Goal: Task Accomplishment & Management: Manage account settings

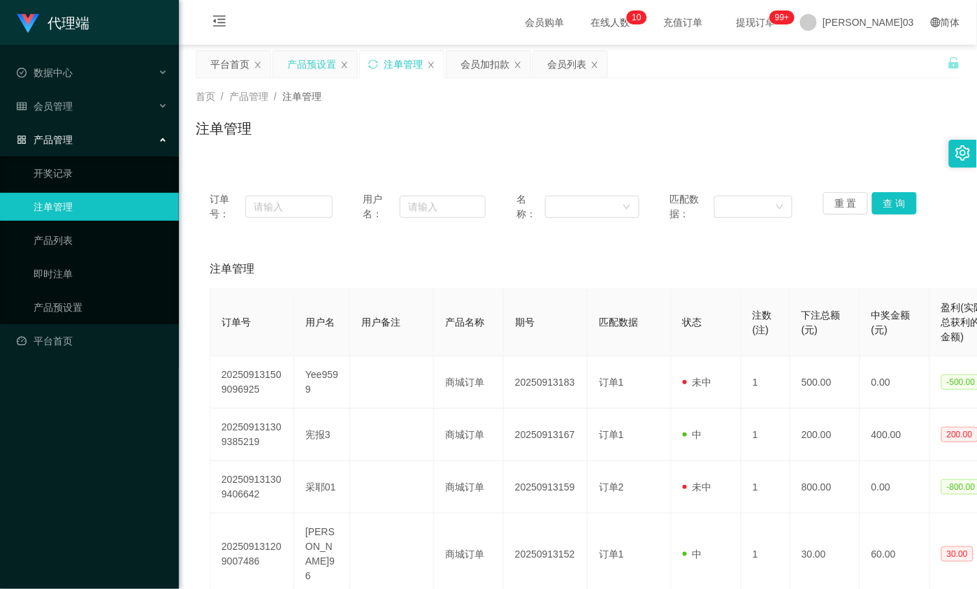
click at [294, 62] on div "产品预设置" at bounding box center [311, 64] width 49 height 27
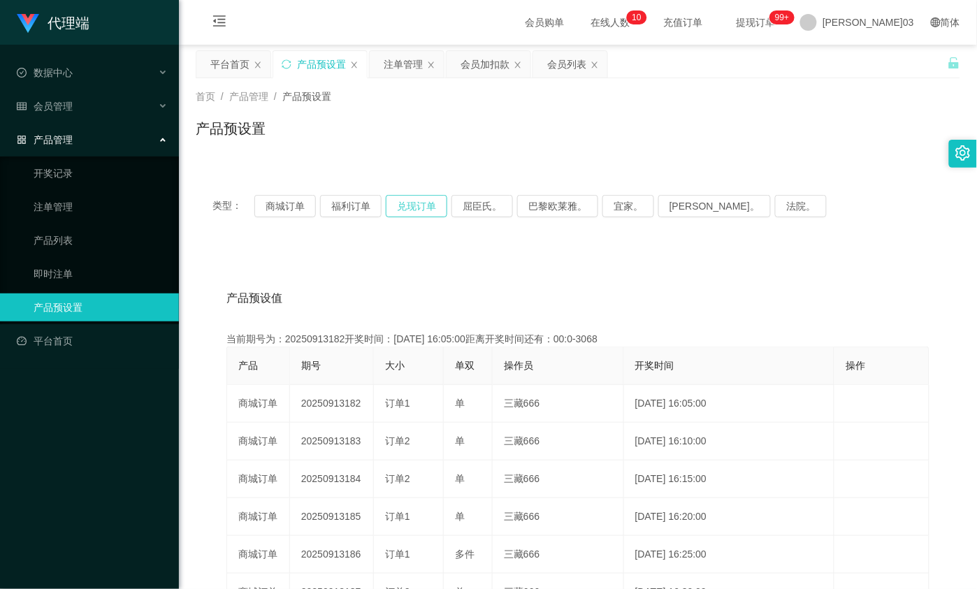
click at [414, 204] on button "兑现订单" at bounding box center [417, 206] width 62 height 22
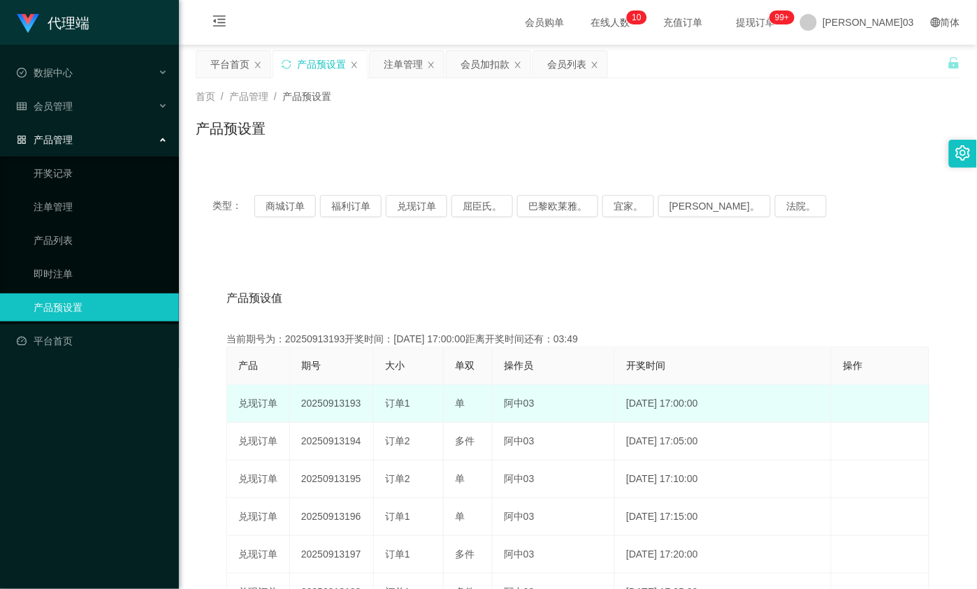
click at [341, 404] on td "20250913193" at bounding box center [332, 404] width 84 height 38
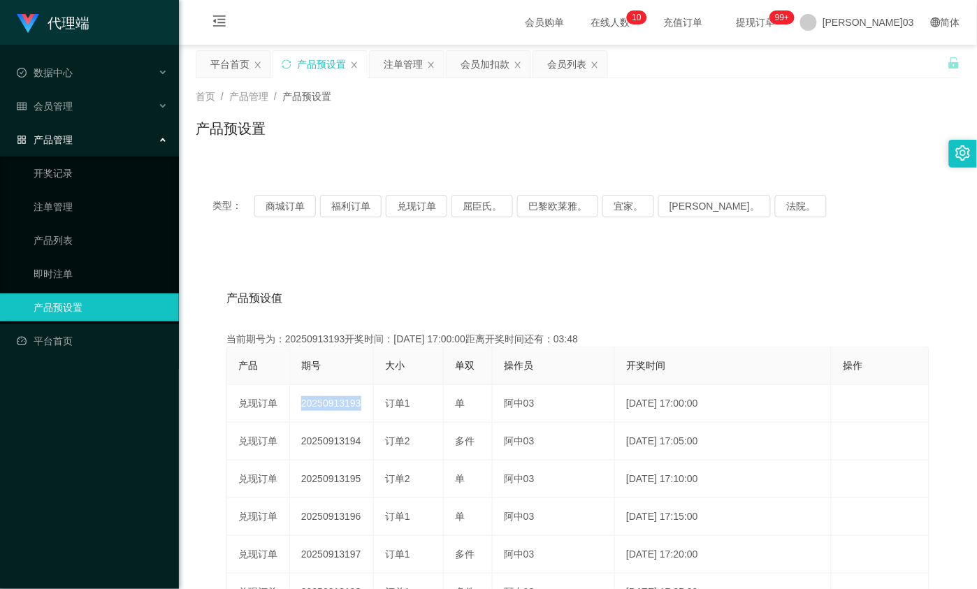
copy td "20250913193"
click at [390, 207] on button "兑现订单" at bounding box center [417, 206] width 62 height 22
click at [409, 60] on div "注单管理" at bounding box center [403, 64] width 39 height 27
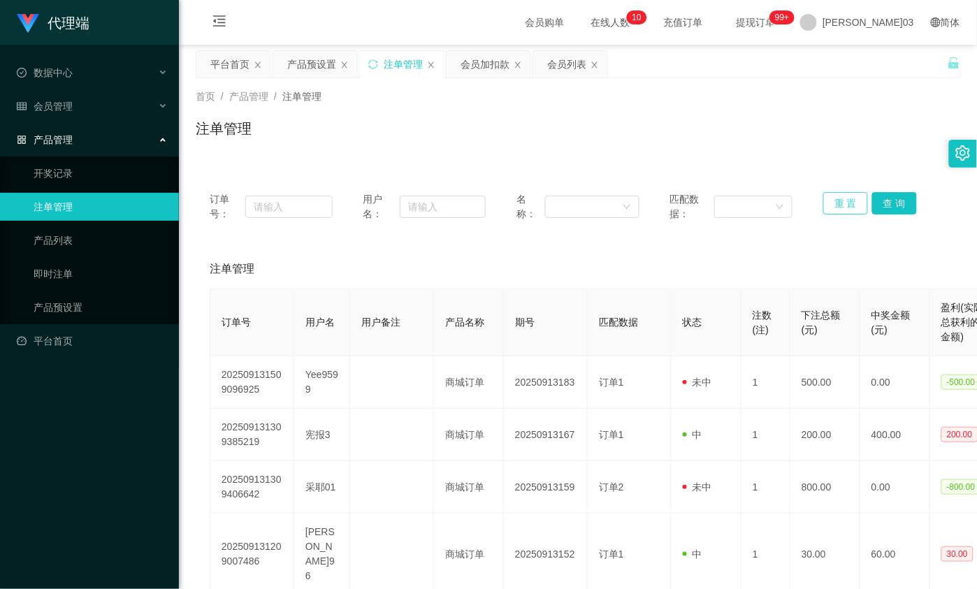
click at [831, 201] on div "订单号： 用户名： 名称： 匹配数据： 重 置 查 询" at bounding box center [578, 206] width 737 height 29
click at [833, 201] on button "重 置" at bounding box center [846, 203] width 45 height 22
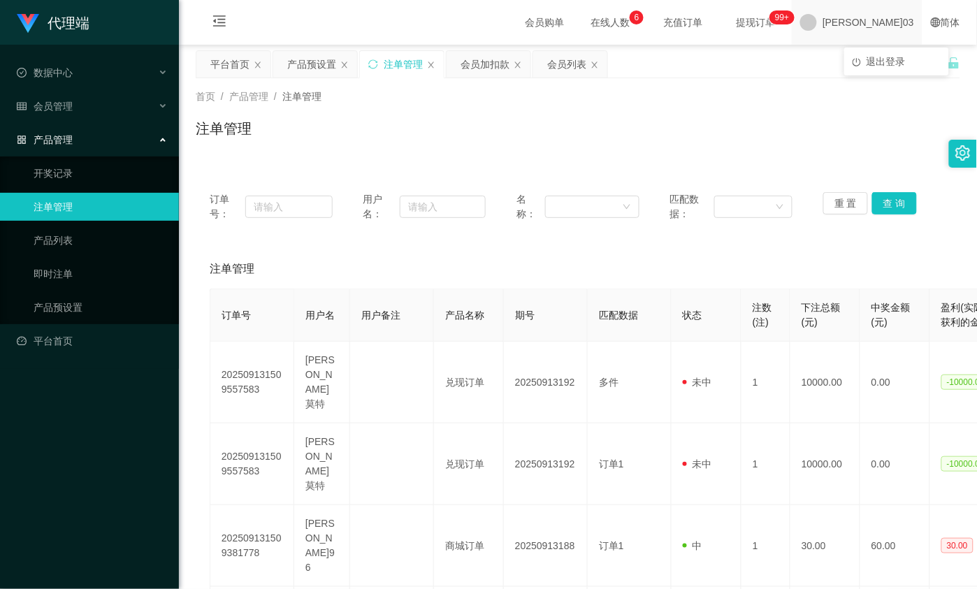
click at [878, 17] on span "小伟03" at bounding box center [869, 22] width 92 height 45
click at [899, 61] on span "退出登录" at bounding box center [886, 61] width 39 height 11
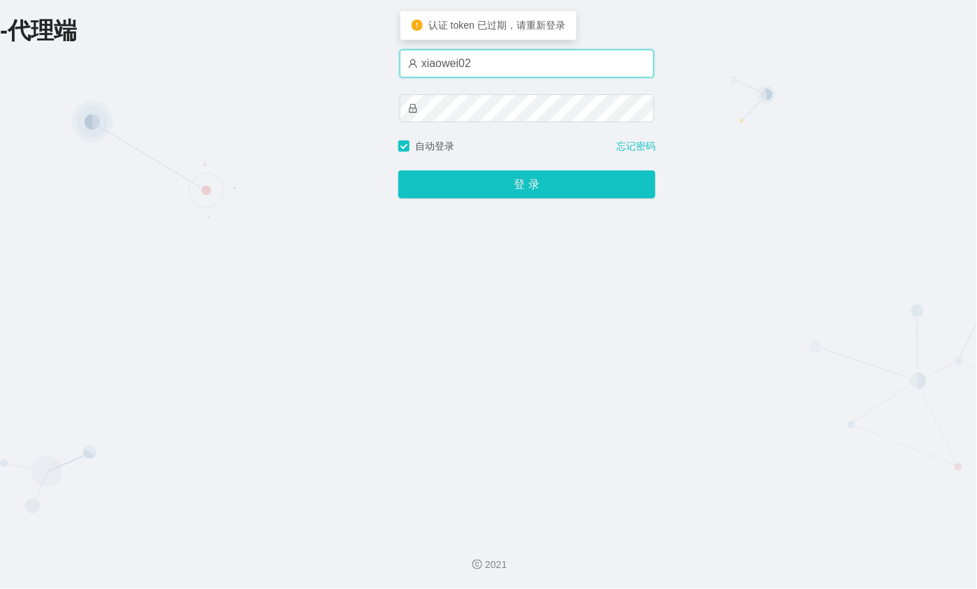
click at [551, 65] on input "xiaowei02" at bounding box center [527, 64] width 254 height 28
type input "xiaowei01"
click at [398, 171] on button "登 录" at bounding box center [526, 185] width 257 height 28
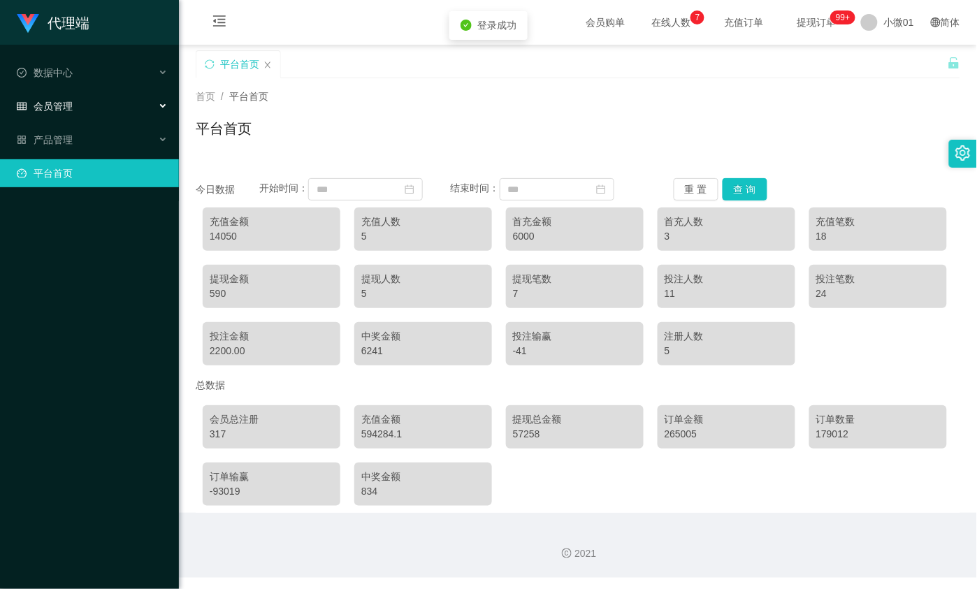
click at [81, 106] on div "会员管理" at bounding box center [89, 106] width 179 height 28
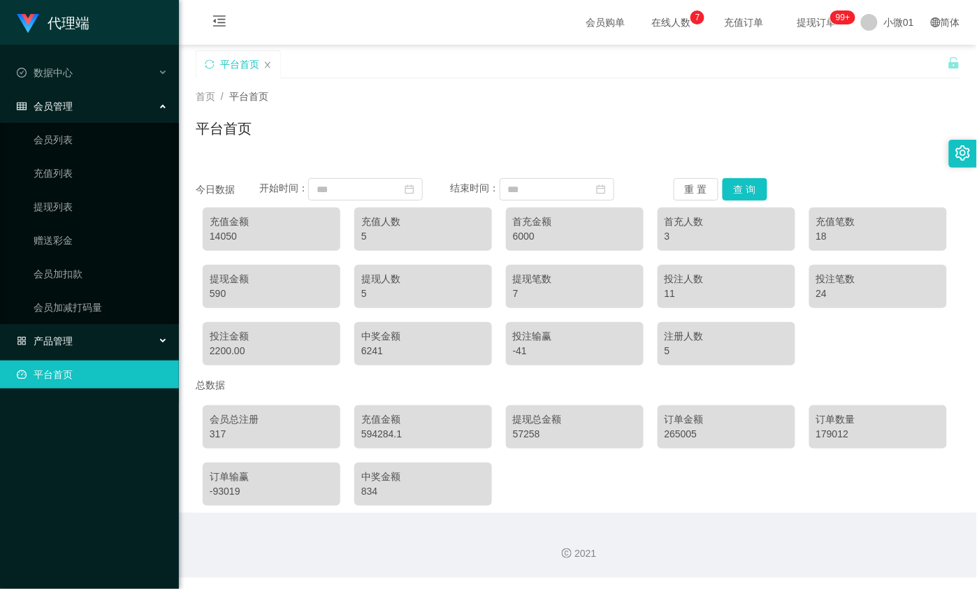
click at [60, 336] on font "产品管理" at bounding box center [53, 341] width 39 height 11
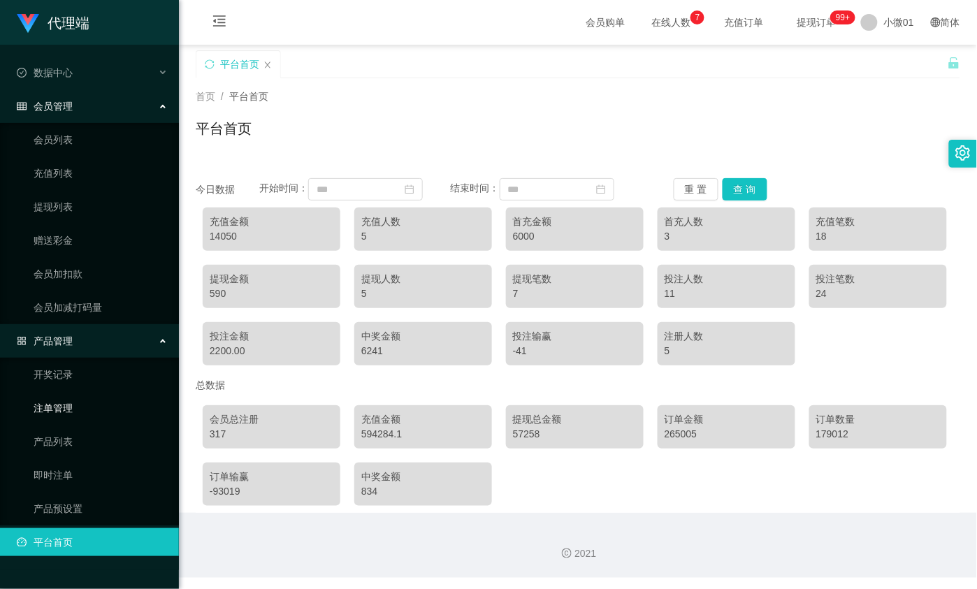
click at [82, 401] on link "注单管理" at bounding box center [101, 408] width 134 height 28
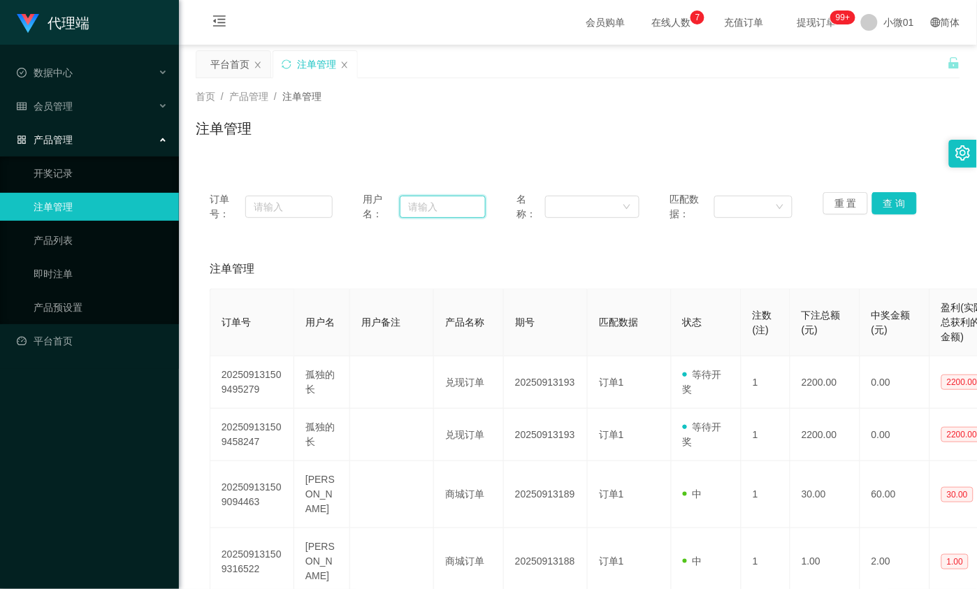
click at [437, 210] on input "text" at bounding box center [443, 207] width 86 height 22
paste input "Lonelyjang"
type input "Lonelyjang"
click at [900, 201] on button "查 询" at bounding box center [894, 203] width 45 height 22
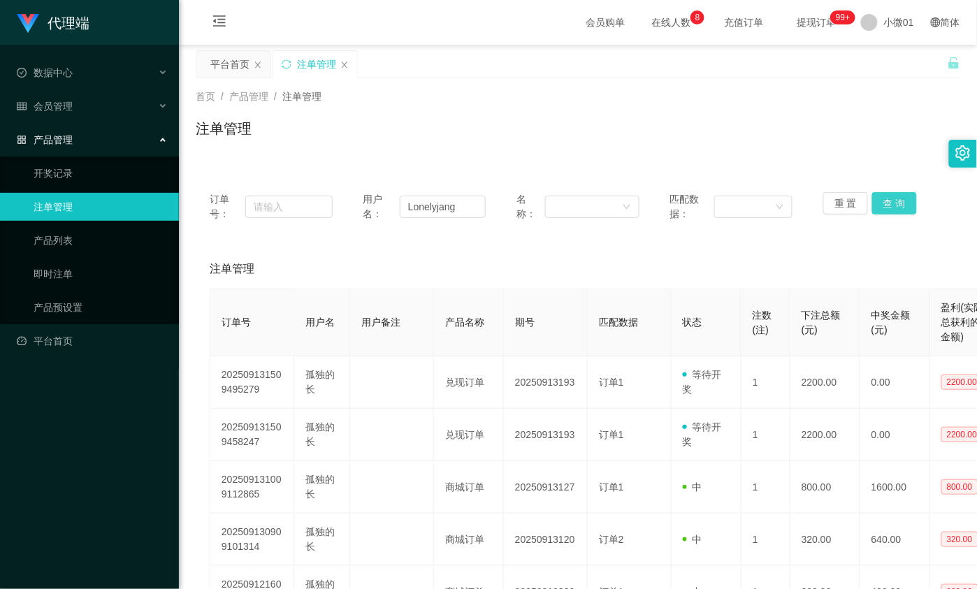
click at [900, 201] on button "查 询" at bounding box center [894, 203] width 45 height 22
click at [874, 198] on button "查 询" at bounding box center [894, 203] width 45 height 22
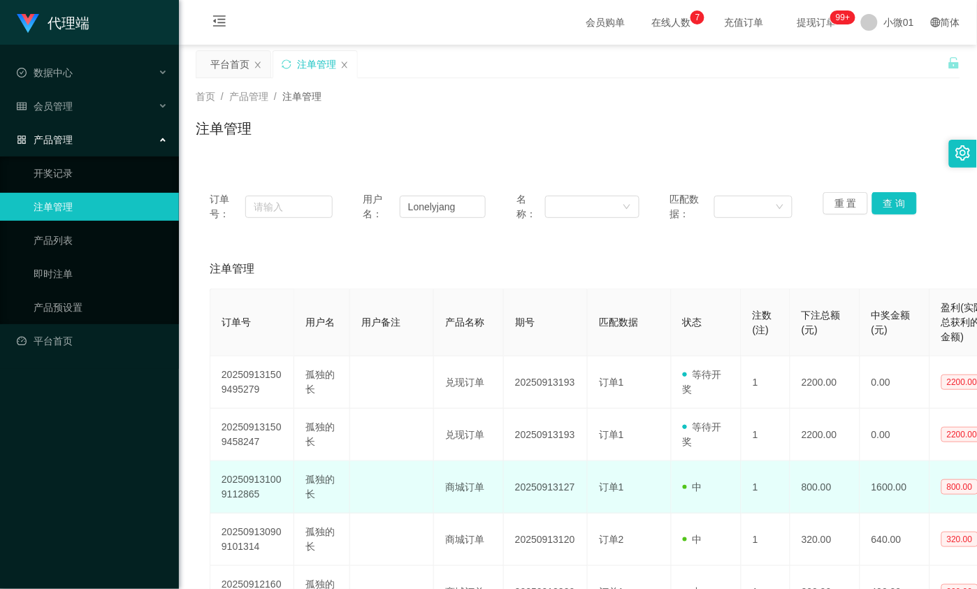
click at [516, 463] on td "20250913127" at bounding box center [546, 487] width 84 height 52
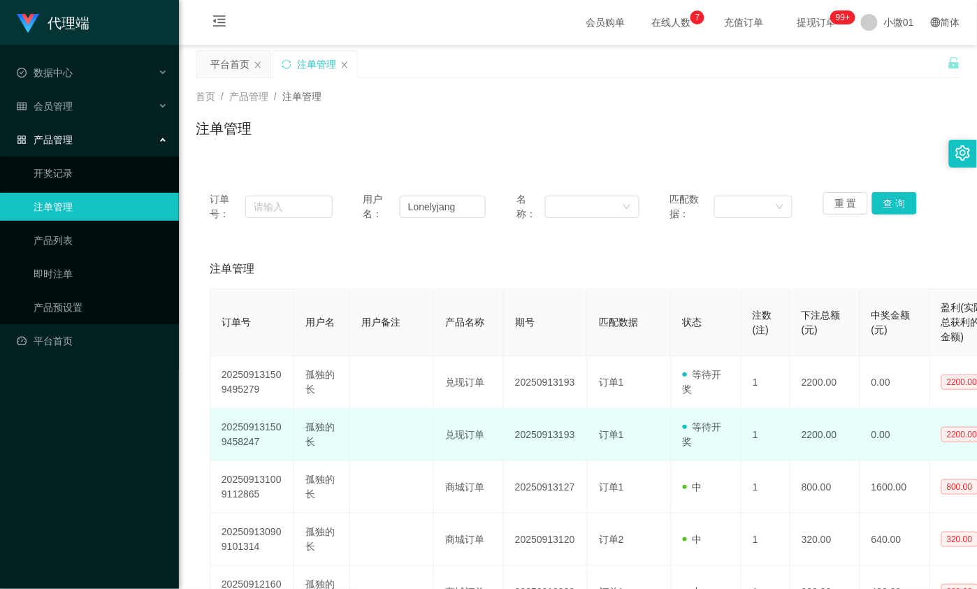
click at [452, 421] on td "兑现订单" at bounding box center [469, 435] width 70 height 52
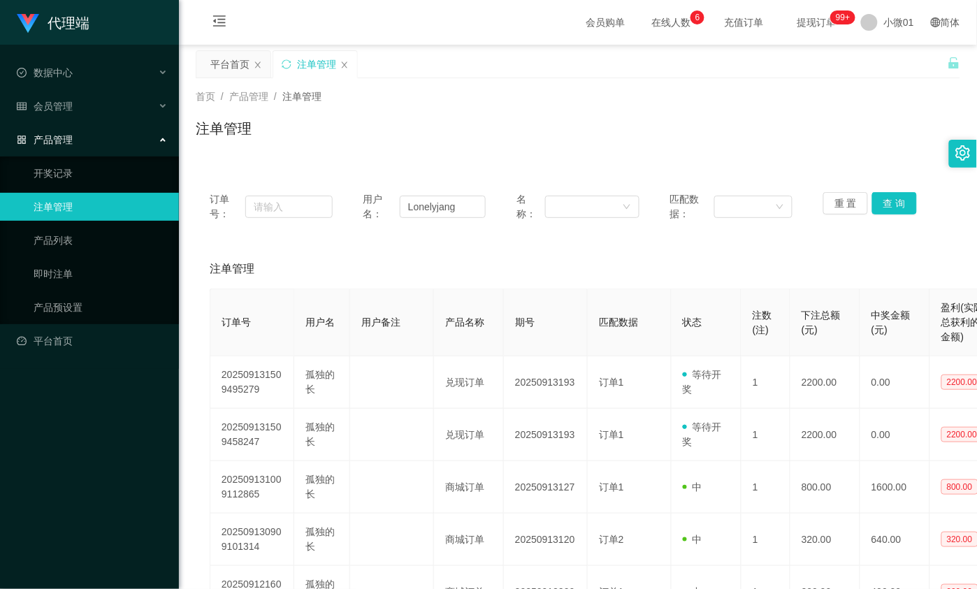
click at [750, 105] on div "首页 / 产品管理 / 注单管理 / 注单管理" at bounding box center [578, 119] width 765 height 61
click at [872, 199] on button "查 询" at bounding box center [894, 203] width 45 height 22
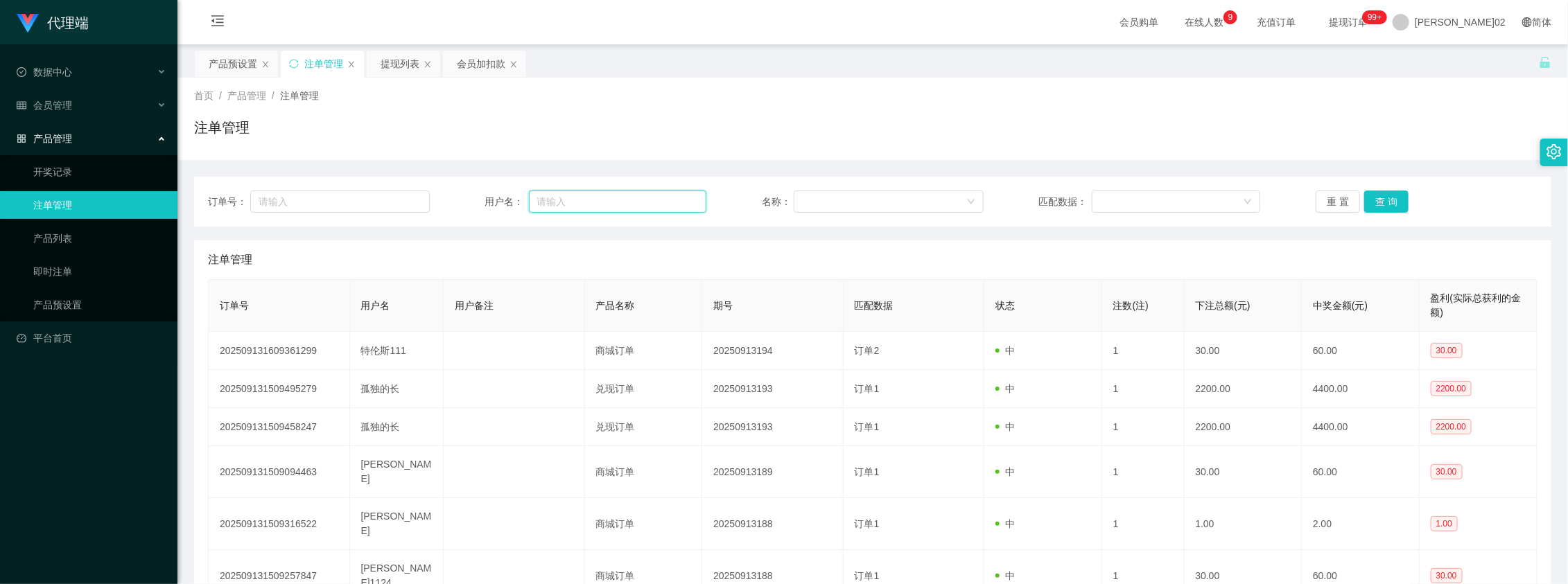
click at [600, 198] on input "text" at bounding box center [618, 201] width 179 height 22
type input "333888"
click at [1373, 194] on button "查 询" at bounding box center [1387, 201] width 45 height 22
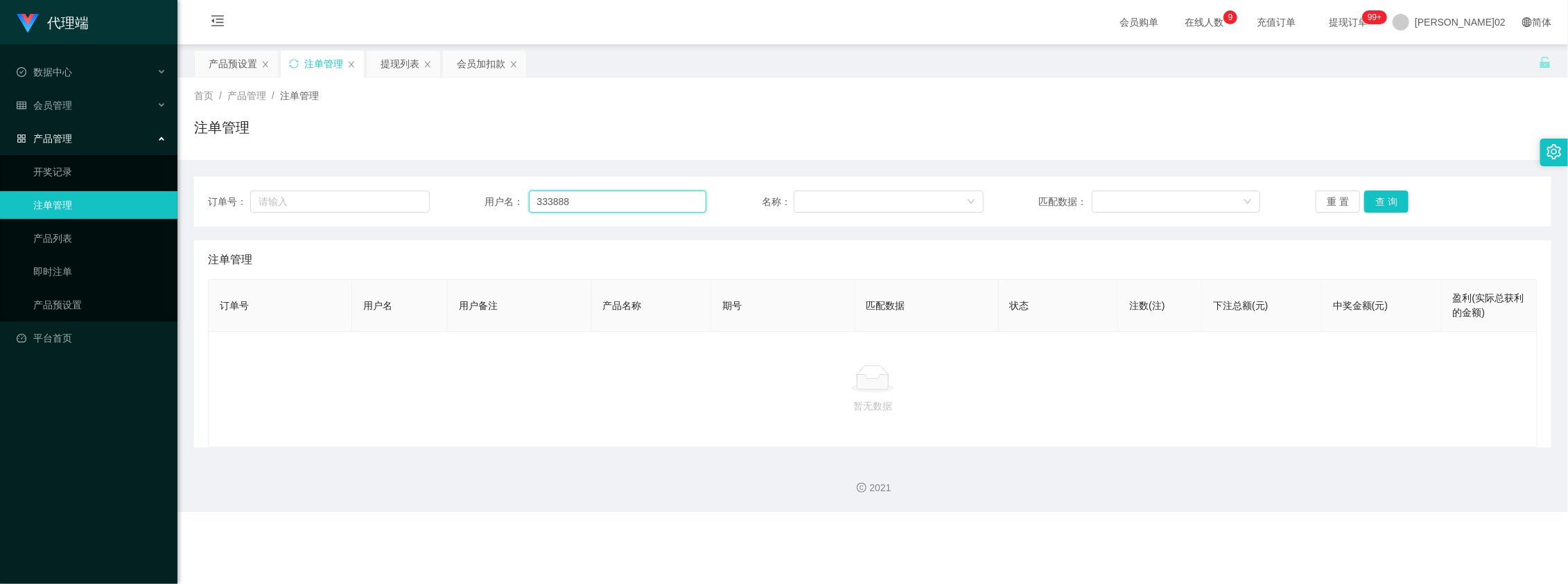
drag, startPoint x: 593, startPoint y: 201, endPoint x: 497, endPoint y: 201, distance: 96.0
click at [497, 201] on div "用户名： 333888" at bounding box center [596, 201] width 222 height 22
click at [326, 205] on input "text" at bounding box center [339, 201] width 180 height 22
click at [501, 62] on div "会员加扣款" at bounding box center [481, 63] width 49 height 27
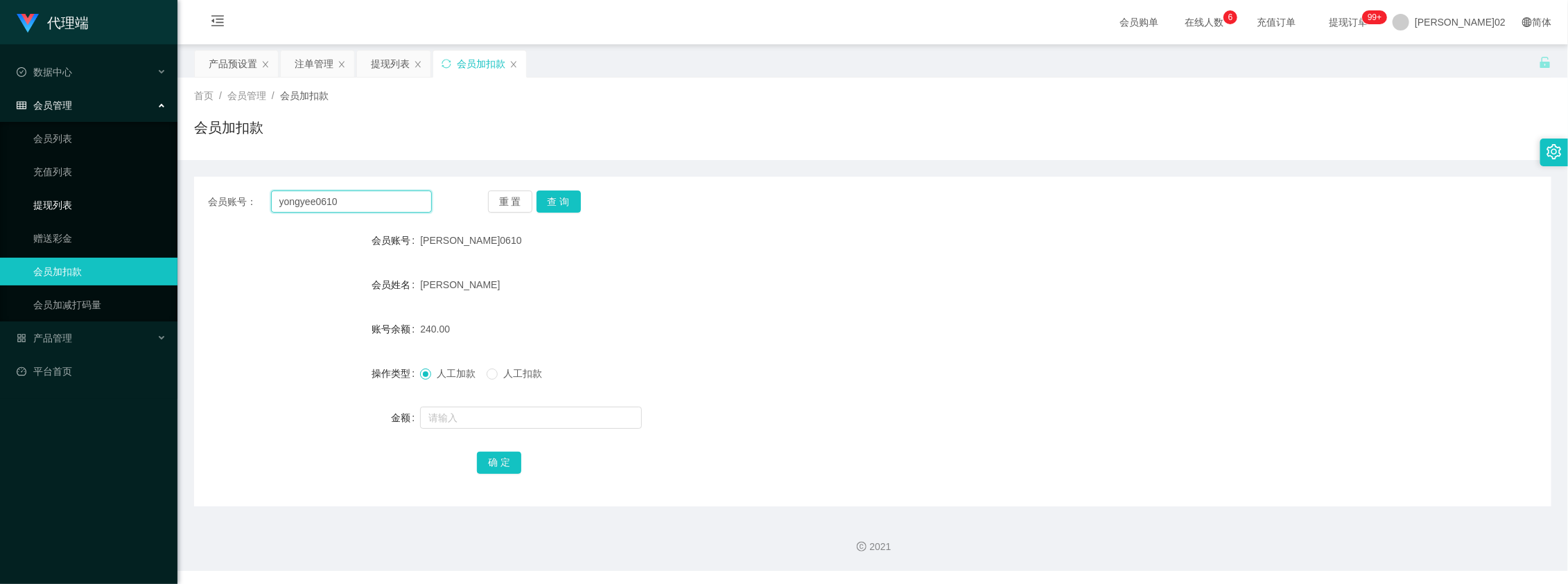
drag, startPoint x: 354, startPoint y: 199, endPoint x: 143, endPoint y: 198, distance: 211.0
click at [130, 199] on section "代理端 数据中心 会员管理 会员列表 充值列表 提现列表 赠送彩金 会员加扣款 会员加减打码量 产品管理 开奖记录 注单管理 产品列表 即时注单 产品预设置 …" at bounding box center [784, 286] width 1568 height 571
paste input "333888"
type input "333888"
click at [562, 194] on button "查 询" at bounding box center [558, 201] width 45 height 22
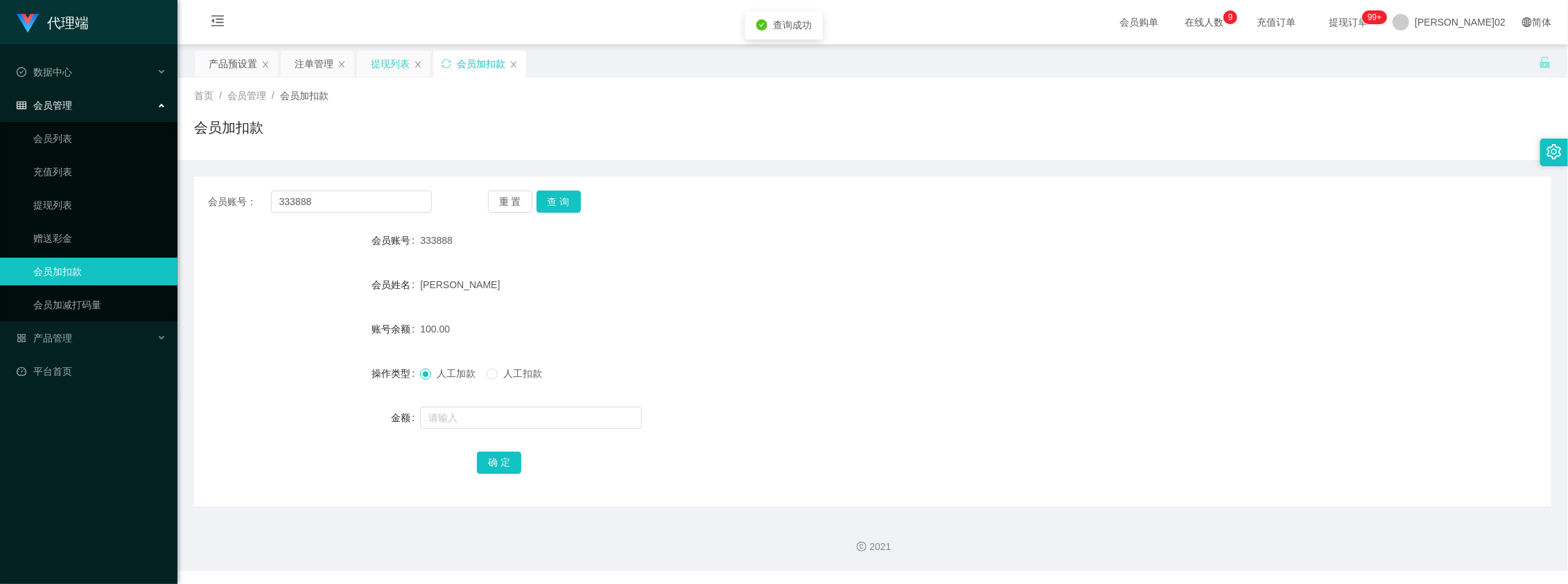
click at [379, 60] on div "提现列表" at bounding box center [390, 63] width 39 height 27
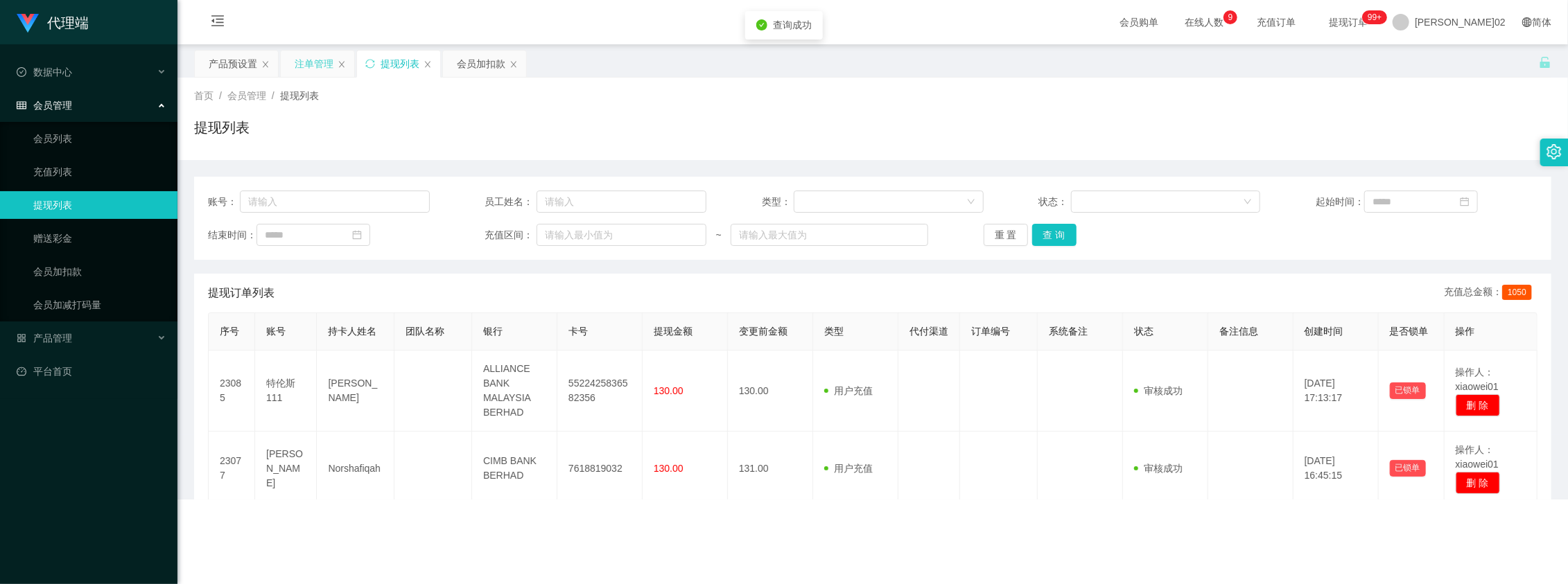
drag, startPoint x: 313, startPoint y: 59, endPoint x: 323, endPoint y: 68, distance: 13.5
click at [312, 59] on div "注单管理" at bounding box center [313, 63] width 39 height 27
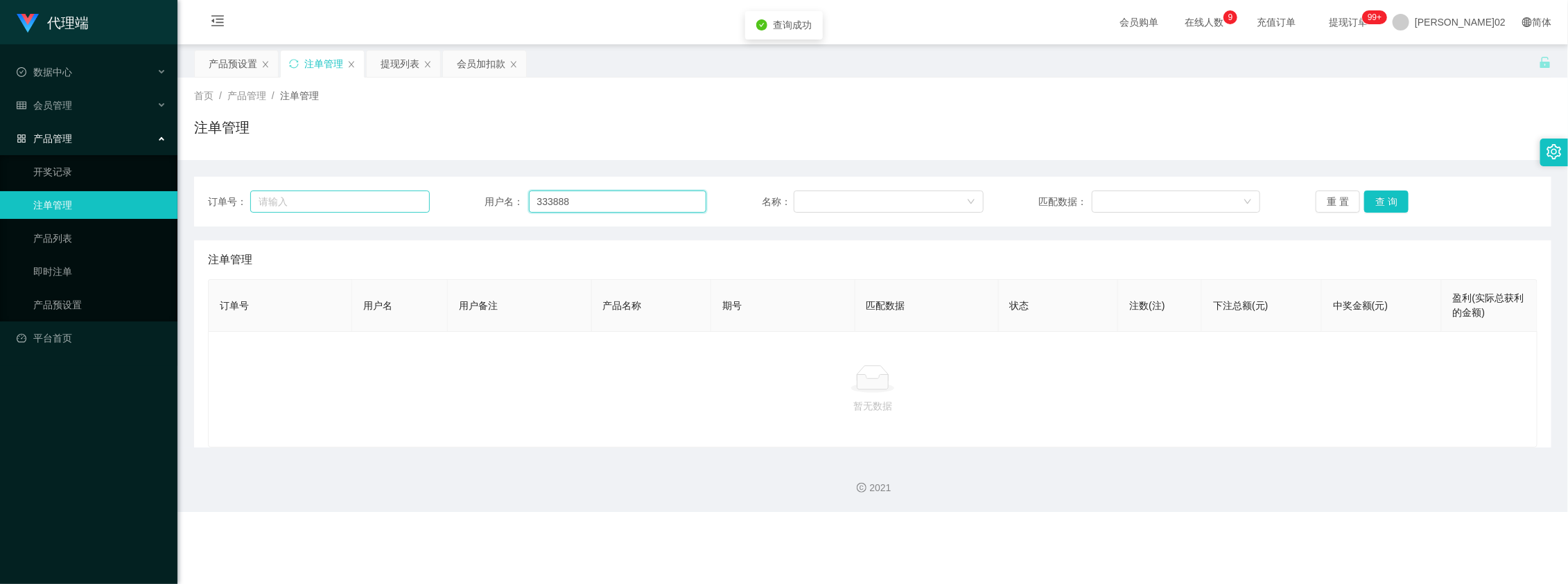
drag, startPoint x: 649, startPoint y: 198, endPoint x: 251, endPoint y: 197, distance: 398.0
click at [251, 197] on div "订单号： 用户名： 333888 名称： 匹配数据： 重 置 查 询" at bounding box center [873, 201] width 1330 height 22
click at [1374, 201] on button "查 询" at bounding box center [1387, 201] width 45 height 22
click at [1371, 201] on button "查 询" at bounding box center [1387, 201] width 45 height 22
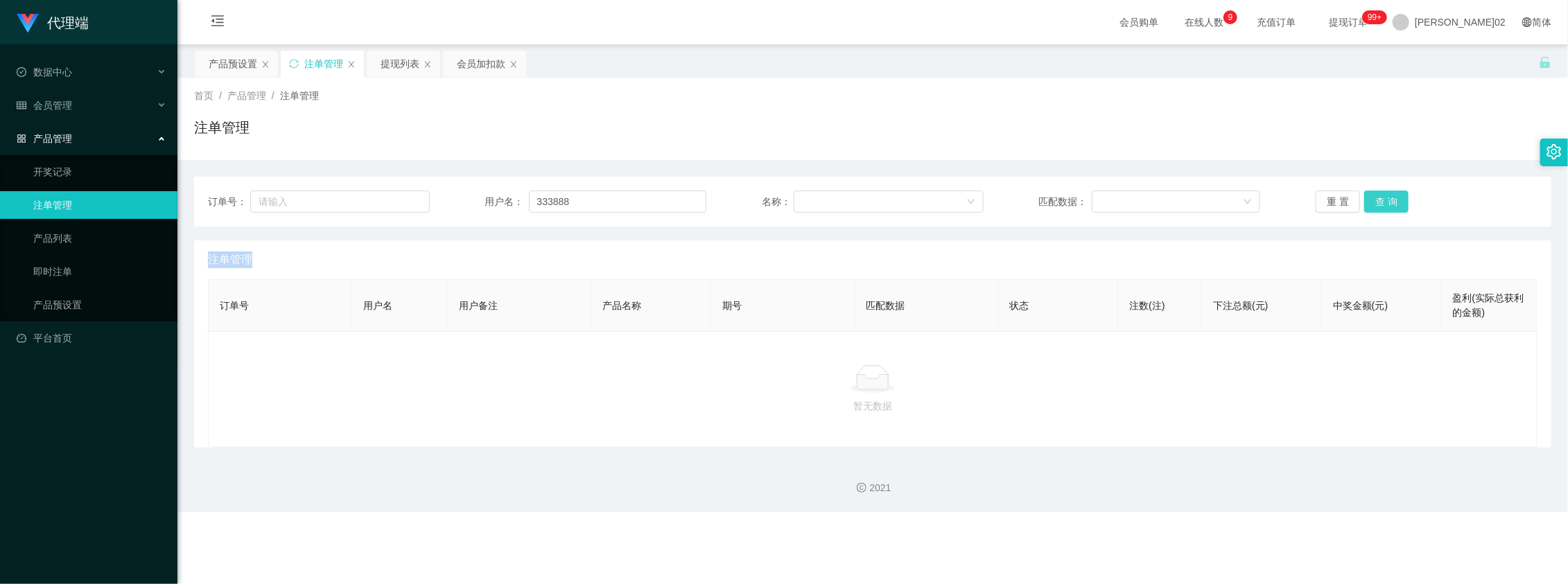
click at [1371, 201] on div "重 置 查 询" at bounding box center [1427, 201] width 222 height 22
click at [1371, 201] on button "查 询" at bounding box center [1387, 201] width 45 height 22
click at [1371, 201] on div "重 置 查 询" at bounding box center [1427, 201] width 222 height 22
click at [1371, 201] on button "查 询" at bounding box center [1387, 201] width 45 height 22
click at [1371, 201] on div "重 置 查 询" at bounding box center [1427, 201] width 222 height 22
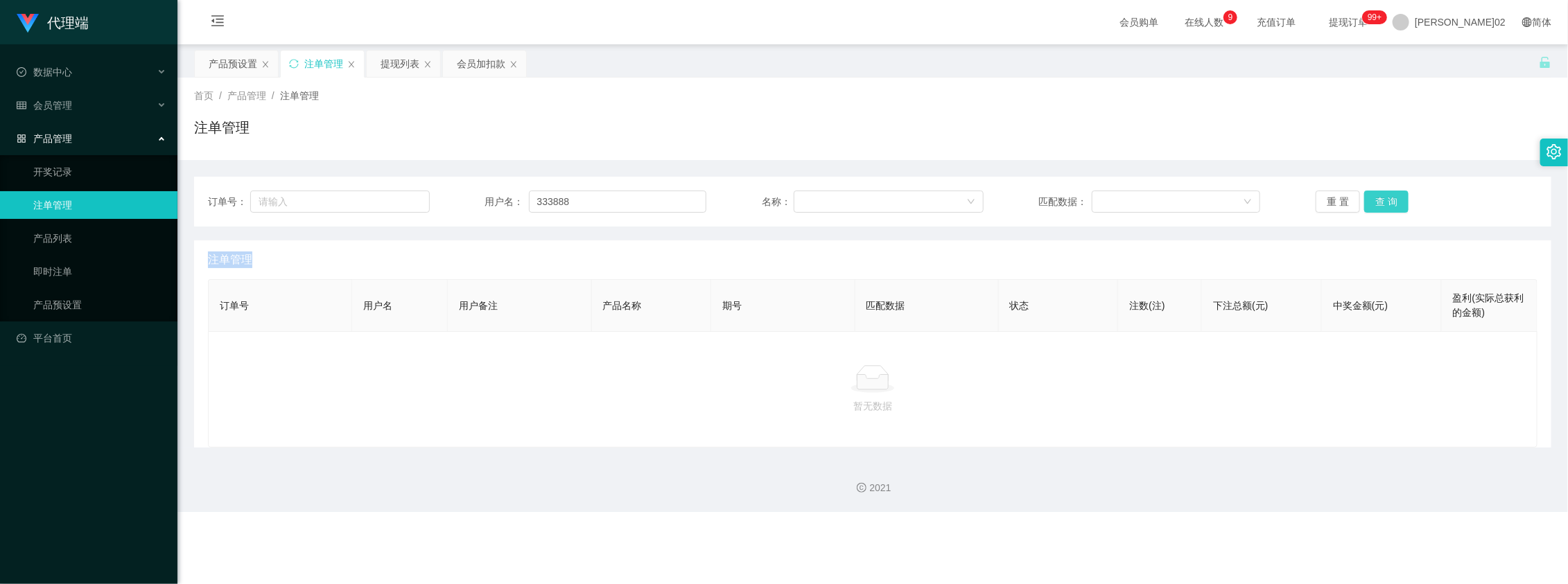
click at [1371, 201] on button "查 询" at bounding box center [1387, 201] width 45 height 22
click at [1371, 201] on button "查 询" at bounding box center [1394, 201] width 60 height 22
click at [1371, 202] on div "重 置 查 询" at bounding box center [1427, 201] width 222 height 22
click at [1371, 203] on button "查 询" at bounding box center [1387, 201] width 45 height 22
click at [1340, 204] on button "重 置" at bounding box center [1338, 201] width 45 height 22
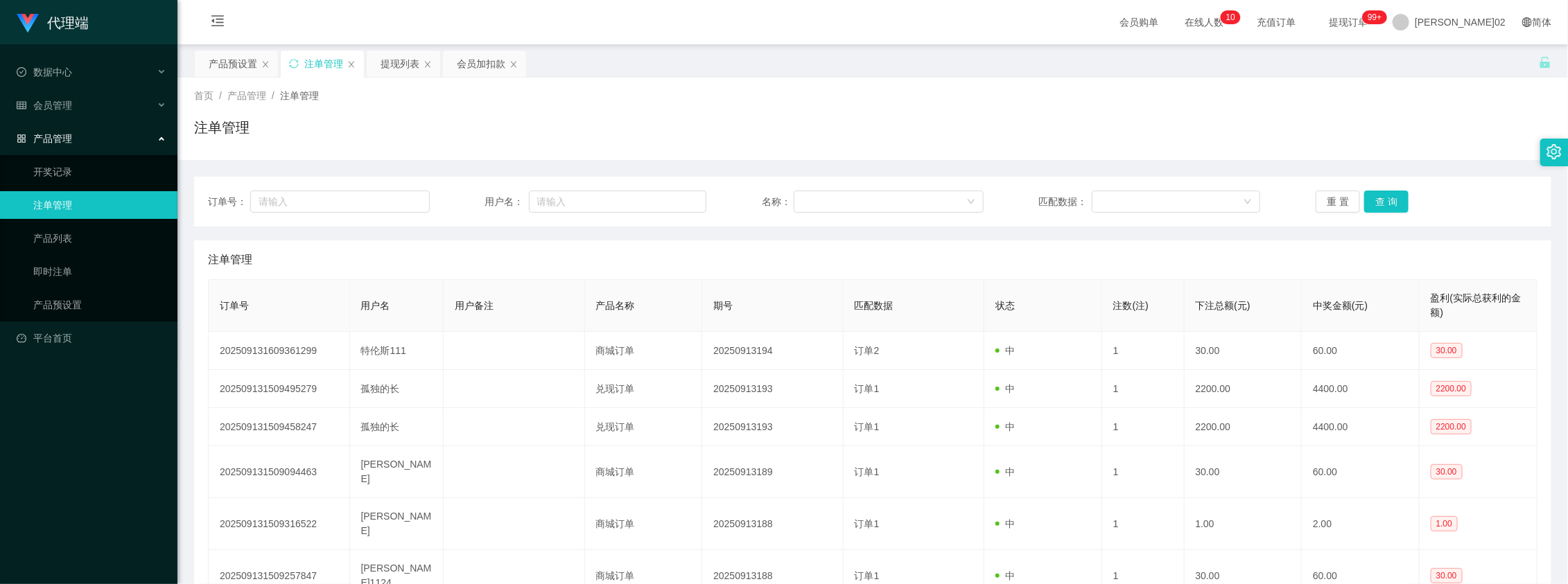
drag, startPoint x: 1474, startPoint y: 25, endPoint x: 1463, endPoint y: 76, distance: 52.2
click at [1474, 26] on span "[PERSON_NAME]02" at bounding box center [1461, 22] width 91 height 45
click at [1483, 57] on div "产品预设置 注单管理 提现列表 会员加扣款" at bounding box center [867, 73] width 1345 height 48
drag, startPoint x: 1483, startPoint y: 22, endPoint x: 1481, endPoint y: 43, distance: 21.1
click at [1483, 22] on span "[PERSON_NAME]02" at bounding box center [1461, 22] width 91 height 45
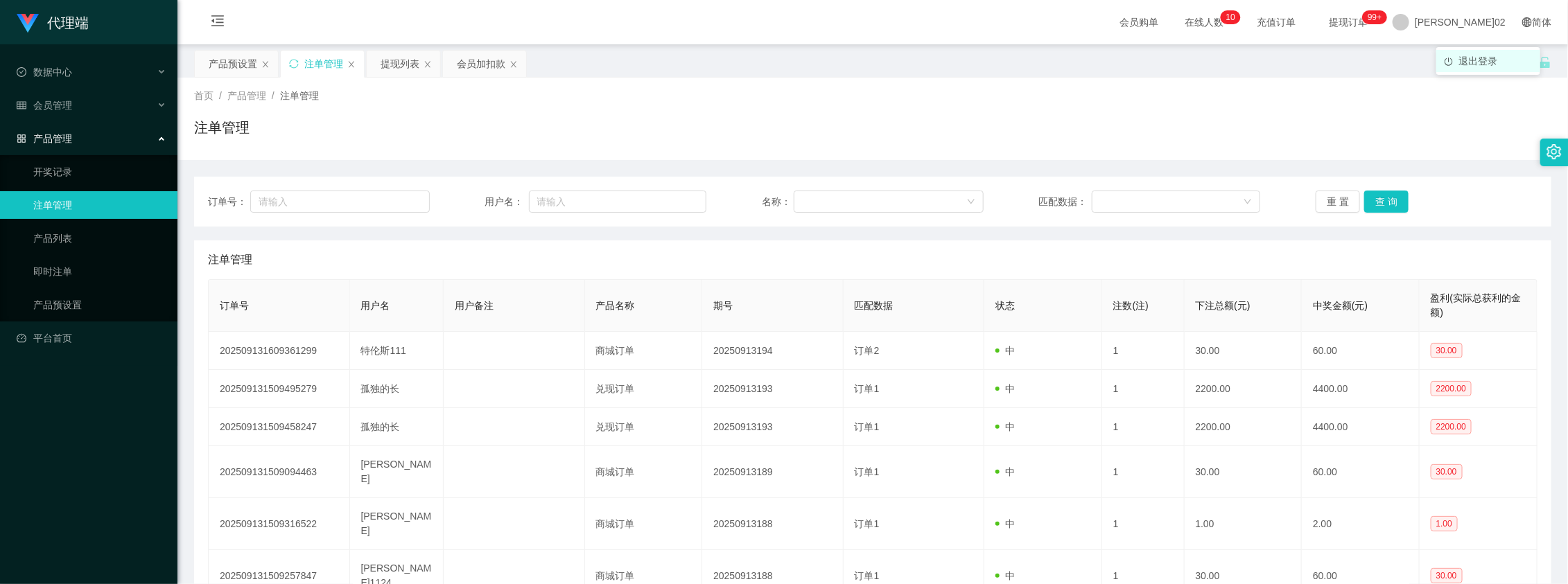
click at [1478, 56] on span "退出登录" at bounding box center [1478, 60] width 39 height 11
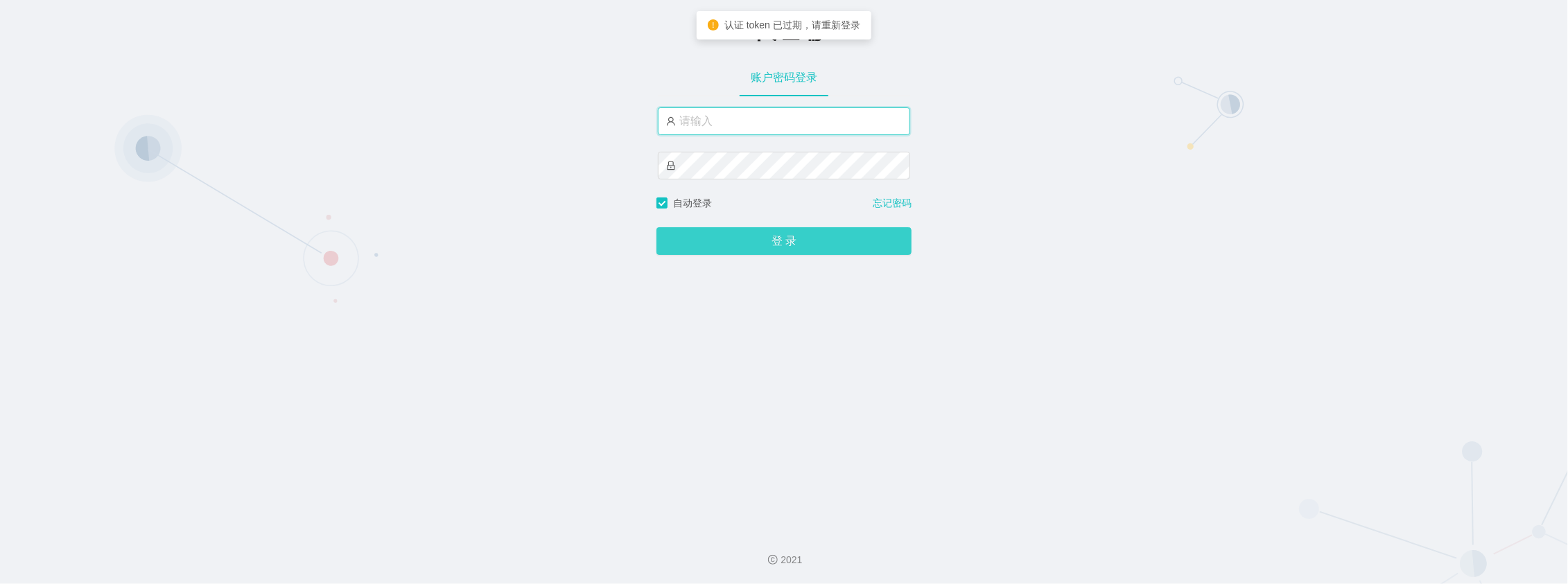
type input "xiaowei02"
click at [821, 243] on button "登 录" at bounding box center [784, 241] width 255 height 28
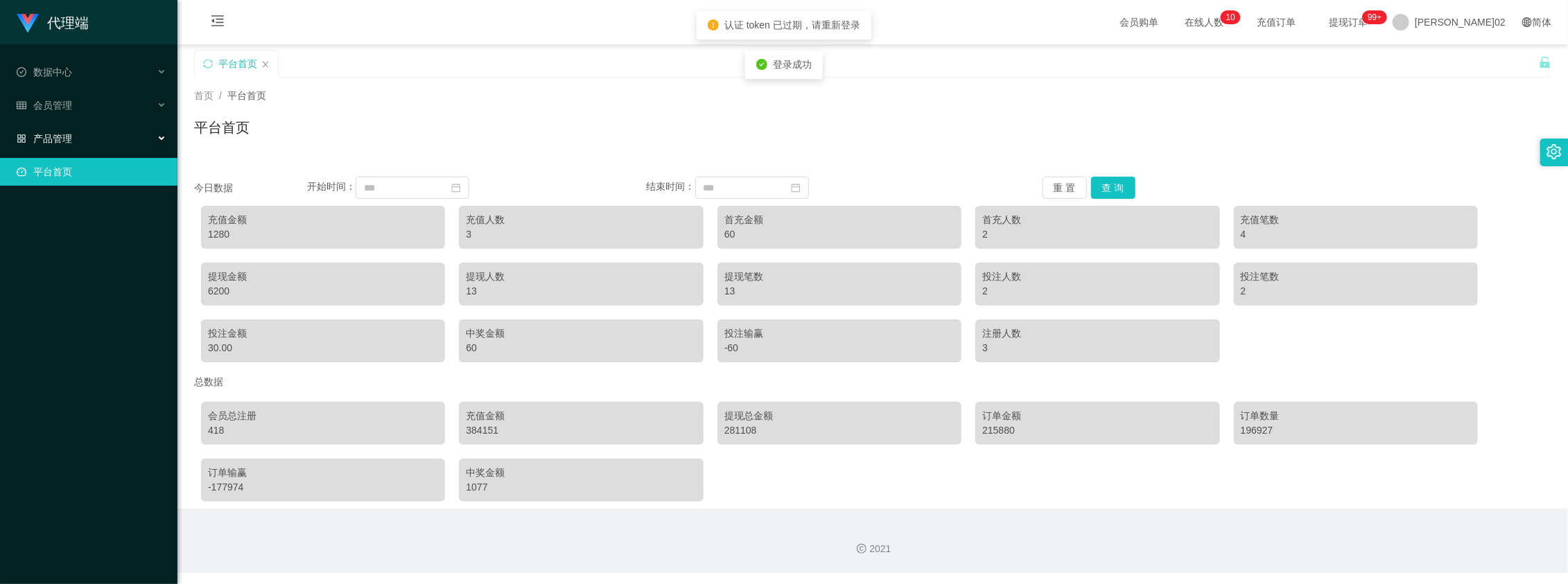
click at [133, 140] on div "产品管理" at bounding box center [88, 139] width 178 height 28
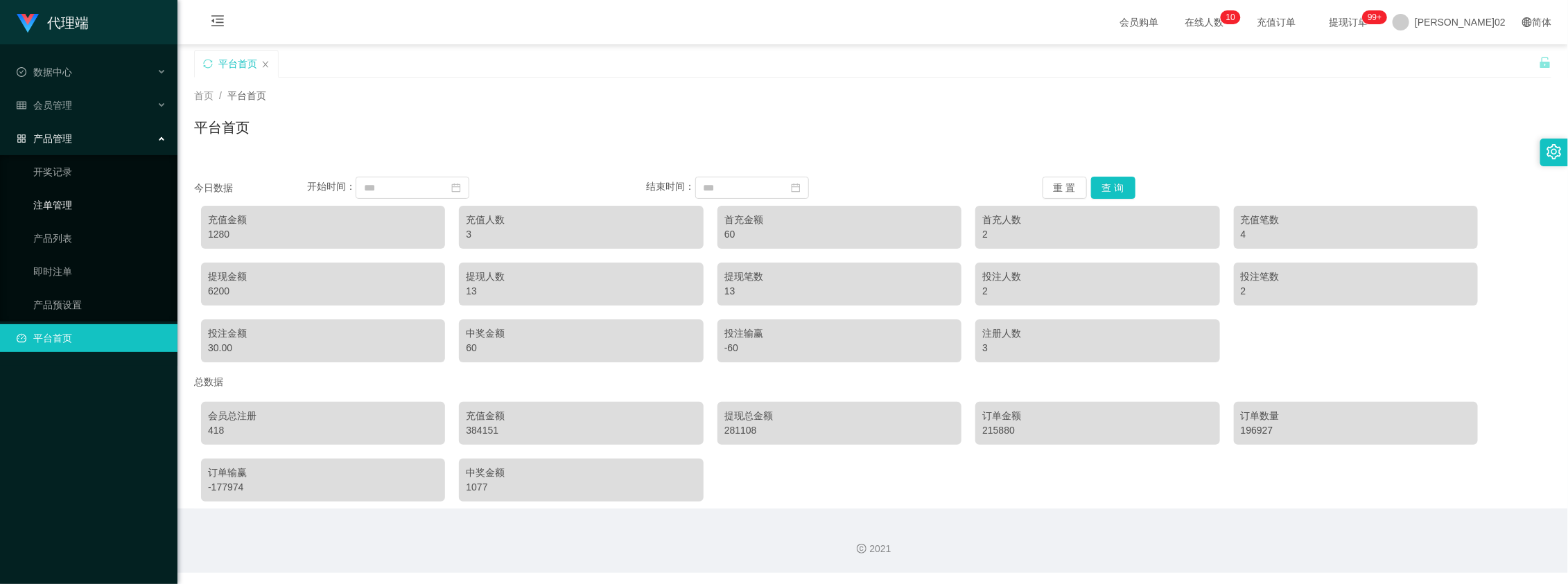
click at [71, 206] on link "注单管理" at bounding box center [100, 205] width 133 height 28
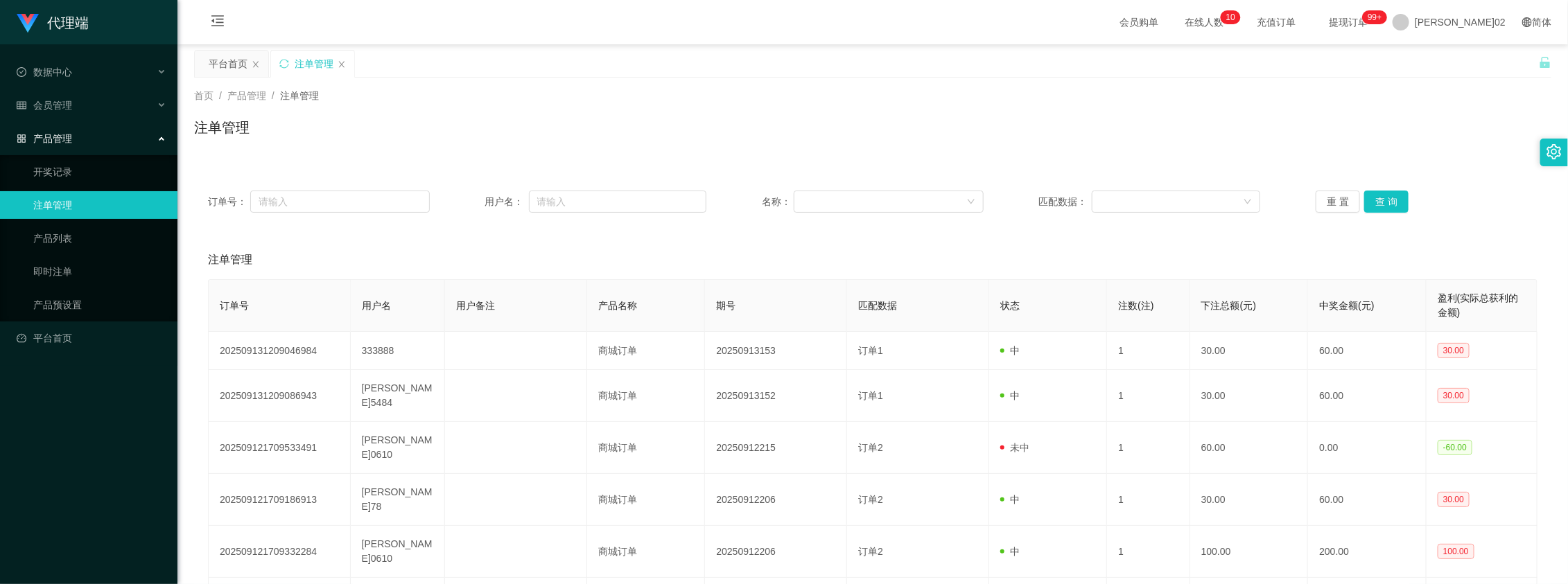
click at [551, 189] on div "订单号： 用户名： 名称： 匹配数据： 重 置 查 询" at bounding box center [873, 201] width 1358 height 50
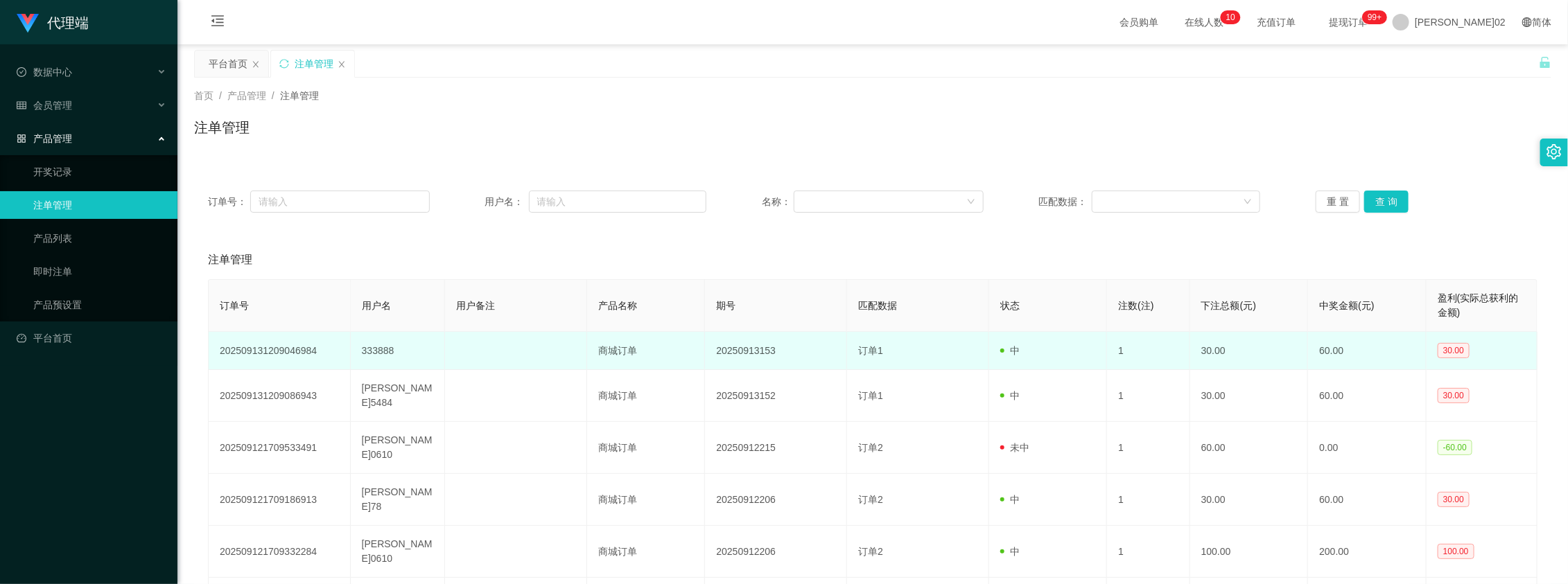
click at [393, 358] on td "333888" at bounding box center [398, 351] width 94 height 38
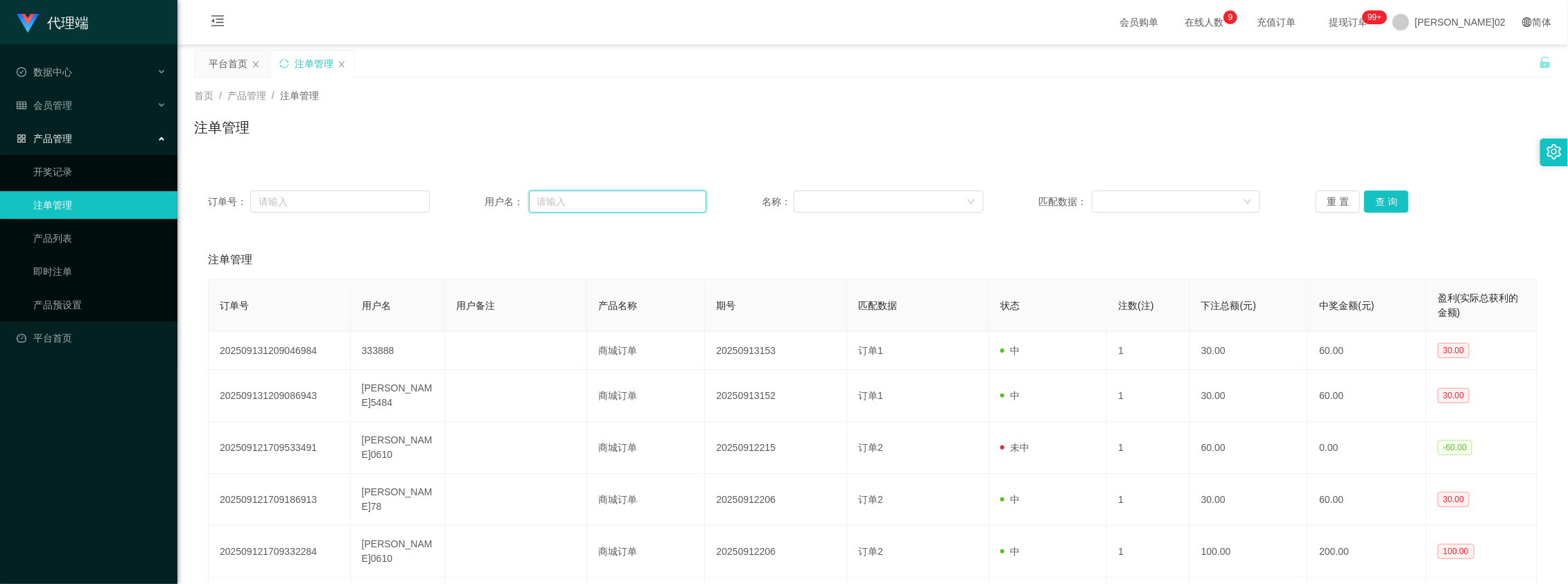
click at [600, 205] on input "text" at bounding box center [618, 201] width 179 height 22
paste input "333888"
type input "333888"
click at [1394, 196] on button "查 询" at bounding box center [1387, 201] width 45 height 22
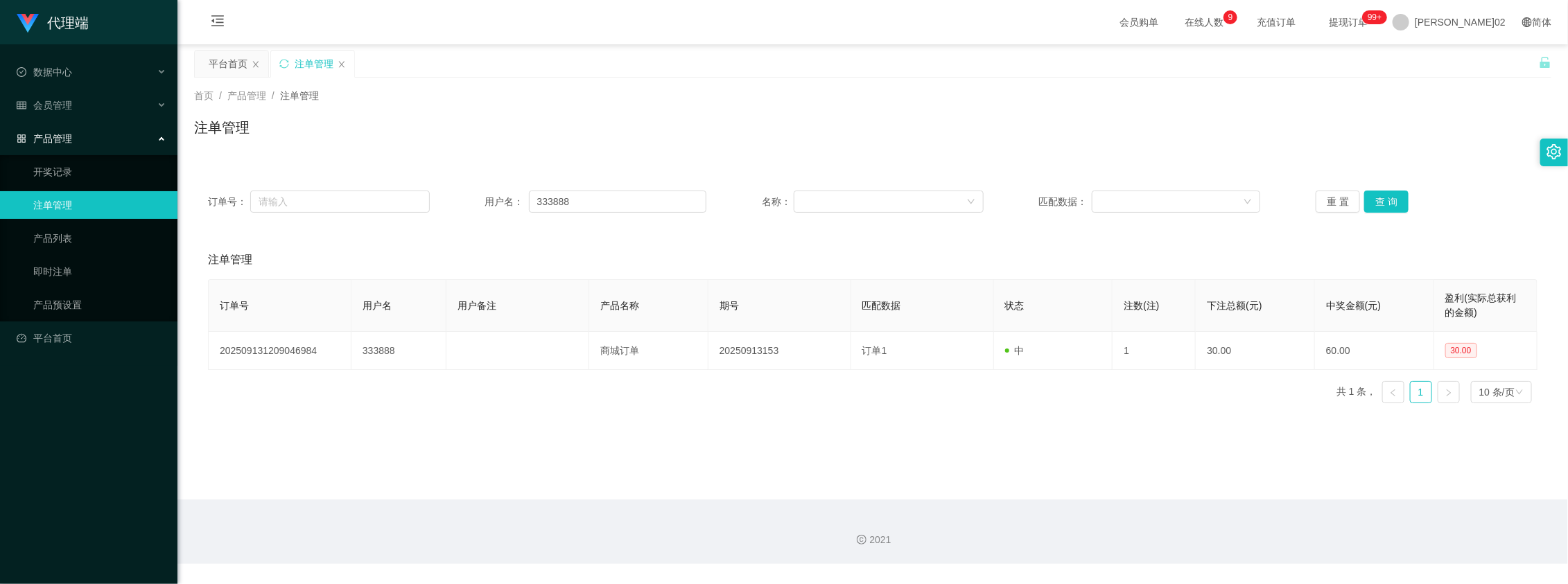
drag, startPoint x: 1229, startPoint y: 102, endPoint x: 1416, endPoint y: 1, distance: 212.5
click at [1247, 94] on div "首页 / 产品管理 / 注单管理 /" at bounding box center [873, 95] width 1358 height 15
click at [79, 108] on div "会员管理" at bounding box center [88, 105] width 178 height 28
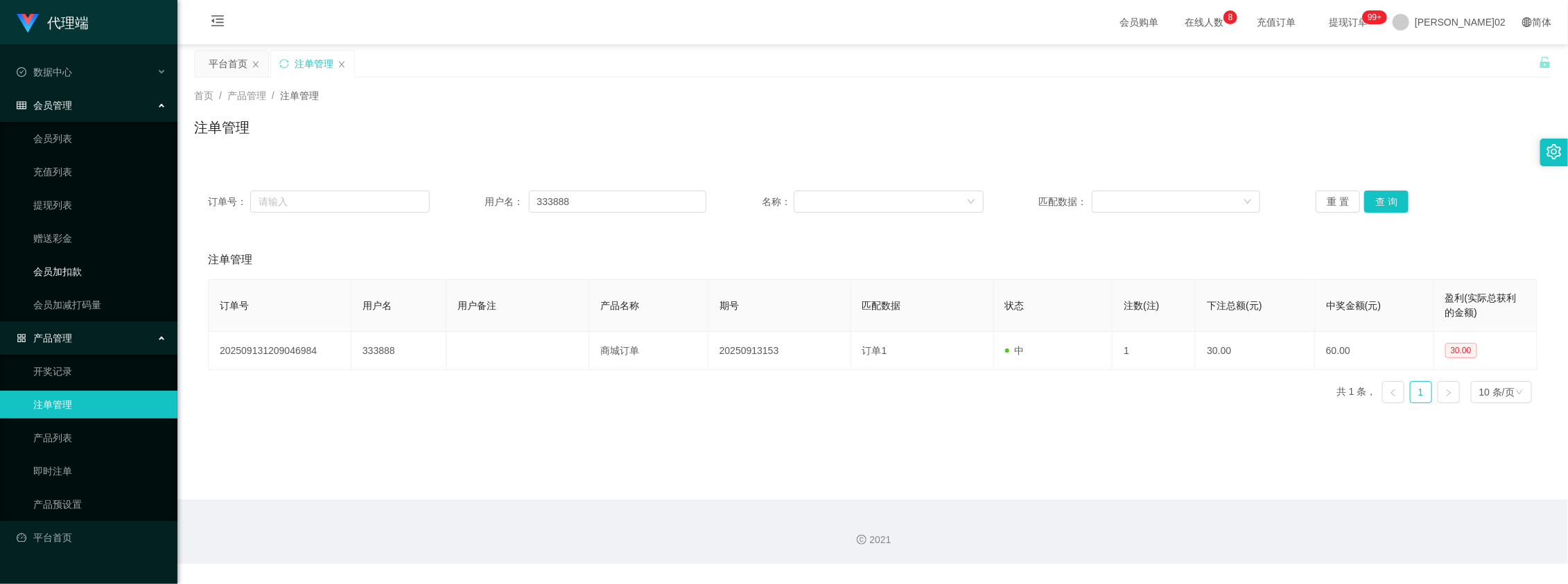
click at [85, 268] on link "会员加扣款" at bounding box center [100, 272] width 133 height 28
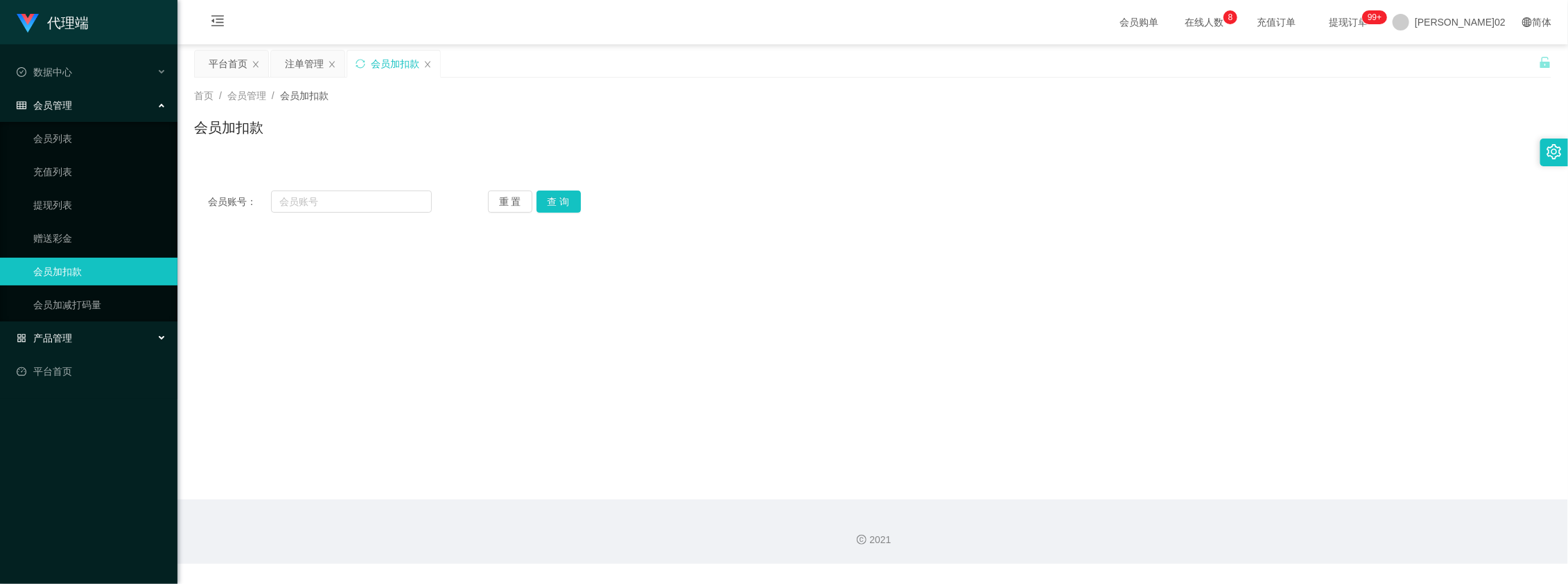
click at [69, 327] on div "产品管理" at bounding box center [88, 338] width 178 height 28
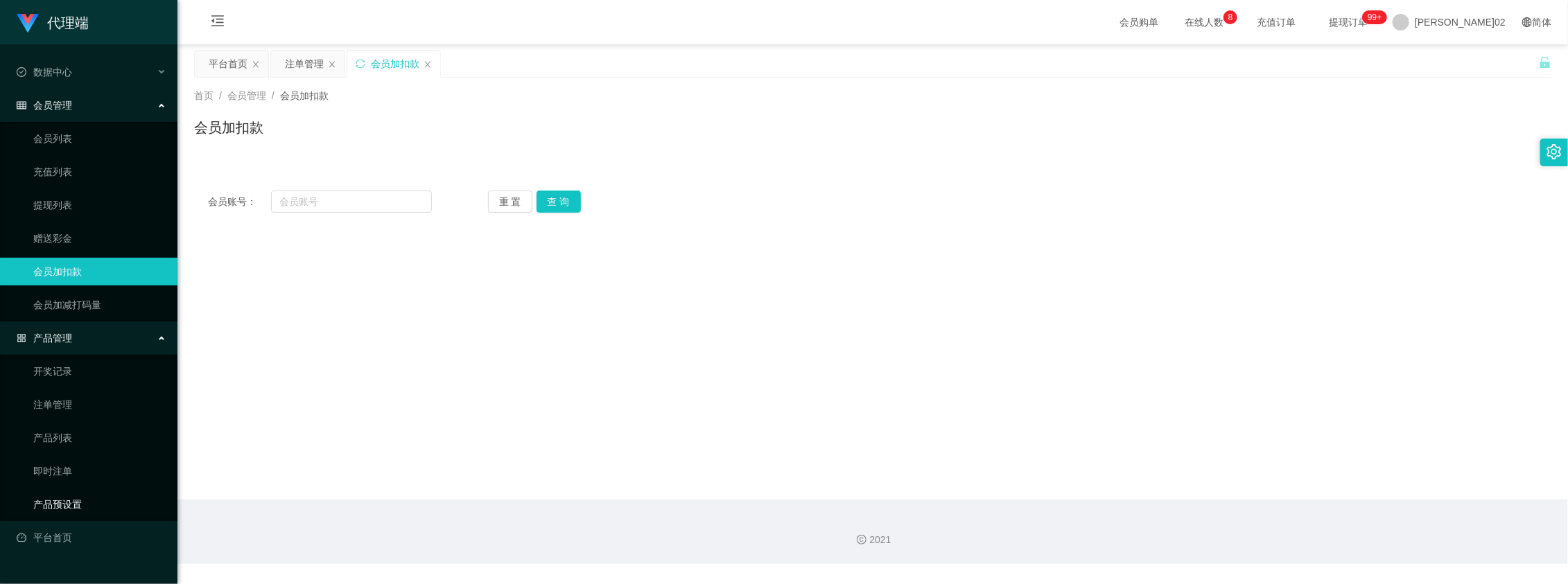
click at [75, 504] on link "产品预设置" at bounding box center [100, 505] width 133 height 28
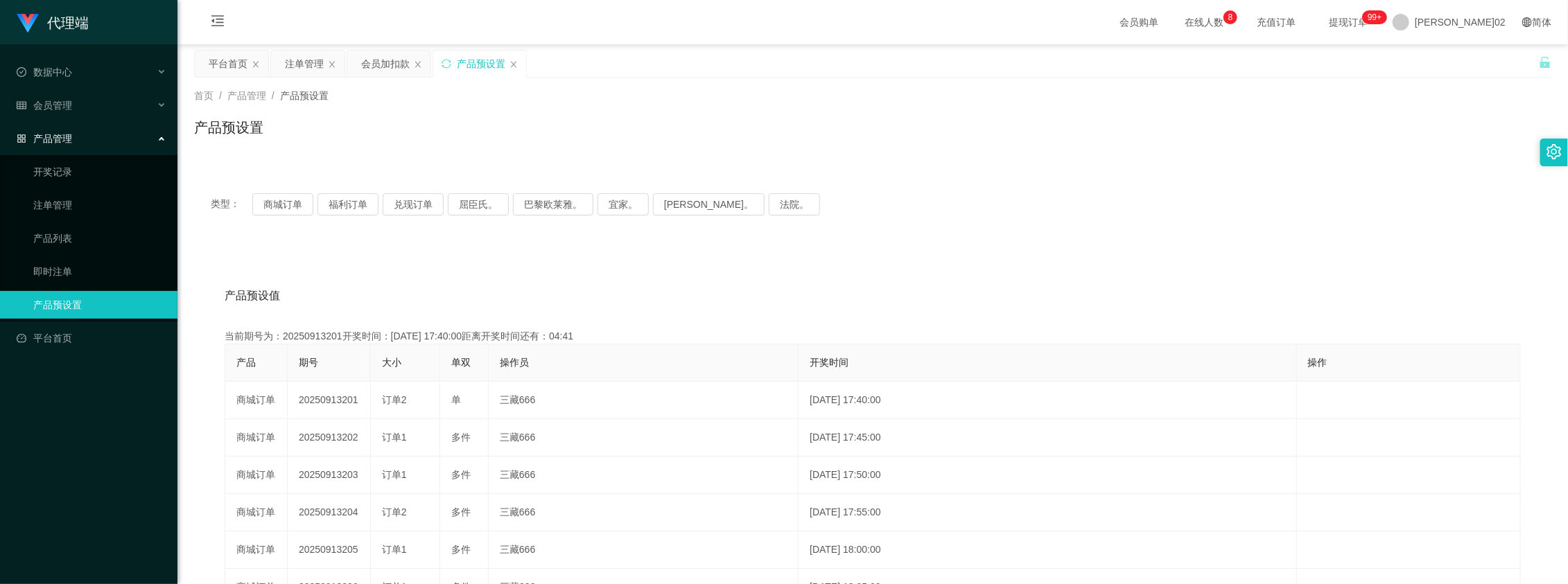
click at [265, 222] on div "类型： 商城订单 福利订单 兑现订单 屈臣氏。 巴黎欧莱雅。 宜家。 森亨。 法院。" at bounding box center [873, 204] width 1358 height 56
click at [279, 196] on button "商城订单" at bounding box center [283, 204] width 61 height 22
click at [272, 201] on button "商城订单" at bounding box center [283, 204] width 61 height 22
click at [266, 206] on button "商城订单" at bounding box center [283, 204] width 61 height 22
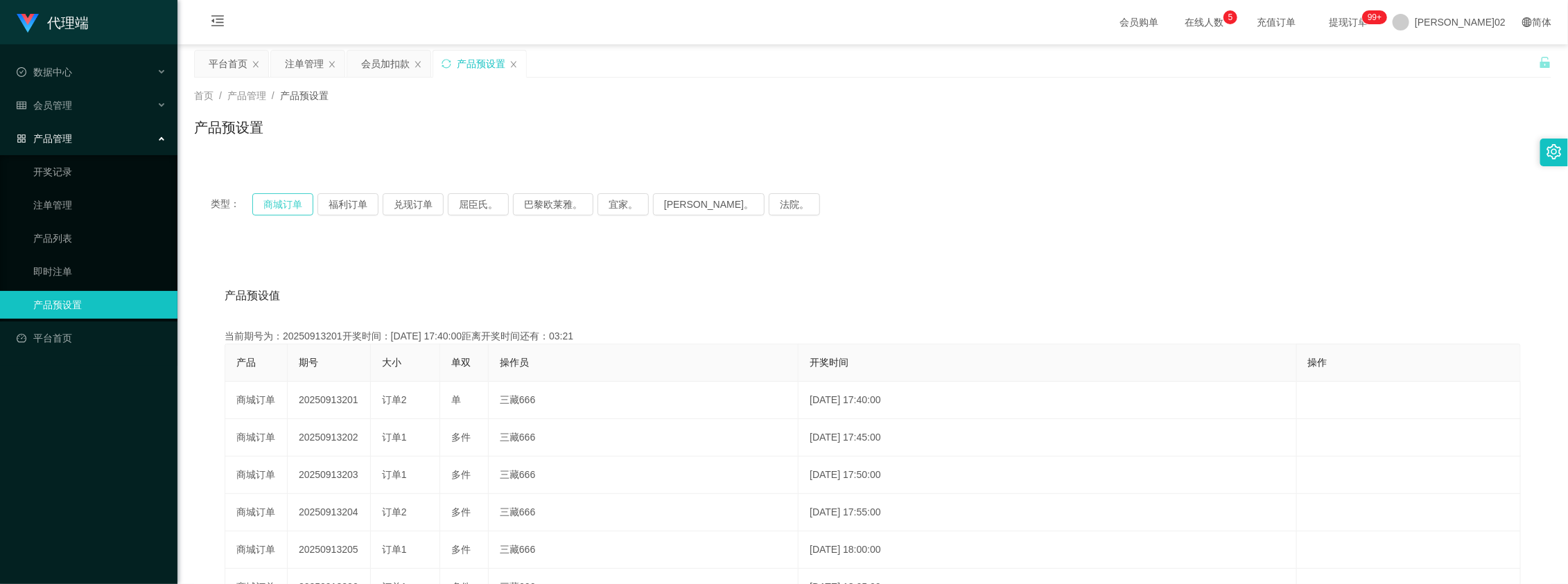
click at [266, 206] on button "商城订单" at bounding box center [283, 204] width 61 height 22
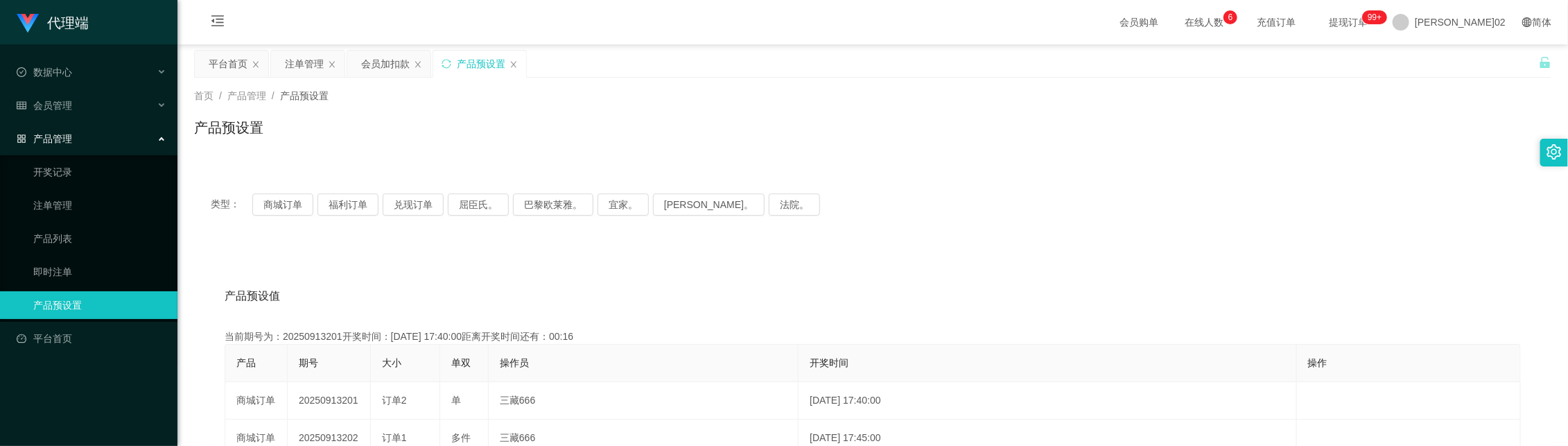
click at [238, 194] on span "类型：" at bounding box center [232, 204] width 42 height 22
click at [264, 205] on button "商城订单" at bounding box center [283, 204] width 61 height 22
click at [285, 199] on button "商城订单" at bounding box center [283, 204] width 61 height 22
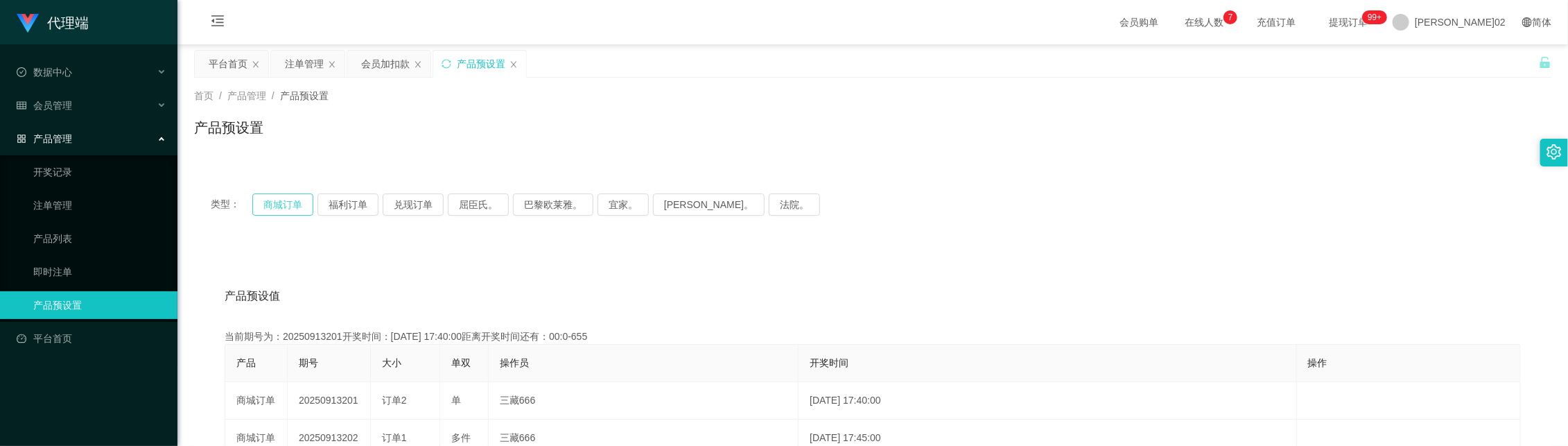
click at [285, 199] on button "商城订单" at bounding box center [283, 204] width 61 height 22
click at [573, 292] on div "产品预设值 添加期号" at bounding box center [873, 295] width 1296 height 39
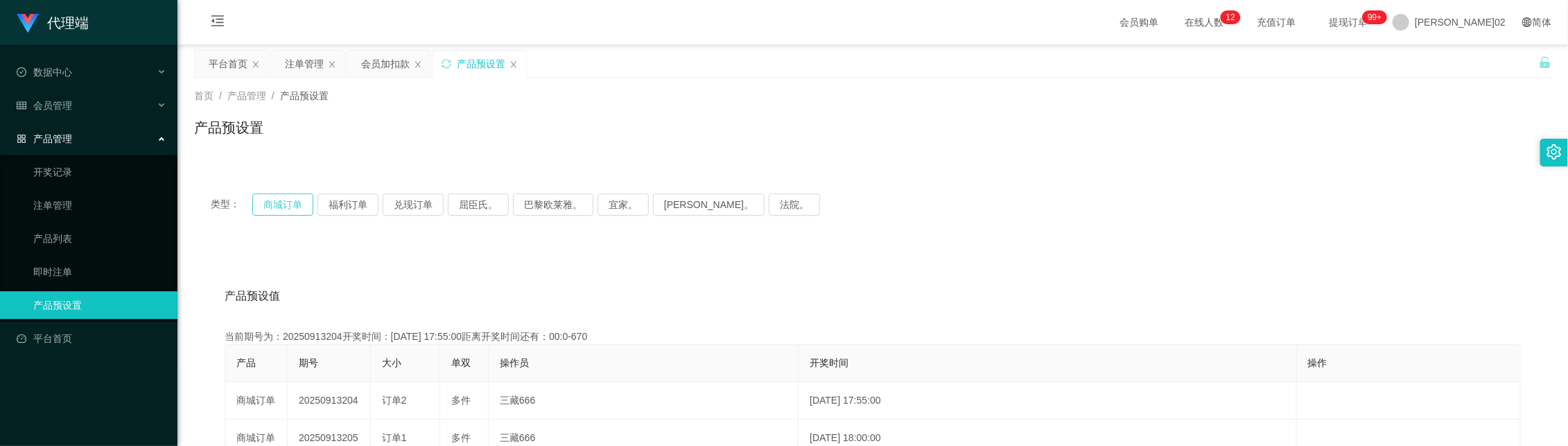
click at [283, 203] on button "商城订单" at bounding box center [283, 204] width 61 height 22
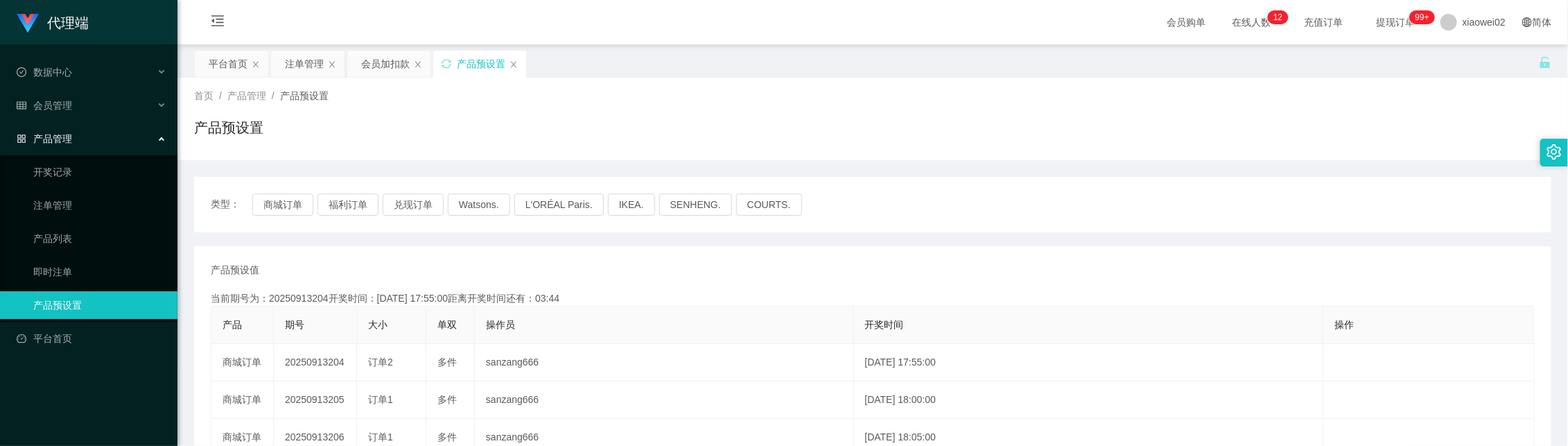
click at [305, 224] on div "类型： 商城订单 福利订单 兑现订单 Watsons. L'ORÉAL Paris. IKEA. SENHENG. COURTS." at bounding box center [873, 204] width 1358 height 56
click at [299, 206] on button "商城订单" at bounding box center [283, 204] width 61 height 22
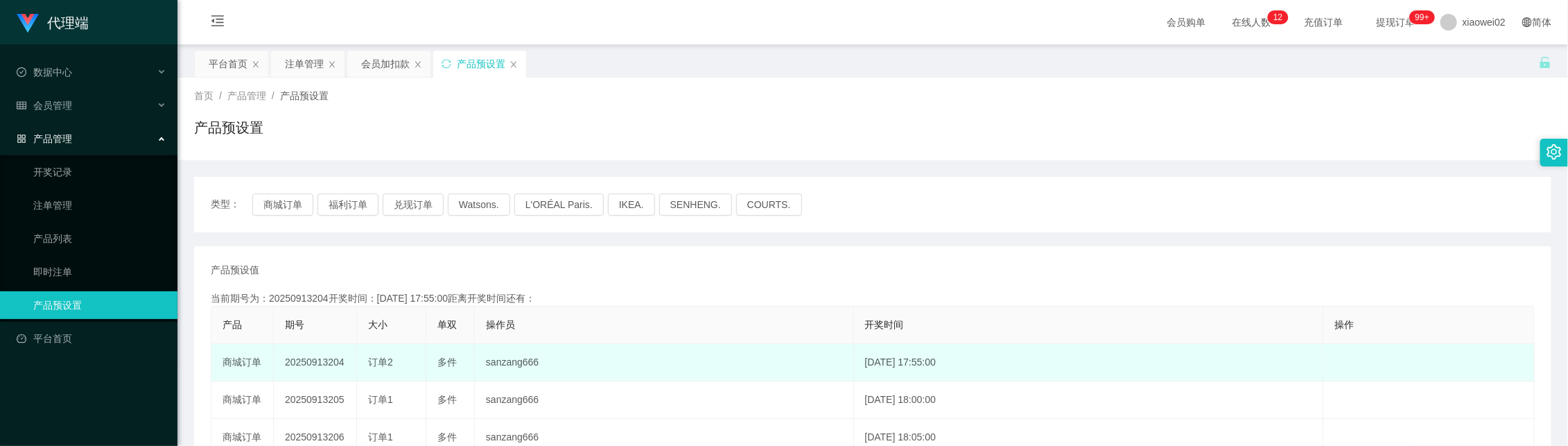
click at [319, 361] on td "20250913204" at bounding box center [315, 363] width 83 height 38
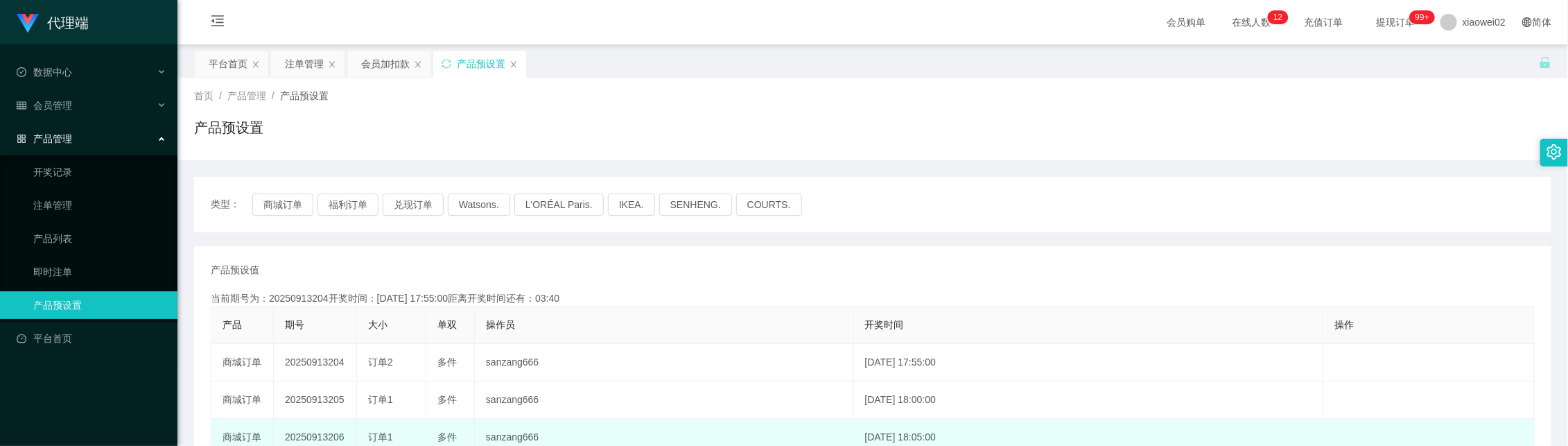
copy td "20250913204"
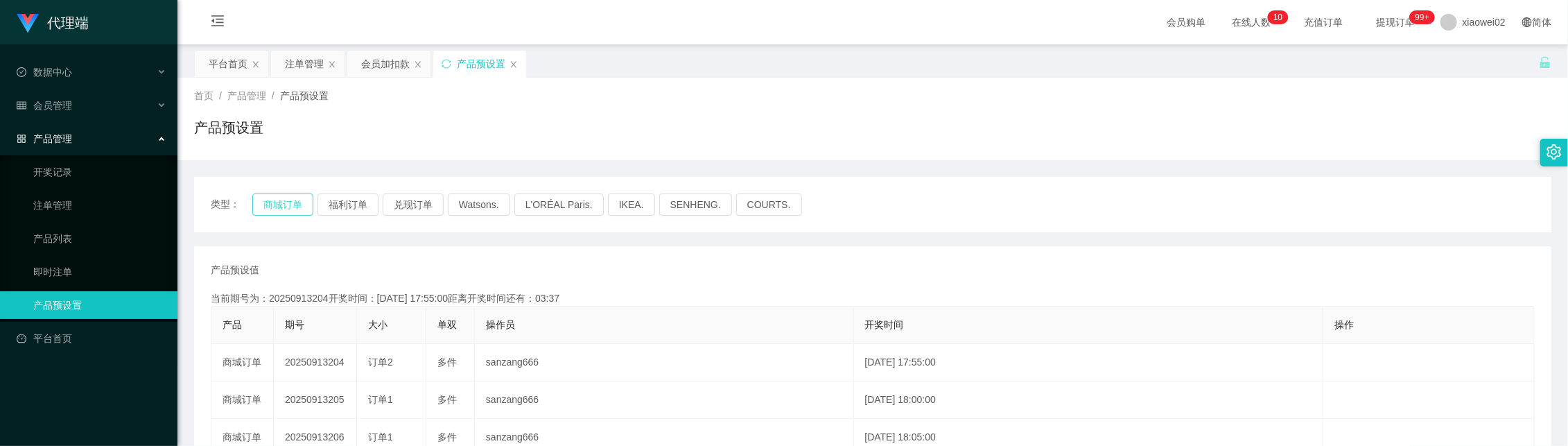
click at [289, 208] on button "商城订单" at bounding box center [283, 204] width 61 height 22
drag, startPoint x: 290, startPoint y: 47, endPoint x: 295, endPoint y: 56, distance: 10.3
click at [294, 55] on main "关闭左侧 关闭右侧 关闭其它 刷新页面 平台首页 注单管理 会员加扣款 产品预设置 首页 / 产品管理 / 产品预设置 / 产品预设置 类型： 商城订单 福利…" at bounding box center [873, 411] width 1390 height 734
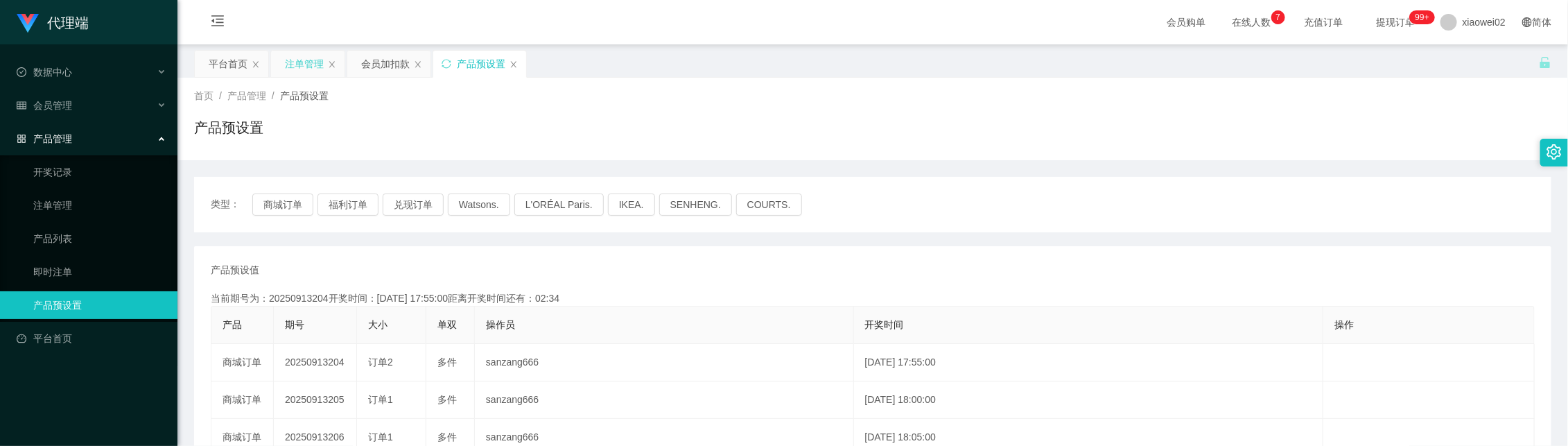
click at [295, 56] on div "注单管理" at bounding box center [303, 63] width 39 height 27
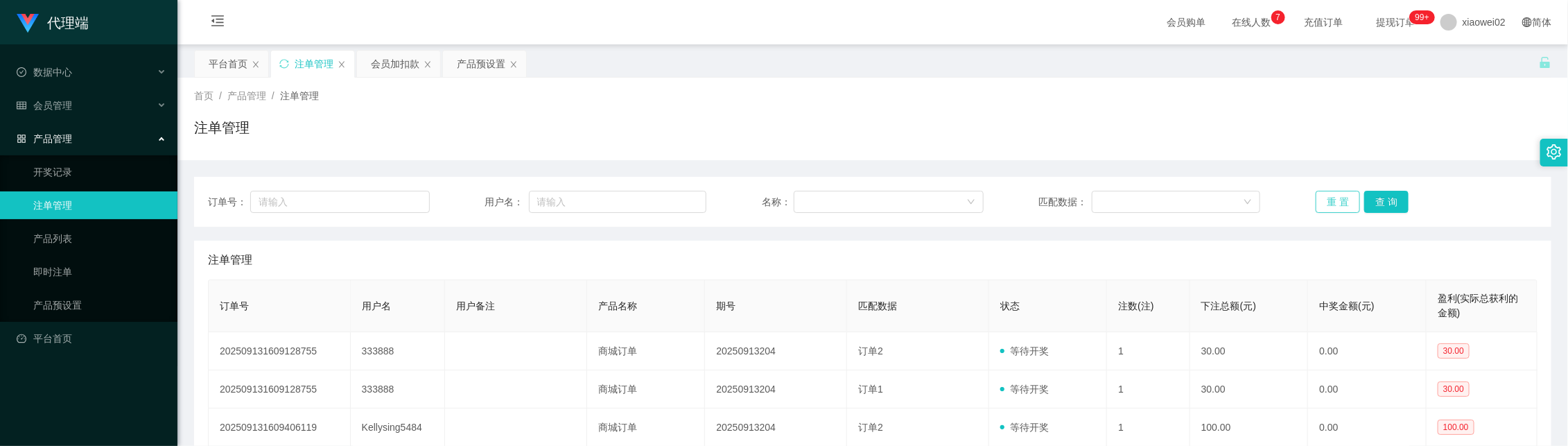
click at [1346, 199] on button "重 置" at bounding box center [1338, 201] width 45 height 22
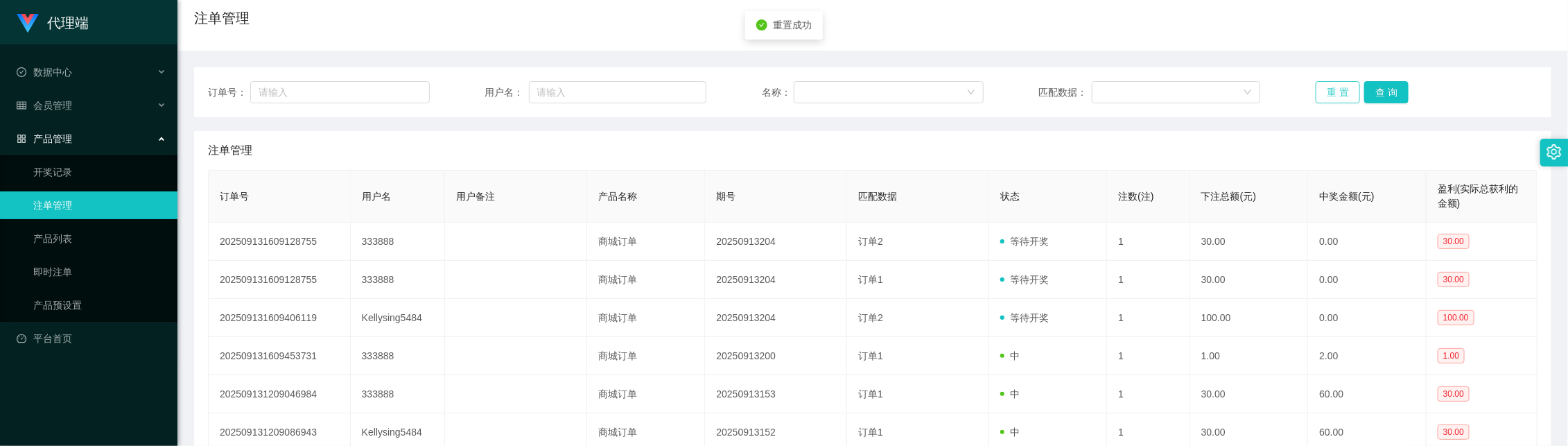
scroll to position [173, 0]
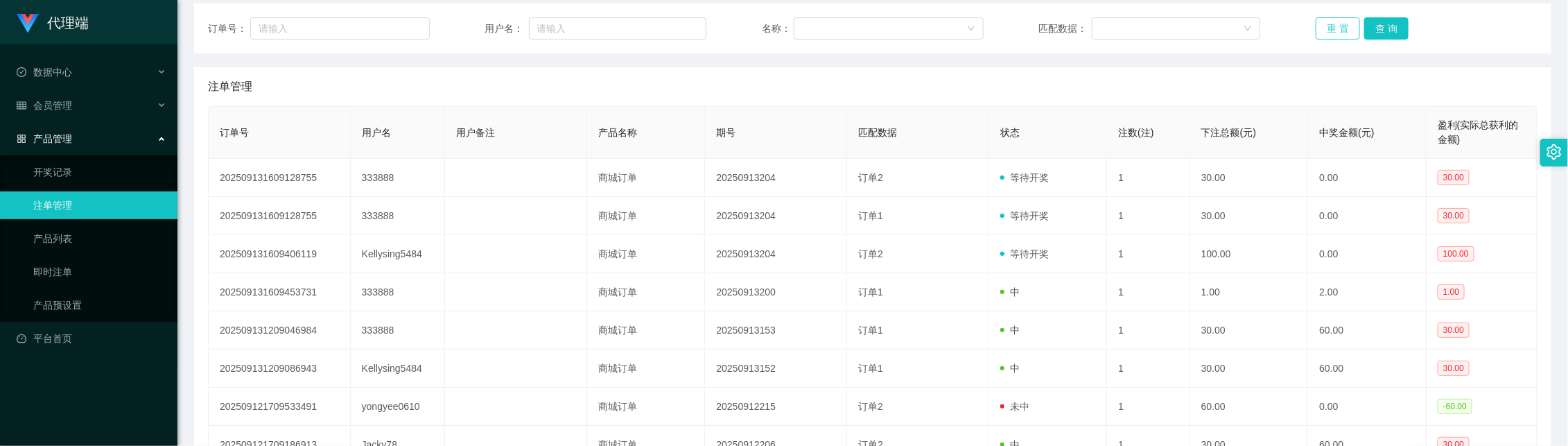
click at [1328, 29] on button "重 置" at bounding box center [1338, 28] width 45 height 22
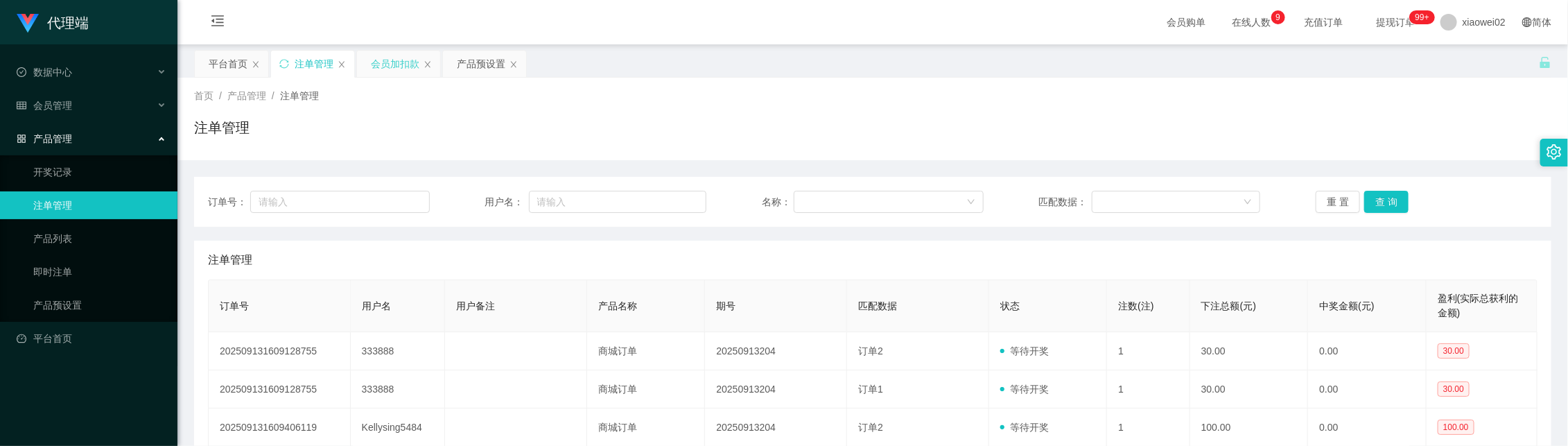
click at [385, 70] on div "会员加扣款" at bounding box center [395, 63] width 49 height 27
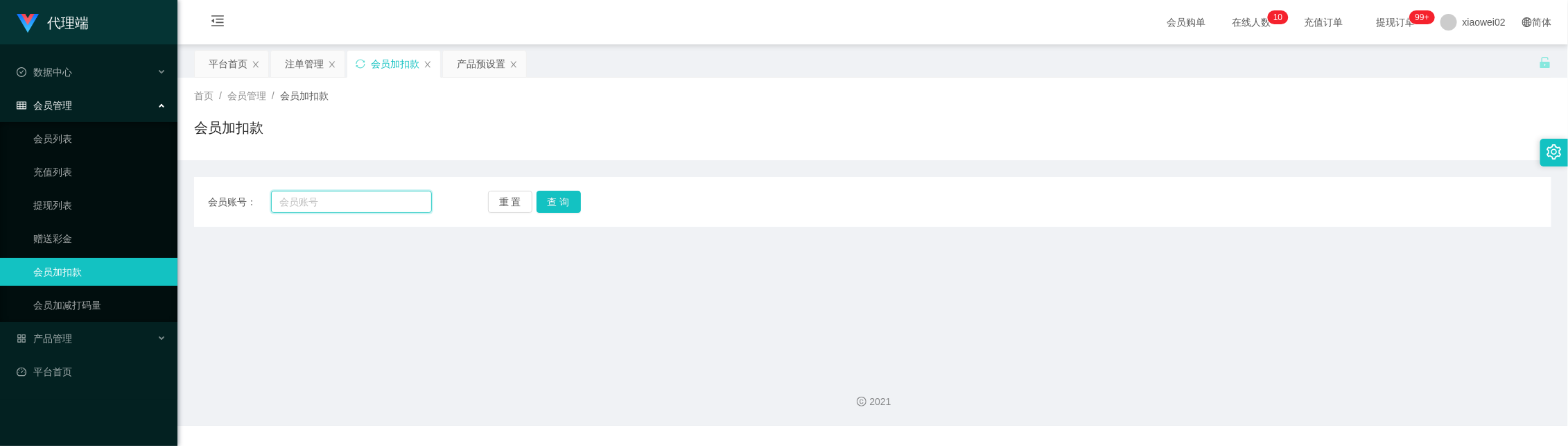
click at [400, 206] on input "text" at bounding box center [351, 201] width 161 height 22
type input "333888"
click at [546, 204] on button "查 询" at bounding box center [558, 201] width 45 height 22
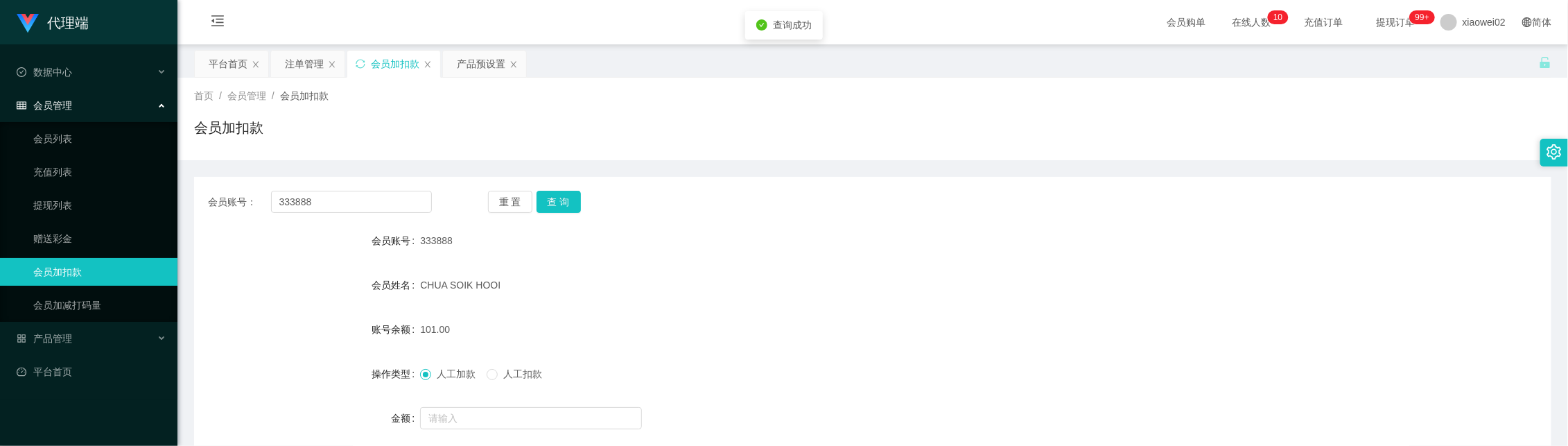
click at [506, 368] on span "人工扣款" at bounding box center [523, 373] width 50 height 11
click at [490, 417] on input "text" at bounding box center [532, 417] width 222 height 22
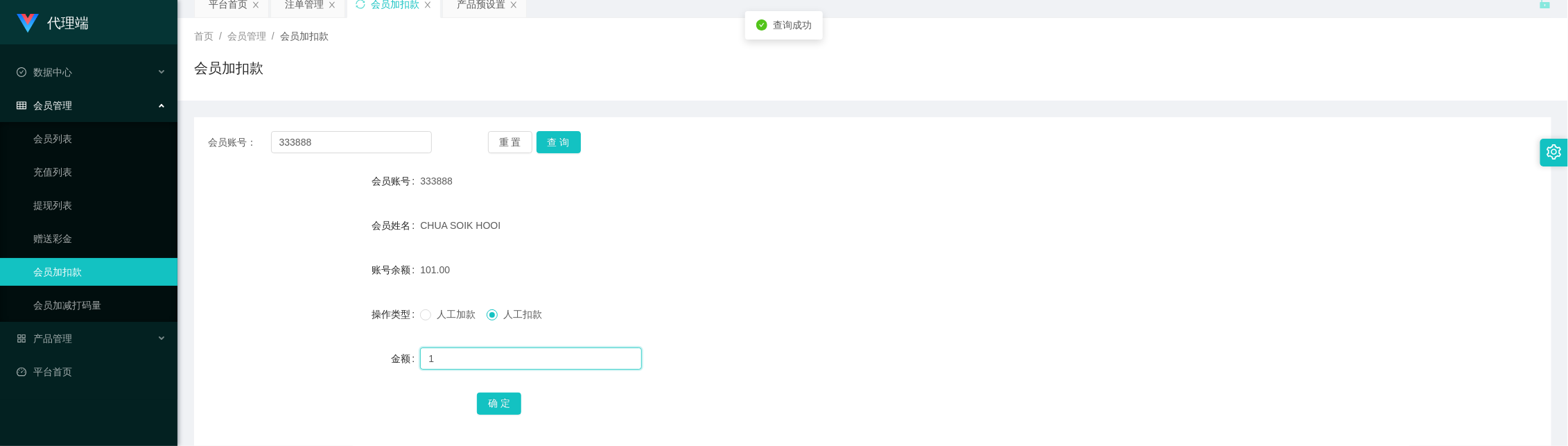
scroll to position [86, 0]
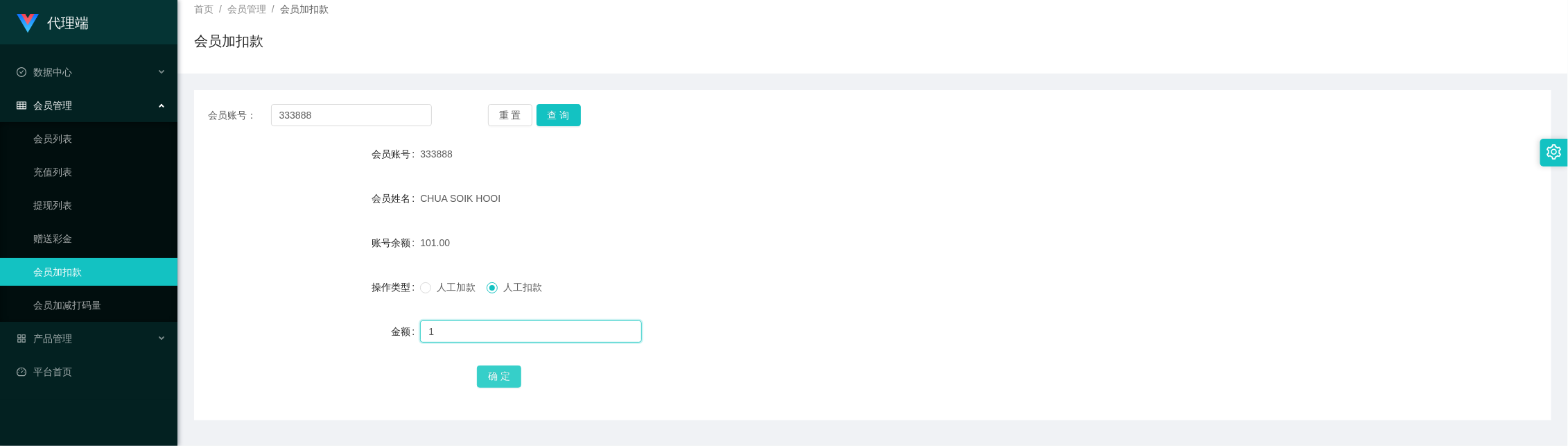
type input "1"
click at [501, 372] on button "确 定" at bounding box center [499, 376] width 45 height 22
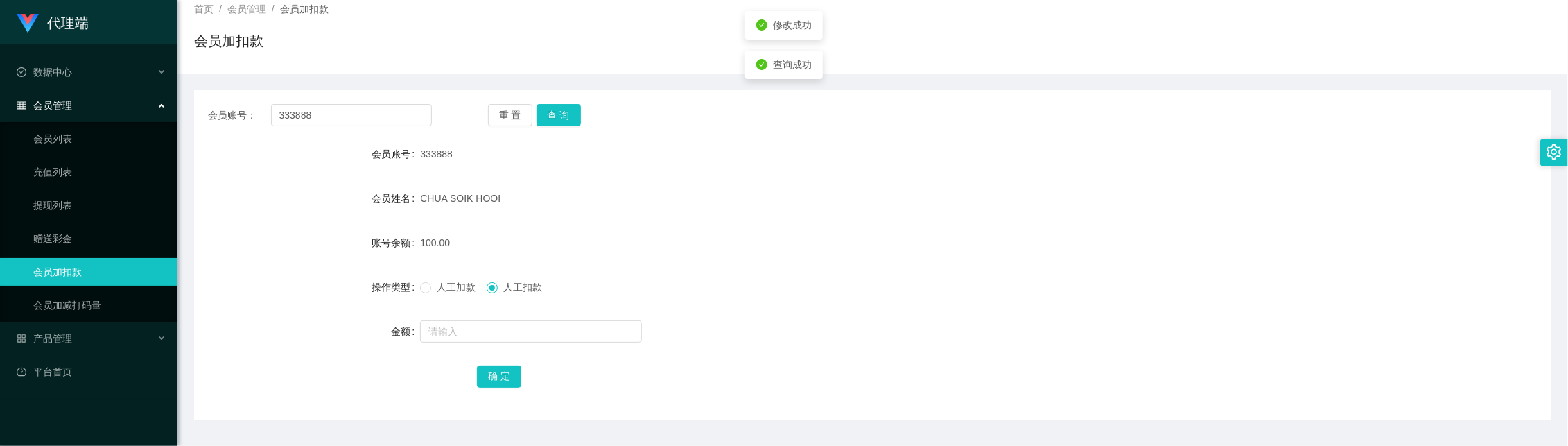
click at [789, 341] on div at bounding box center [816, 331] width 791 height 28
drag, startPoint x: 421, startPoint y: 292, endPoint x: 858, endPoint y: 309, distance: 437.3
click at [423, 292] on span at bounding box center [425, 287] width 11 height 11
click at [872, 296] on form "会员账号 333888 会员姓名 CHUA SOIK HOOI 账号余额 100.00 操作类型 人工加款 人工扣款 金额 确 定" at bounding box center [873, 265] width 1358 height 250
drag, startPoint x: 387, startPoint y: 121, endPoint x: 112, endPoint y: 121, distance: 275.0
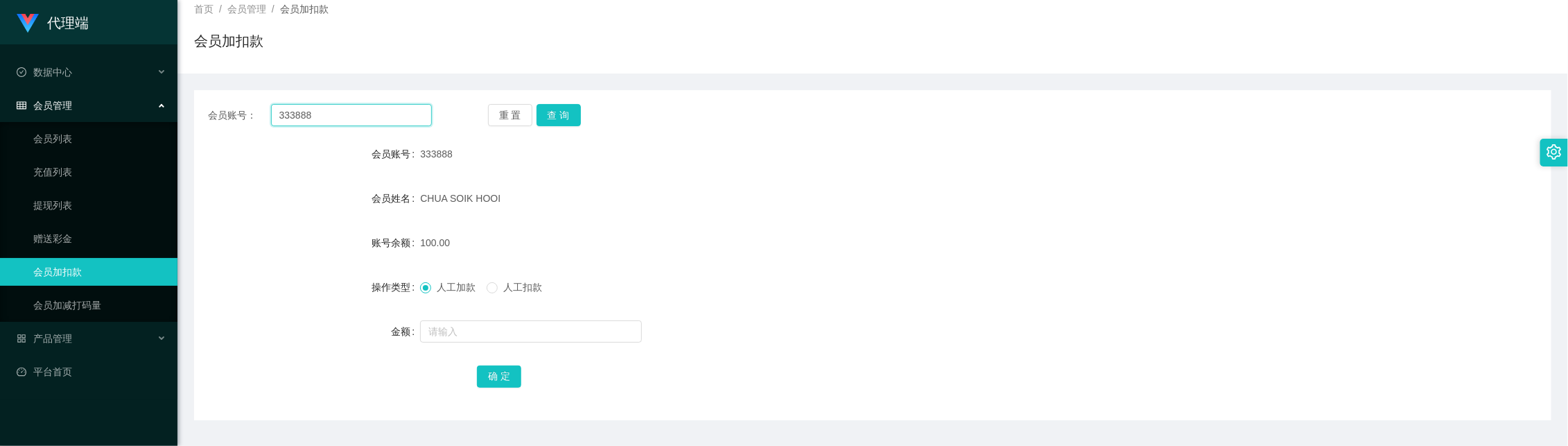
click at [112, 121] on section "代理端 数据中心 会员管理 会员列表 充值列表 提现列表 赠送彩金 会员加扣款 会员加减打码量 产品管理 开奖记录 注单管理 产品列表 即时注单 产品预设置 …" at bounding box center [784, 199] width 1568 height 571
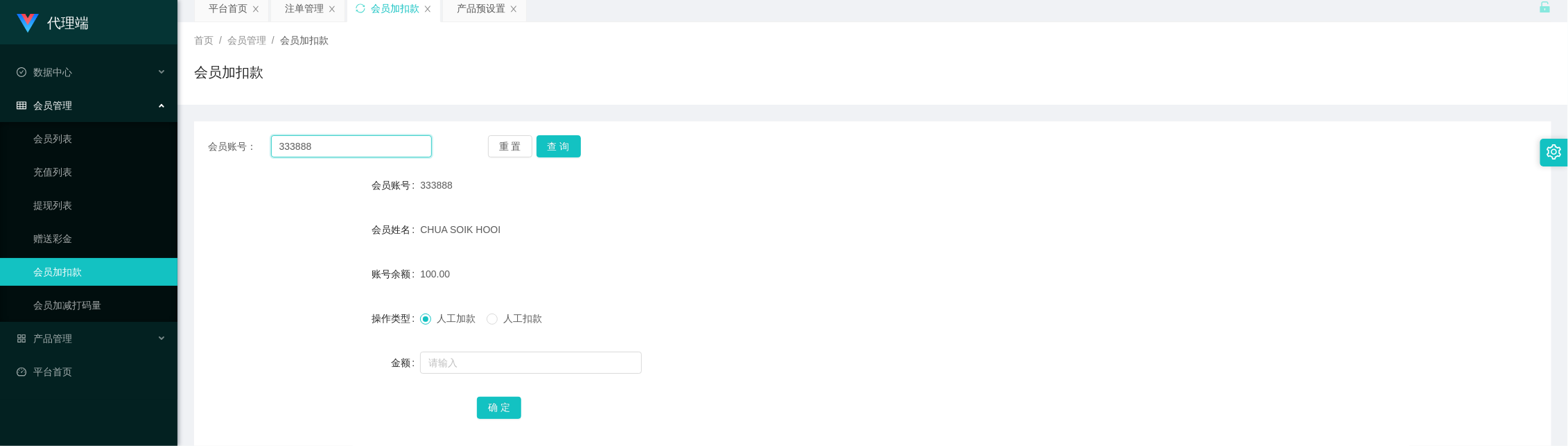
scroll to position [0, 0]
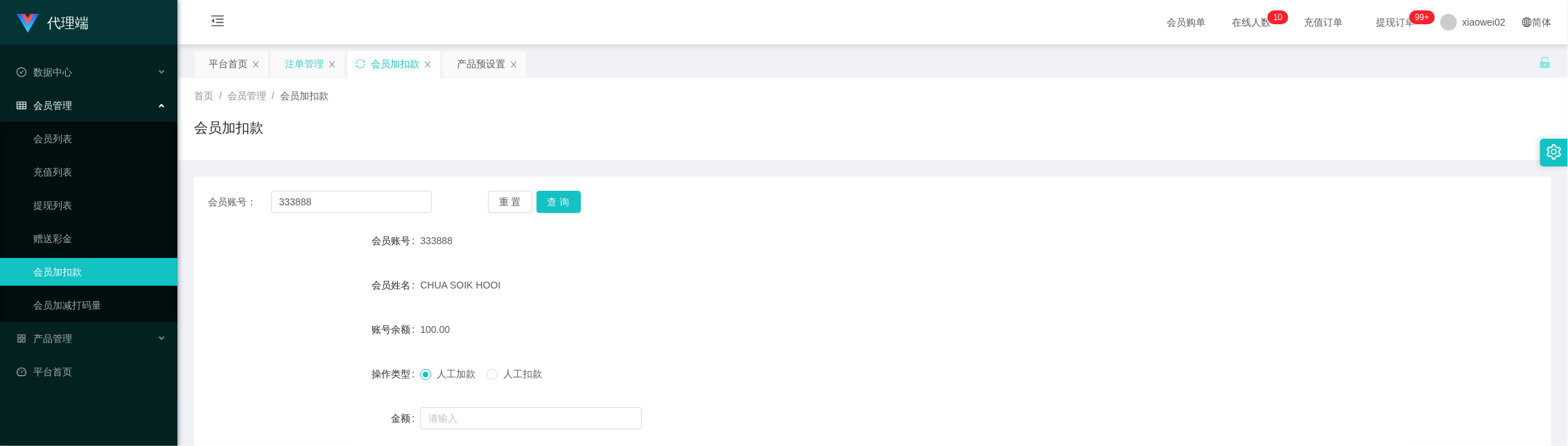
drag, startPoint x: 303, startPoint y: 64, endPoint x: 314, endPoint y: 68, distance: 11.7
click at [303, 64] on div "注单管理" at bounding box center [303, 63] width 39 height 27
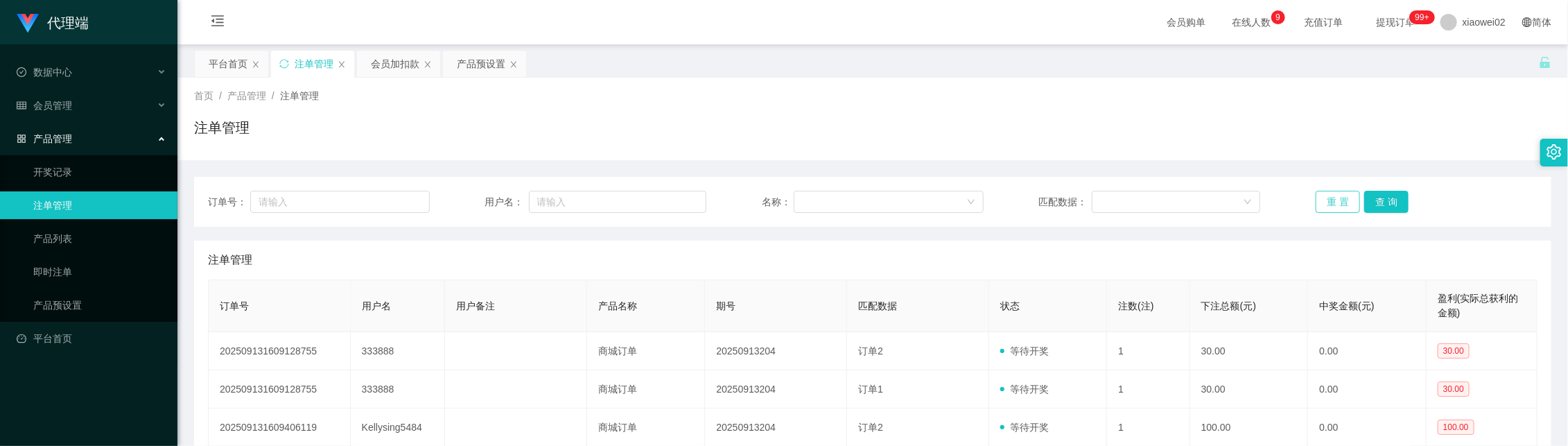
click at [1342, 192] on button "重 置" at bounding box center [1338, 201] width 45 height 22
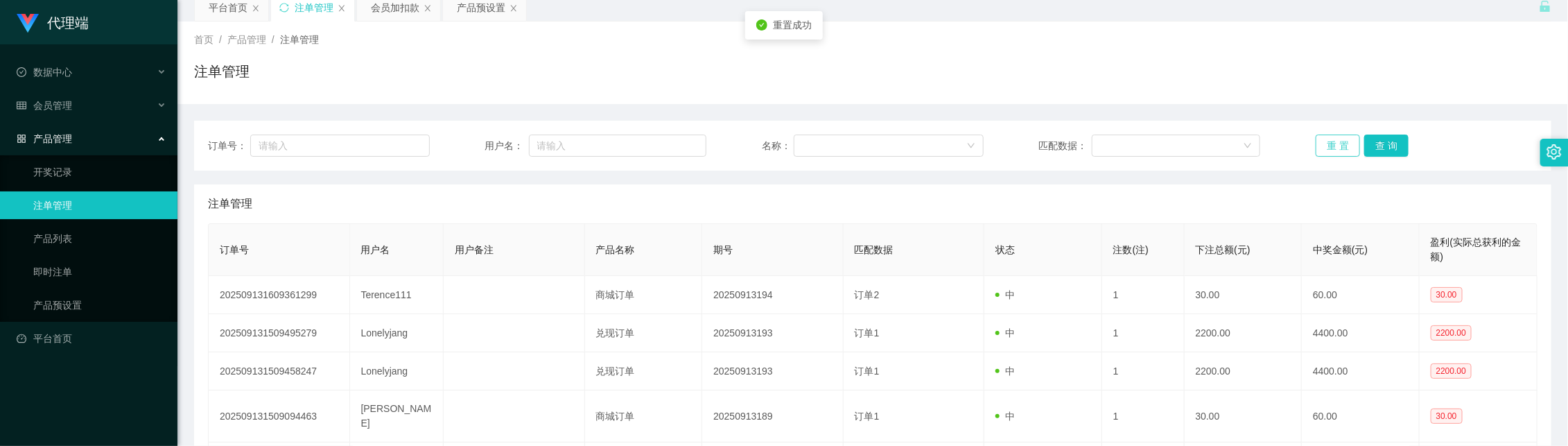
scroll to position [86, 0]
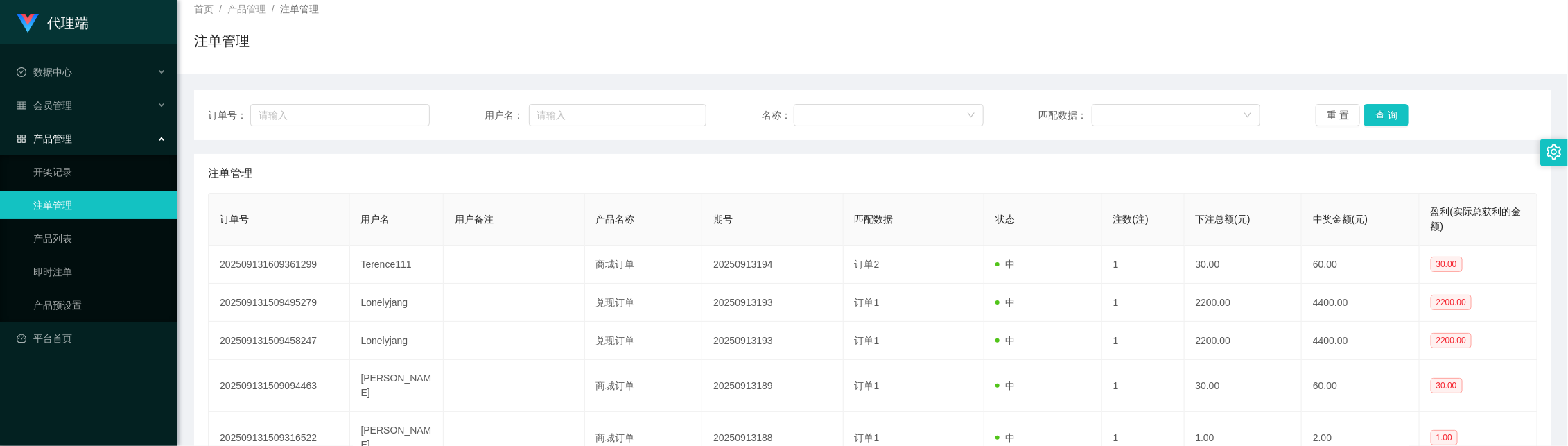
click at [806, 63] on div "首页 / 产品管理 / 注单管理 / 注单管理" at bounding box center [873, 32] width 1390 height 82
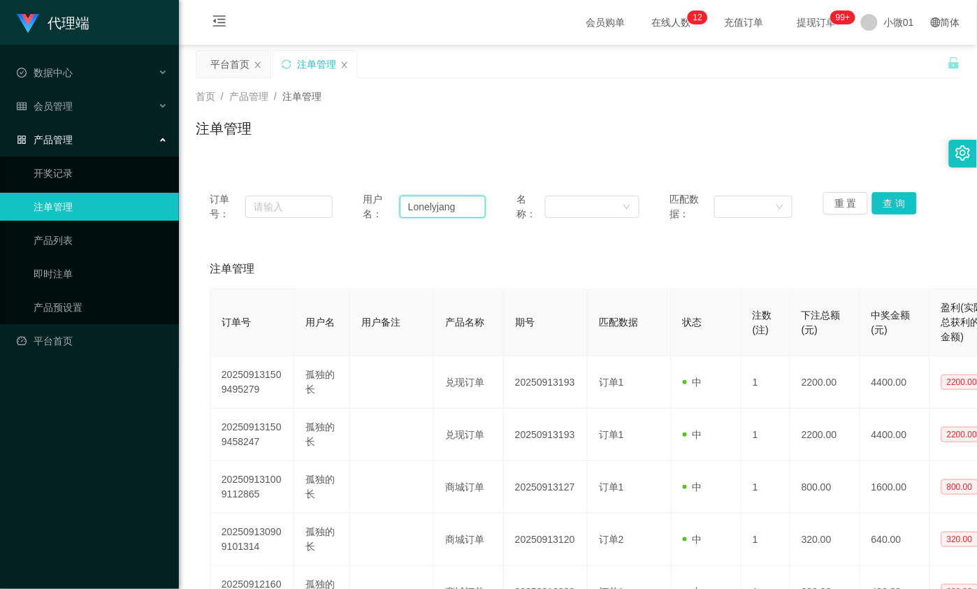
drag, startPoint x: 460, startPoint y: 211, endPoint x: 351, endPoint y: 210, distance: 109.1
click at [351, 210] on div "订单号： 用户名： Lonelyjang 名称： 匹配数据： 重 置 查 询" at bounding box center [578, 206] width 737 height 29
click at [100, 99] on div "会员管理" at bounding box center [89, 106] width 179 height 28
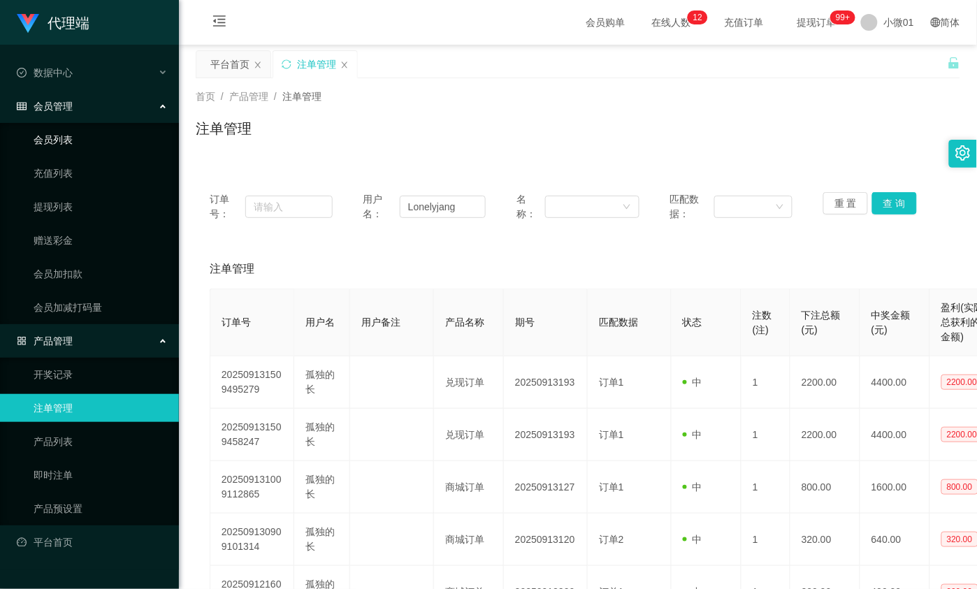
click at [79, 147] on link "会员列表" at bounding box center [101, 140] width 134 height 28
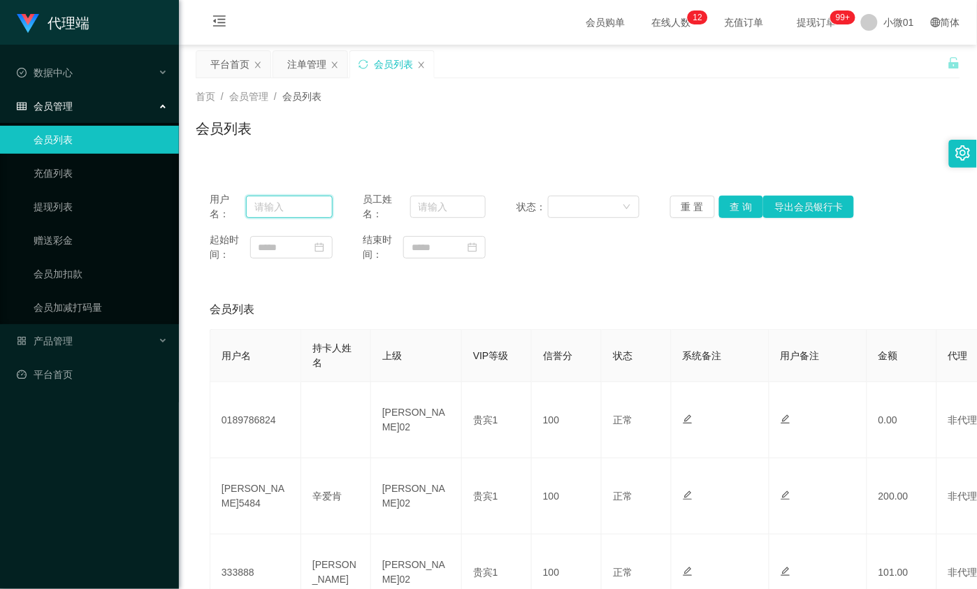
click at [305, 196] on input "text" at bounding box center [289, 207] width 86 height 22
paste input "Lonelyjang"
type input "Lonelyjang"
click at [735, 200] on button "查 询" at bounding box center [741, 207] width 45 height 22
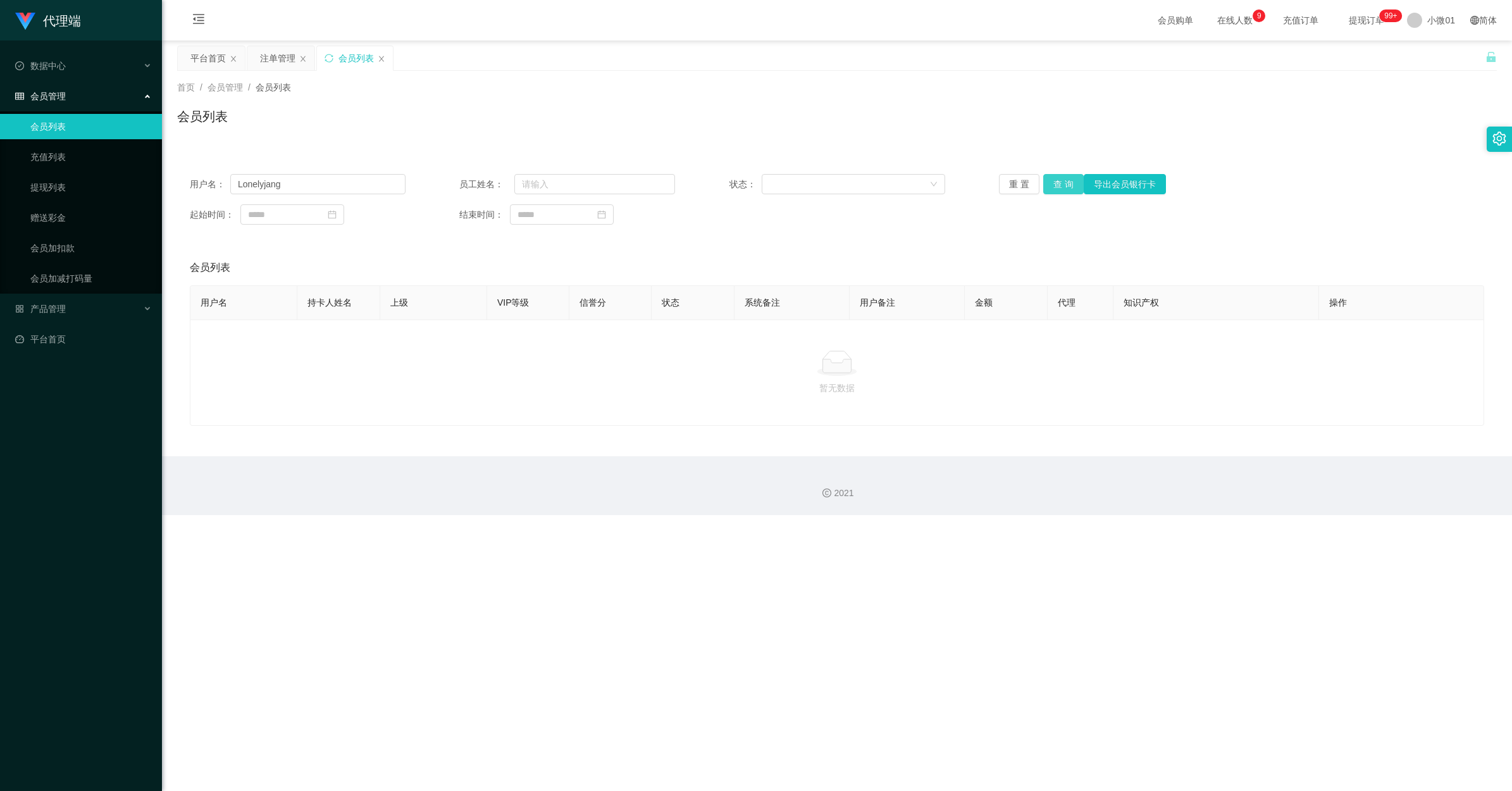
click at [884, 179] on button "查 询" at bounding box center [1063, 184] width 41 height 20
click at [884, 179] on div "重 置 查 询 导出会员银行卡" at bounding box center [1107, 184] width 215 height 20
click at [884, 20] on span at bounding box center [1414, 20] width 15 height 15
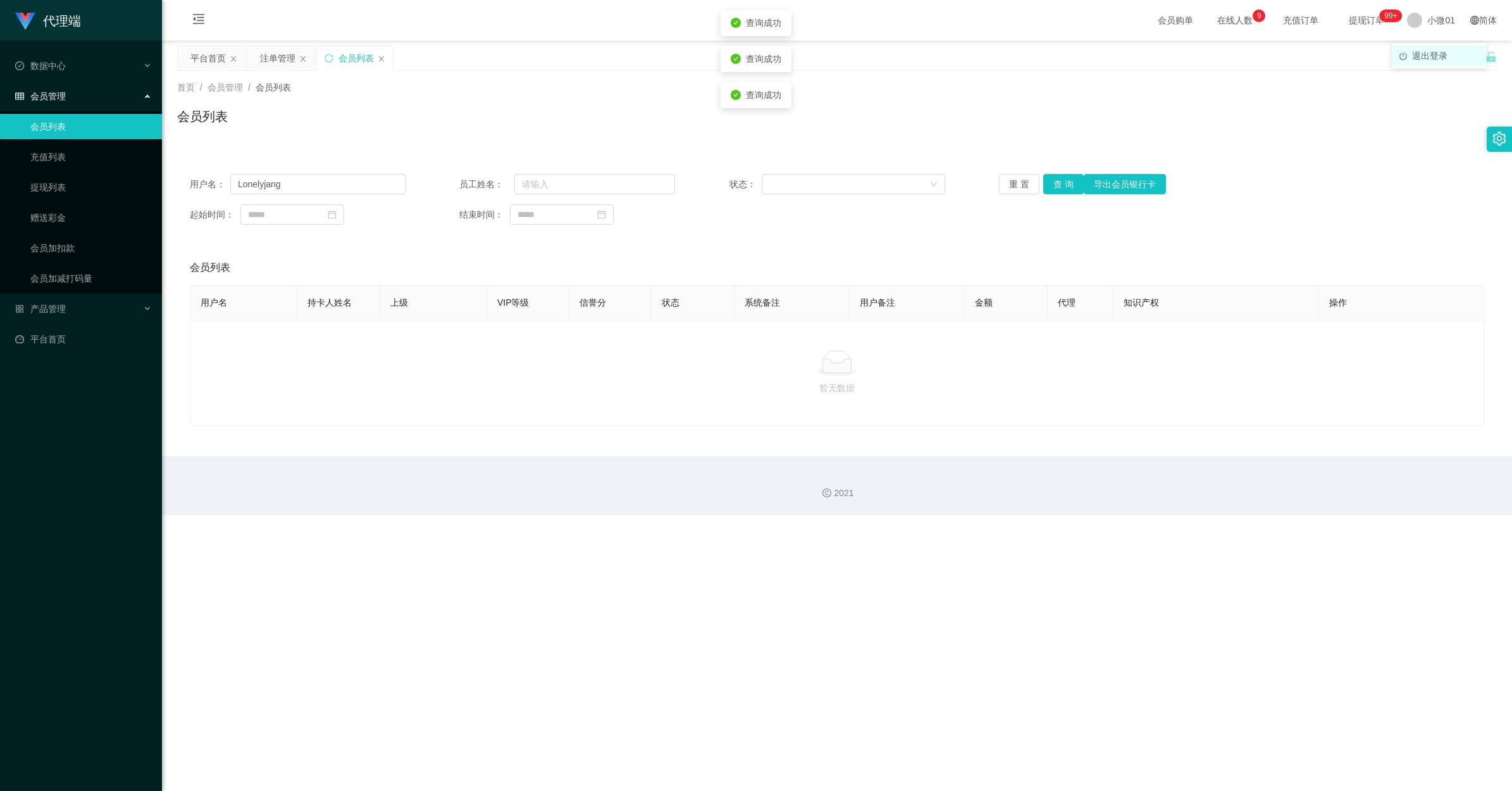
click at [884, 53] on span "退出登录" at bounding box center [1429, 55] width 35 height 10
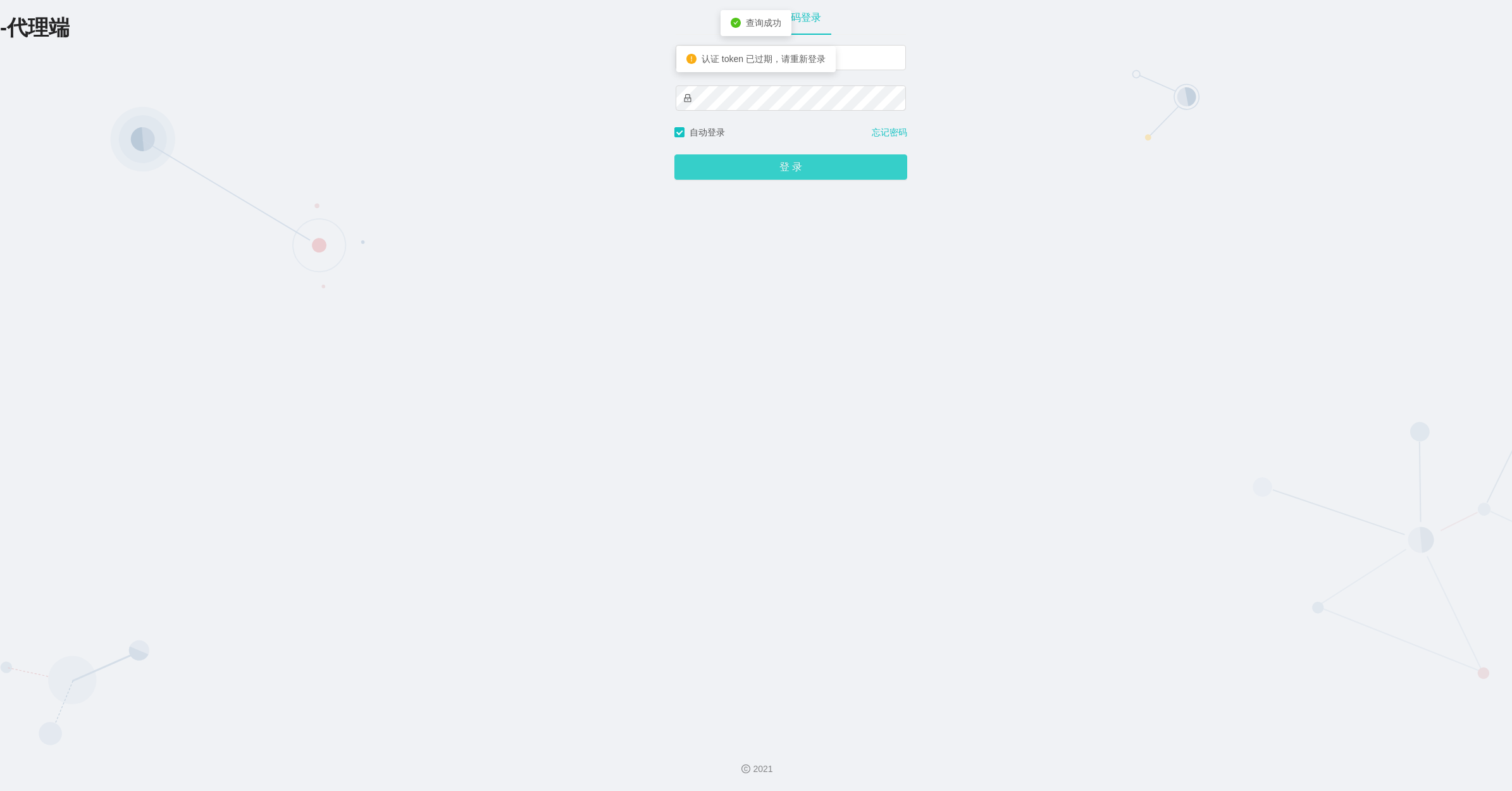
click at [811, 173] on button "登 录" at bounding box center [790, 167] width 233 height 25
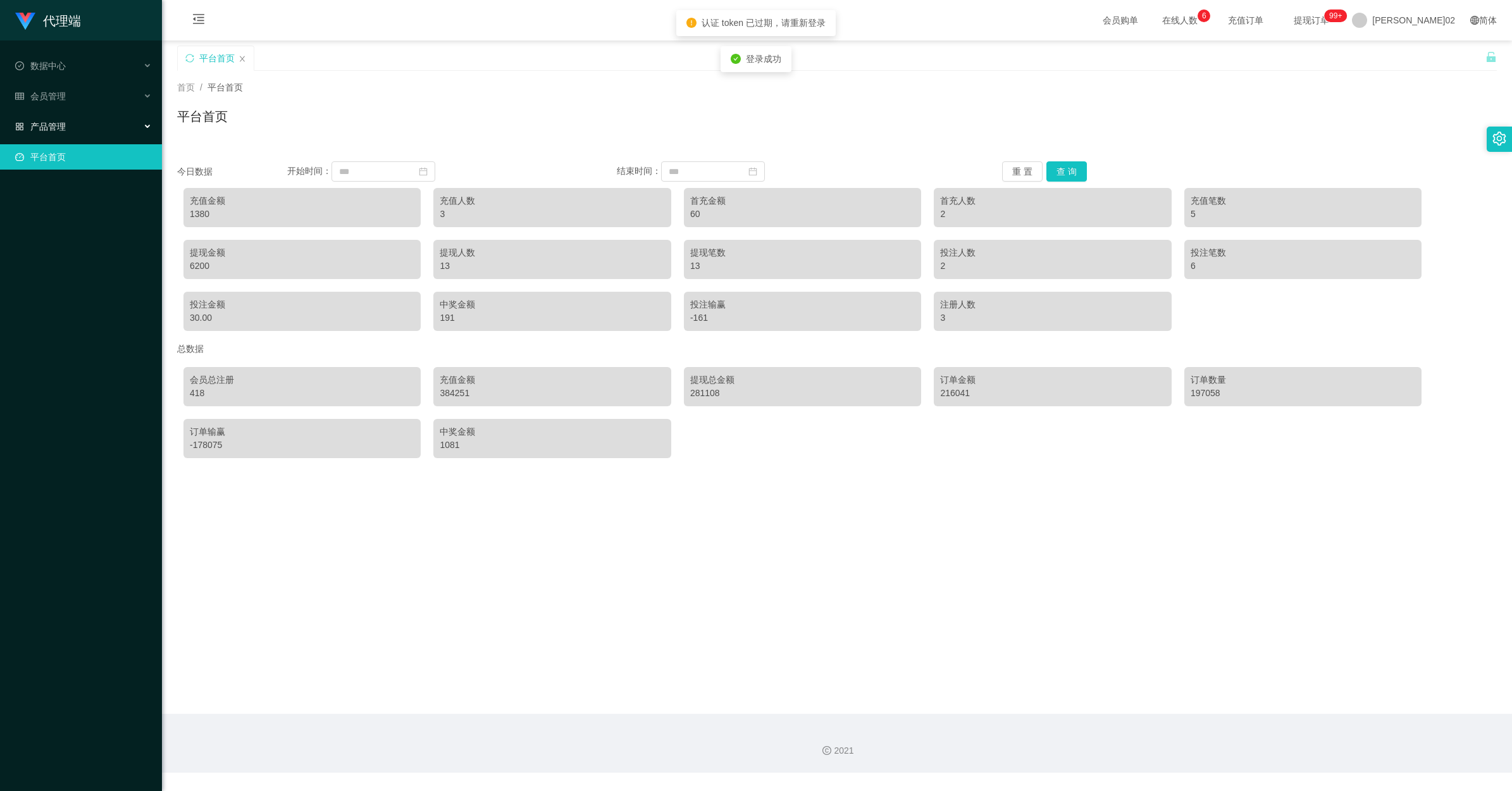
click at [124, 129] on div "产品管理" at bounding box center [81, 127] width 162 height 25
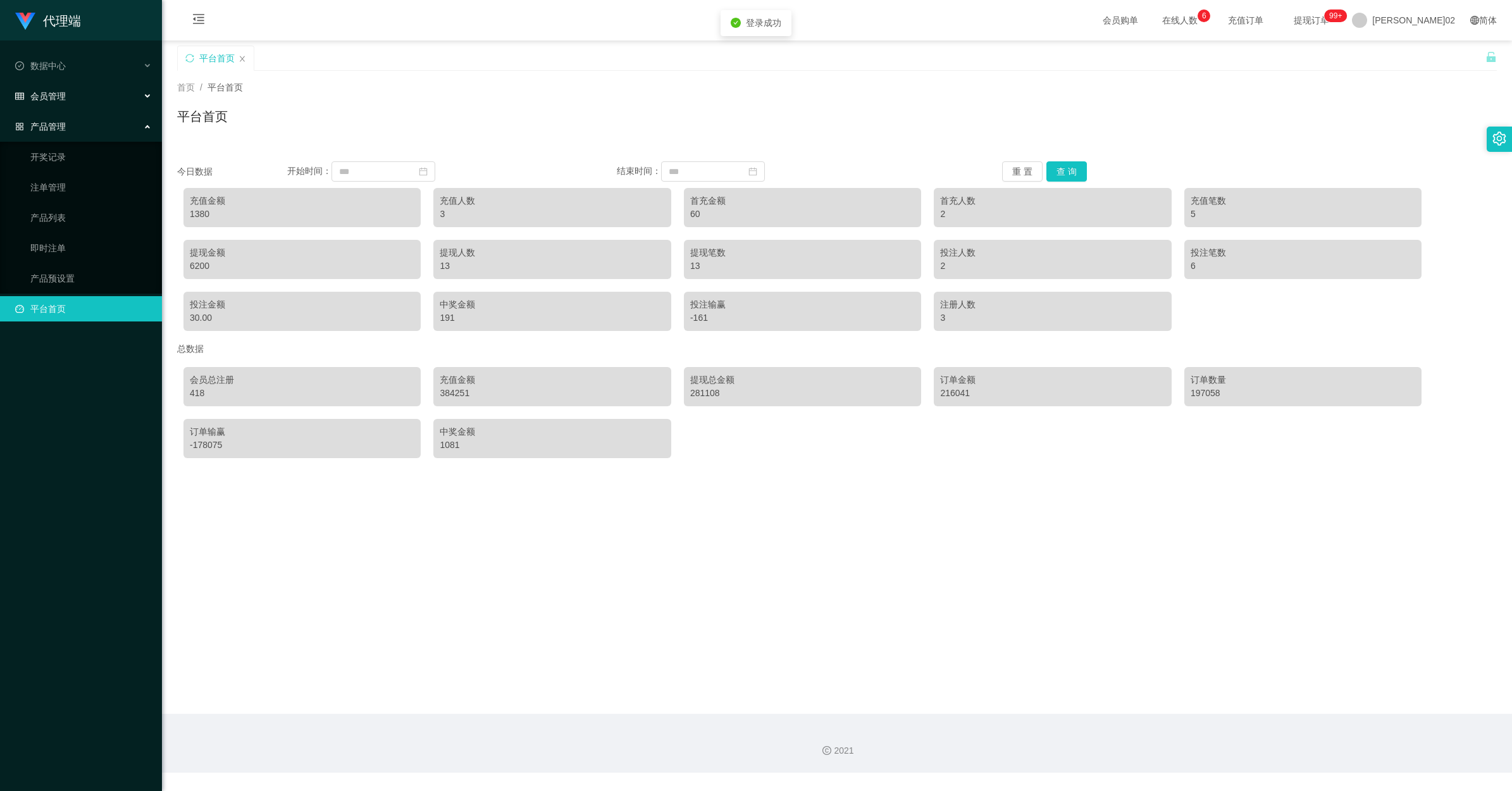
click at [96, 90] on div "会员管理" at bounding box center [81, 96] width 162 height 25
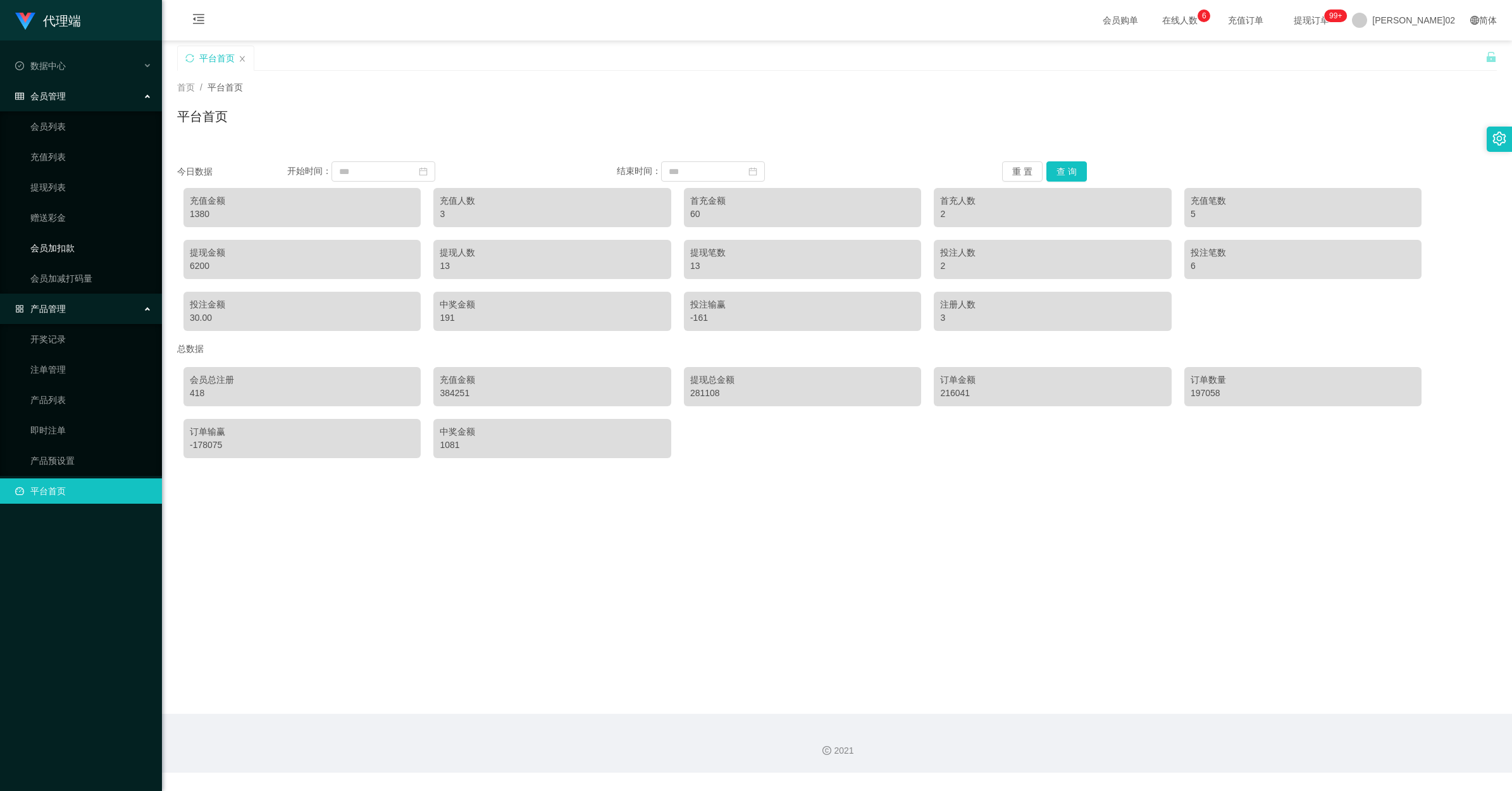
click at [66, 238] on link "会员加扣款" at bounding box center [91, 248] width 121 height 25
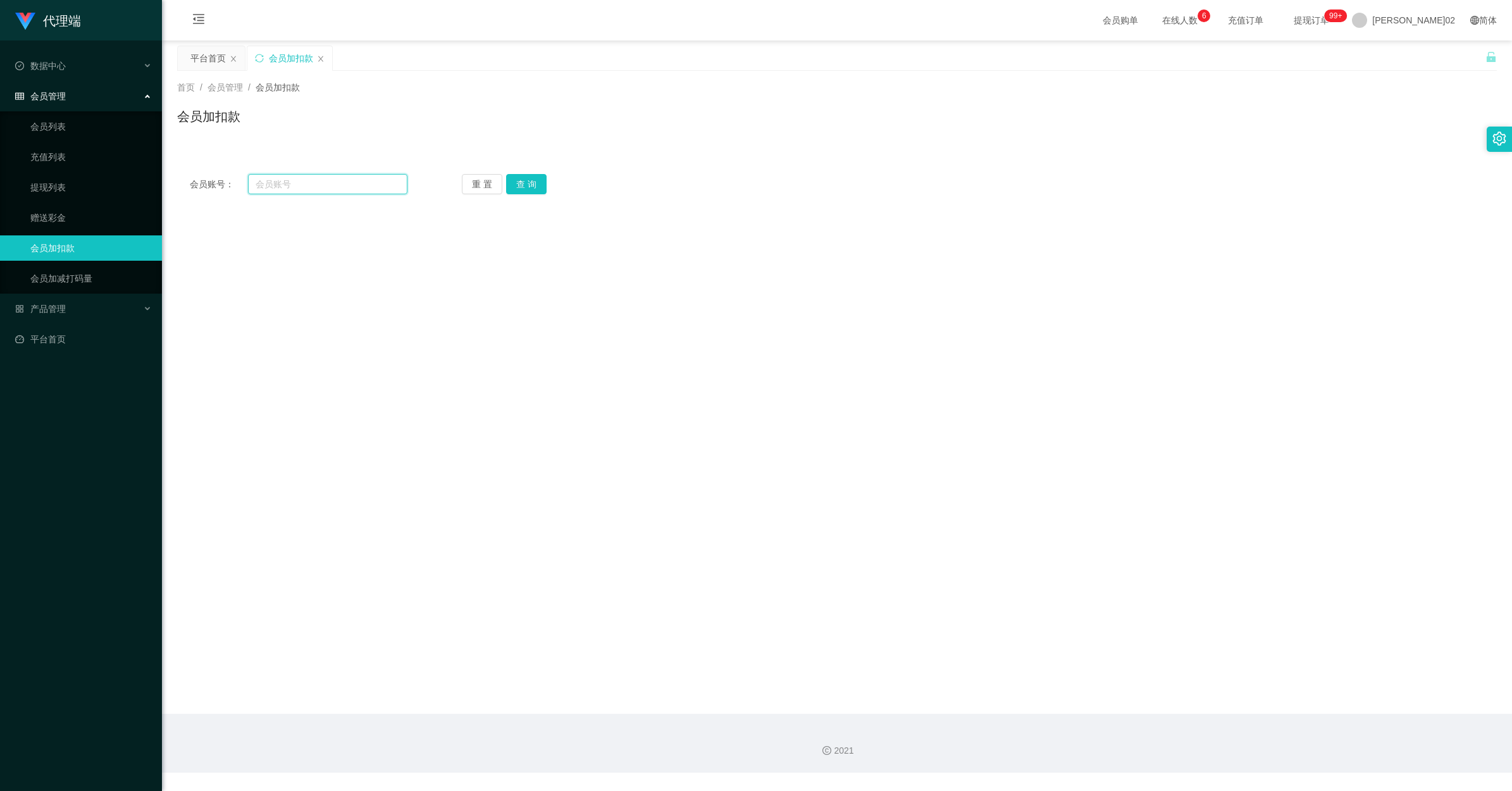
click at [361, 190] on input "text" at bounding box center [328, 184] width 159 height 20
paste input "Lonelyjang"
type input "Lonelyjang"
click at [549, 184] on div "重 置 查 询" at bounding box center [570, 184] width 217 height 20
click at [533, 184] on button "查 询" at bounding box center [526, 184] width 41 height 20
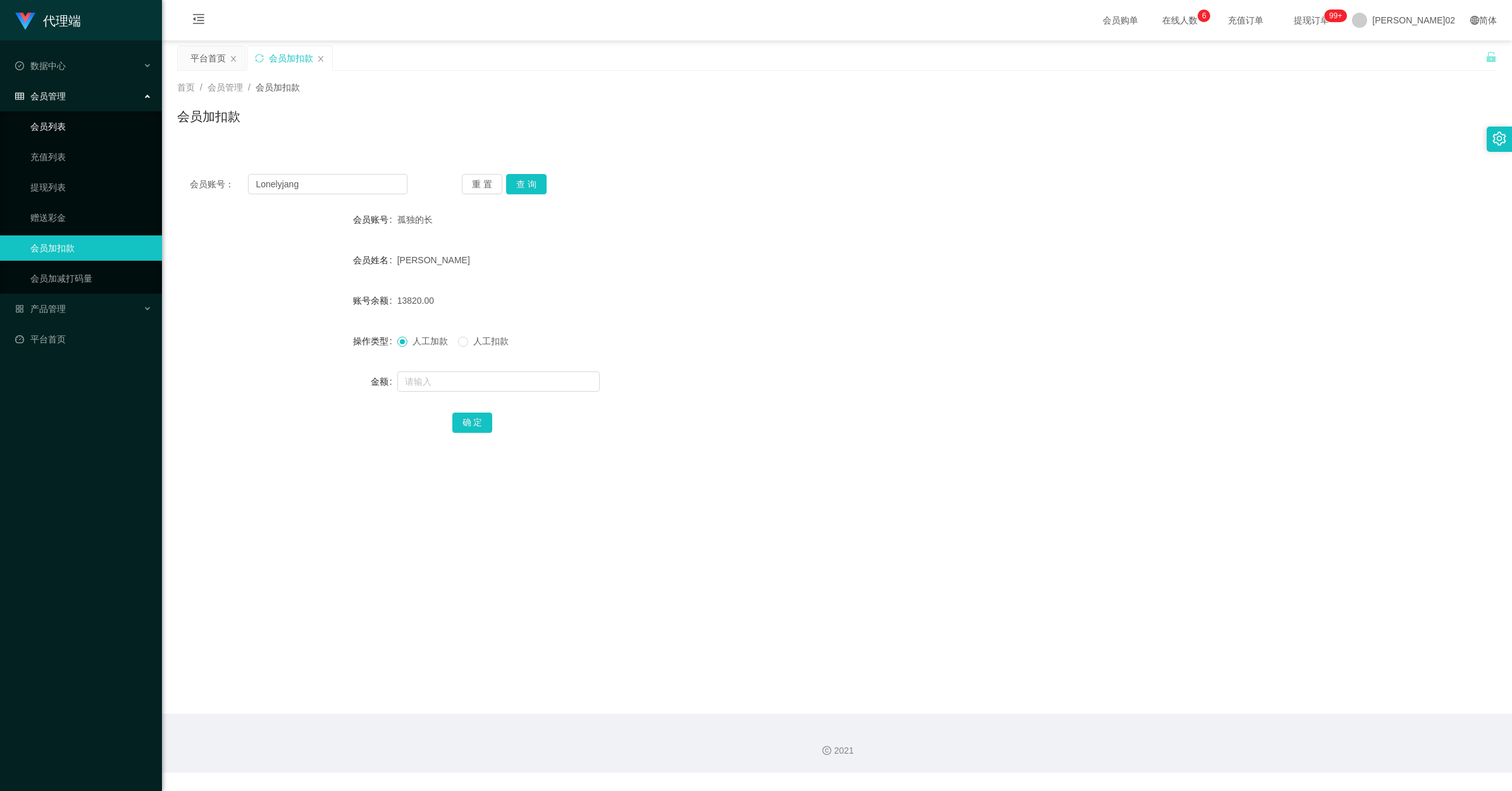
click at [90, 133] on link "会员列表" at bounding box center [91, 127] width 121 height 25
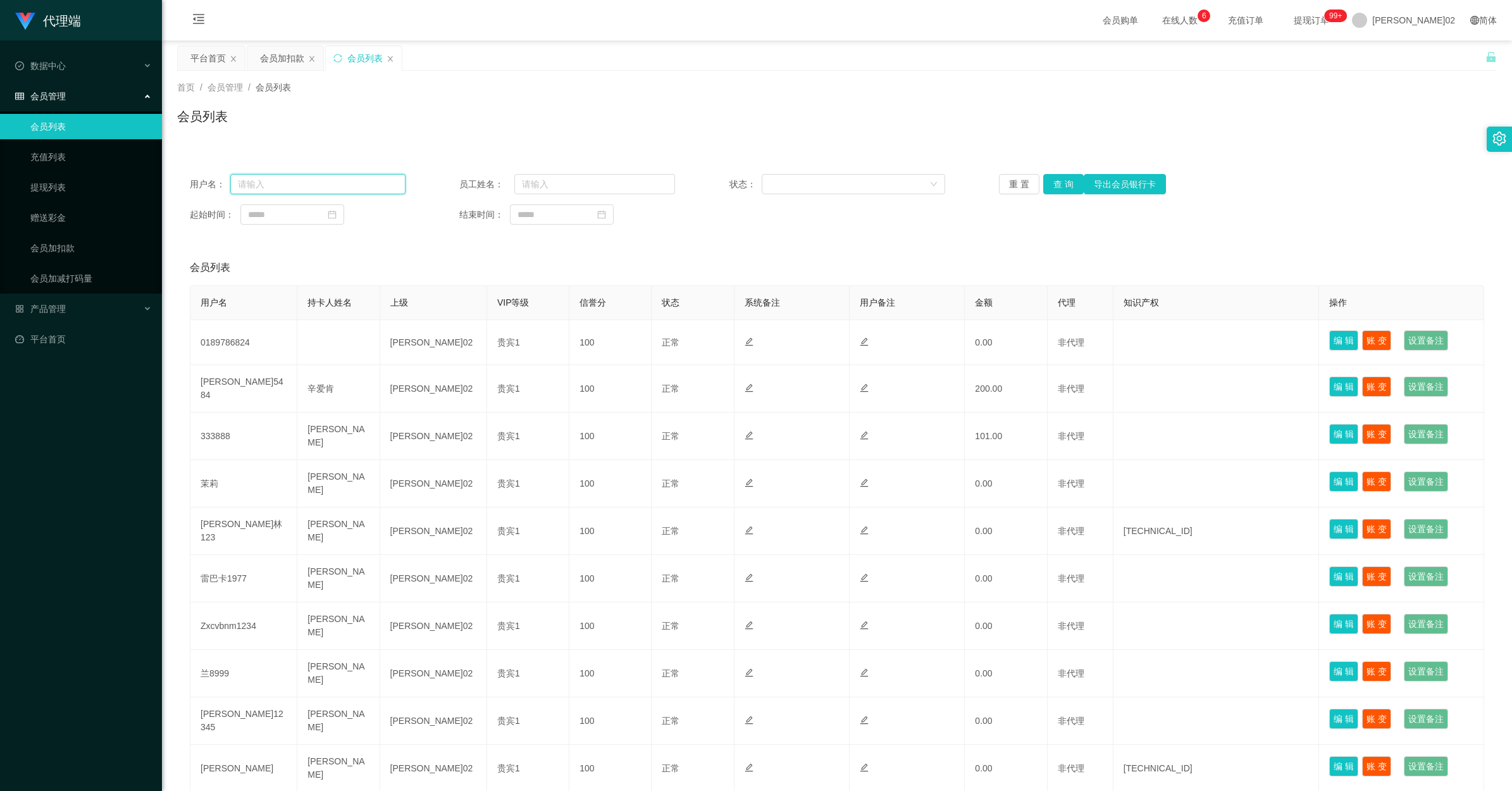
click at [306, 182] on input "text" at bounding box center [318, 184] width 176 height 20
paste input "Lonelyjang"
type input "Lonelyjang"
click at [884, 182] on button "查 询" at bounding box center [1063, 184] width 41 height 20
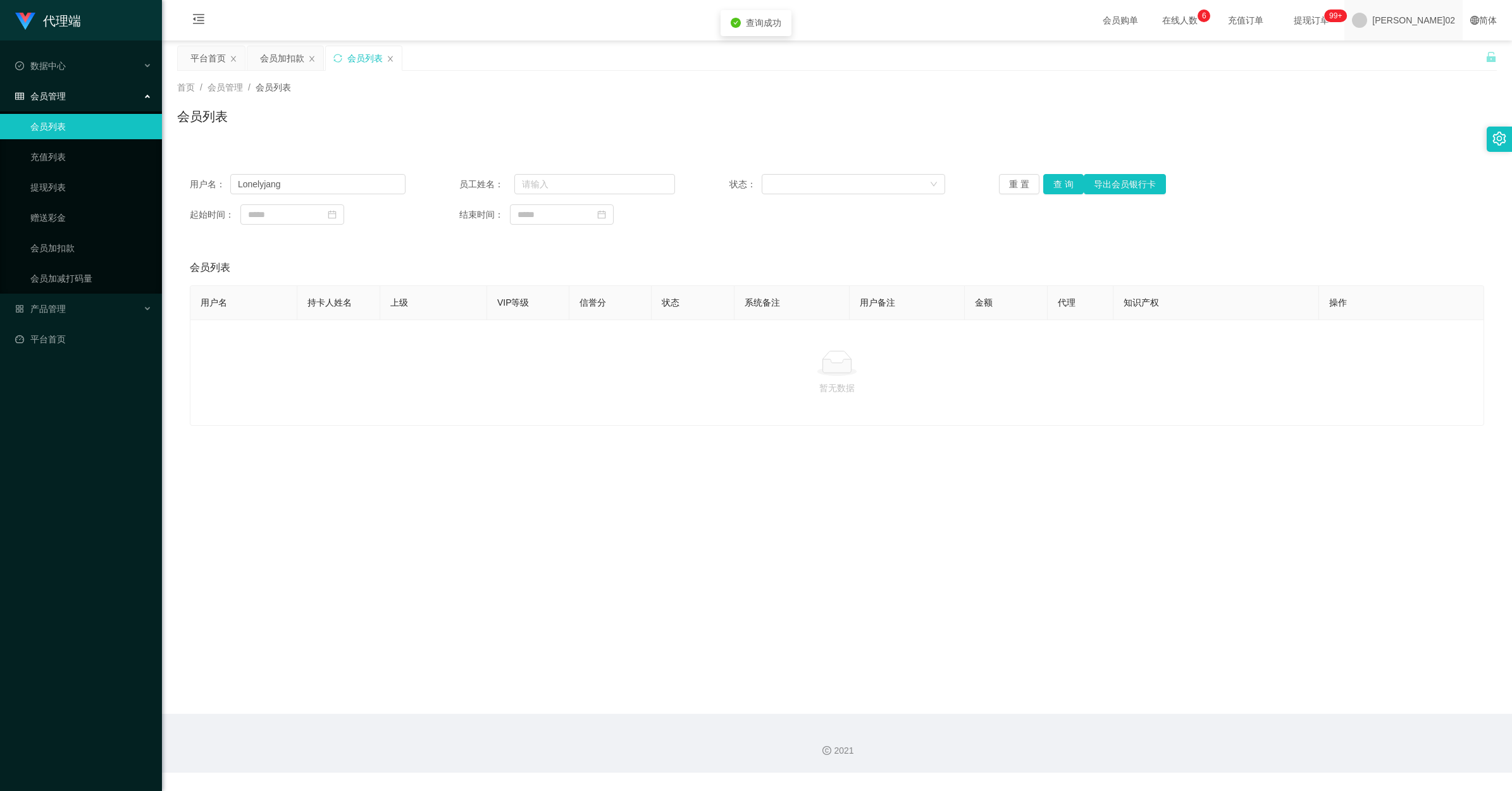
click at [884, 20] on span at bounding box center [1359, 20] width 15 height 15
click at [884, 56] on span "退出登录" at bounding box center [1429, 55] width 35 height 10
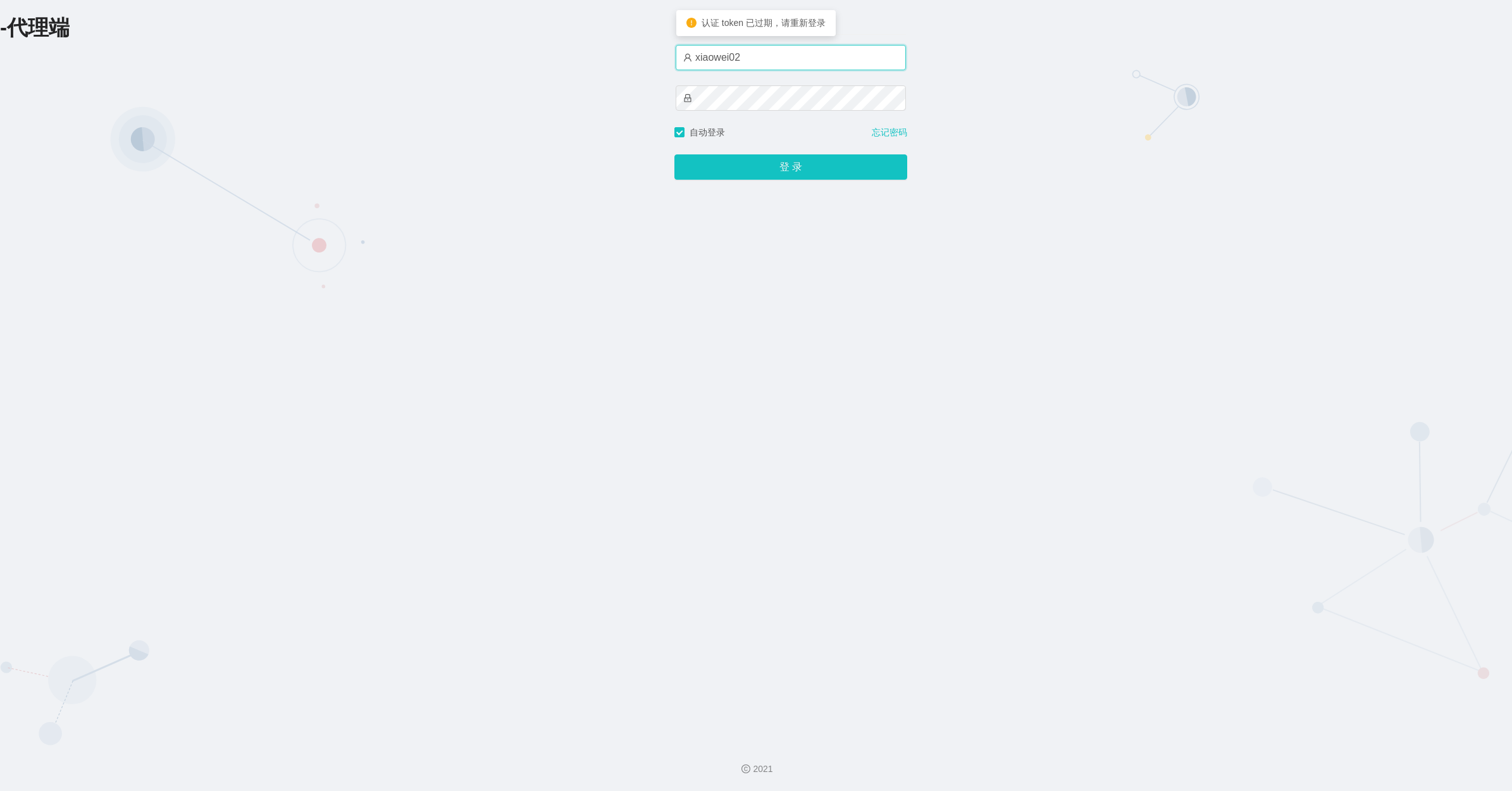
click at [789, 54] on input "xiaowei02" at bounding box center [791, 58] width 230 height 25
type input "xiaowei01"
click at [674, 155] on button "登 录" at bounding box center [790, 167] width 233 height 25
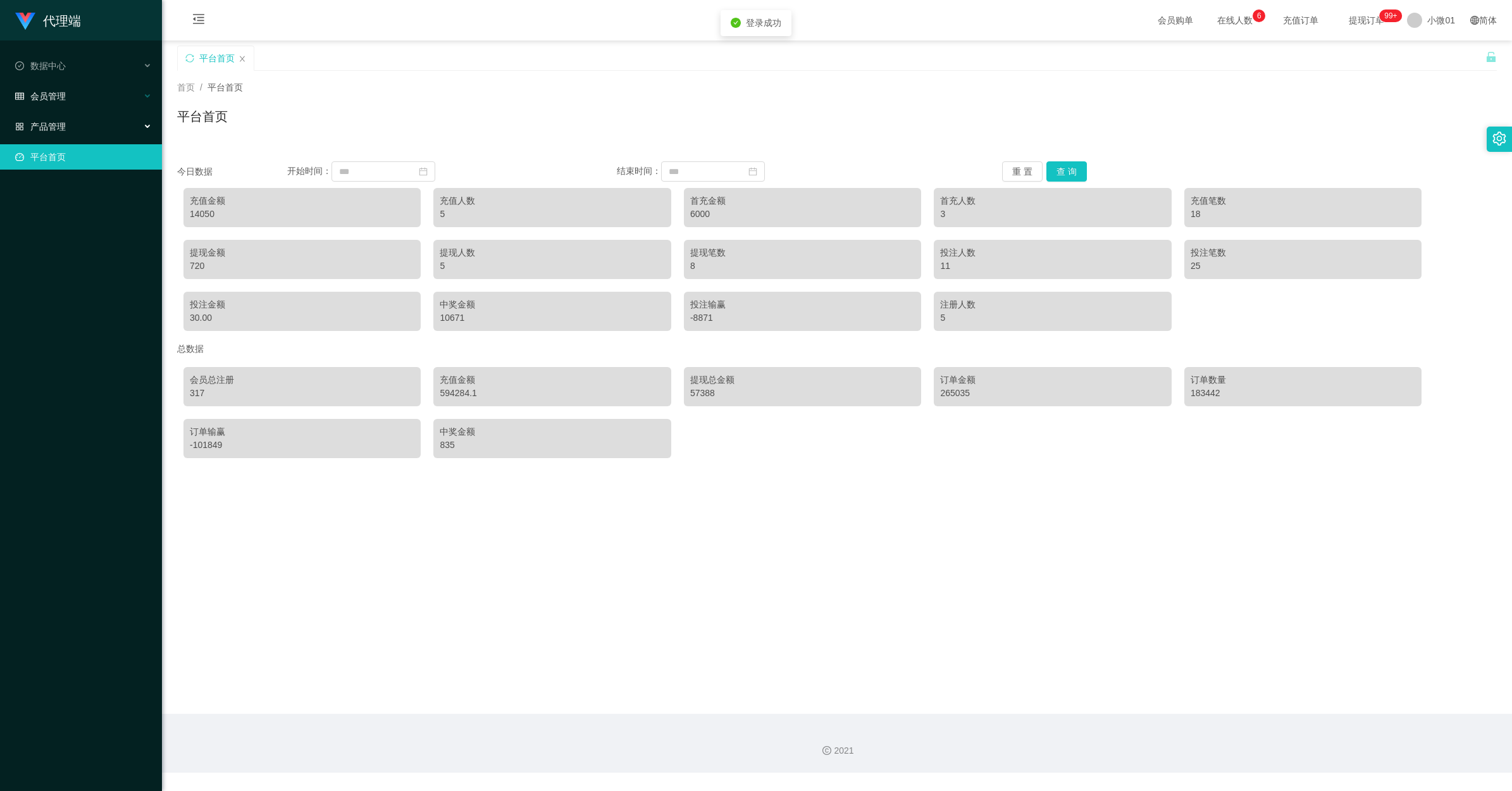
click at [90, 84] on div "会员管理" at bounding box center [81, 96] width 162 height 25
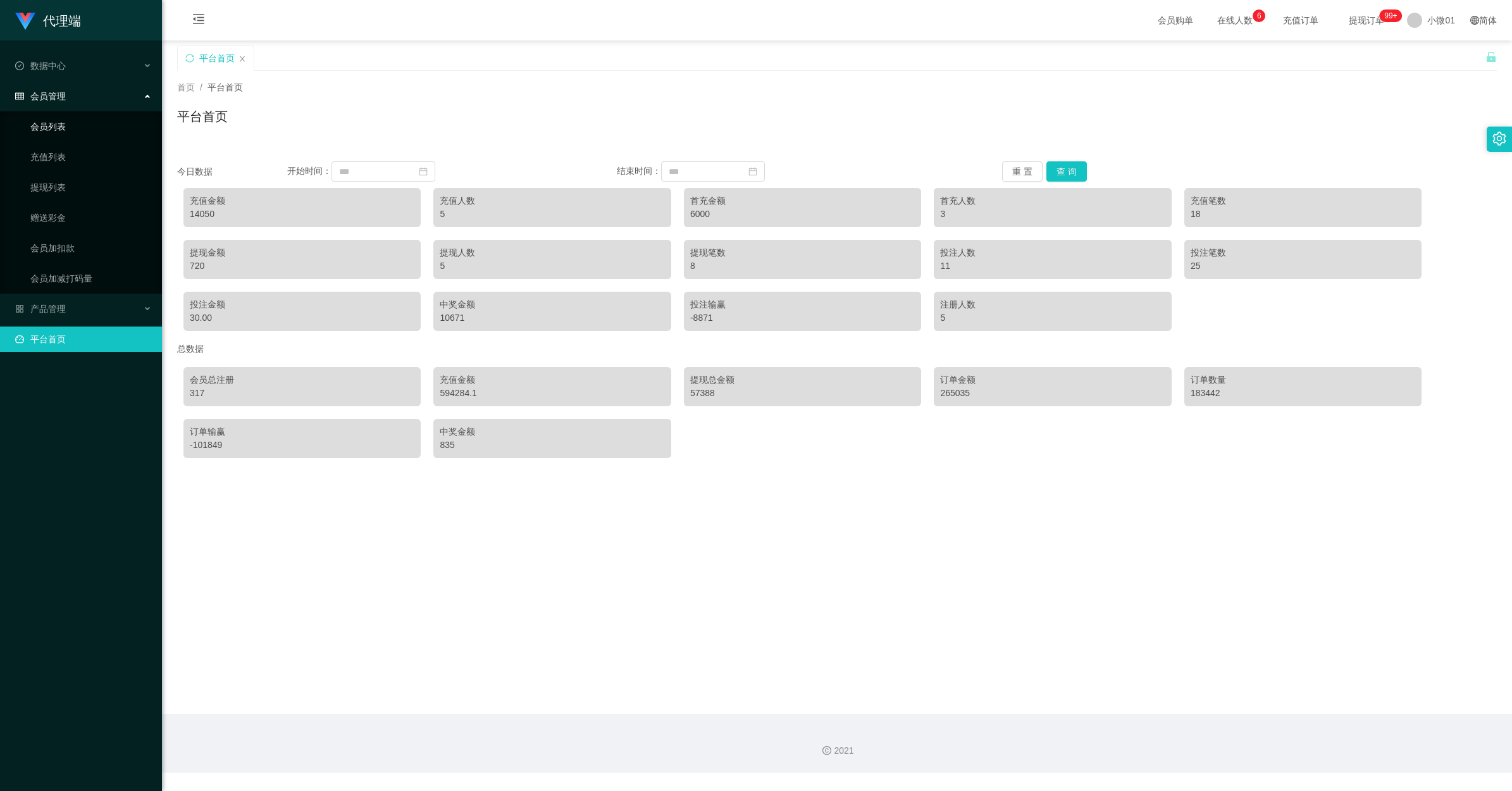
click at [90, 123] on link "会员列表" at bounding box center [91, 127] width 121 height 25
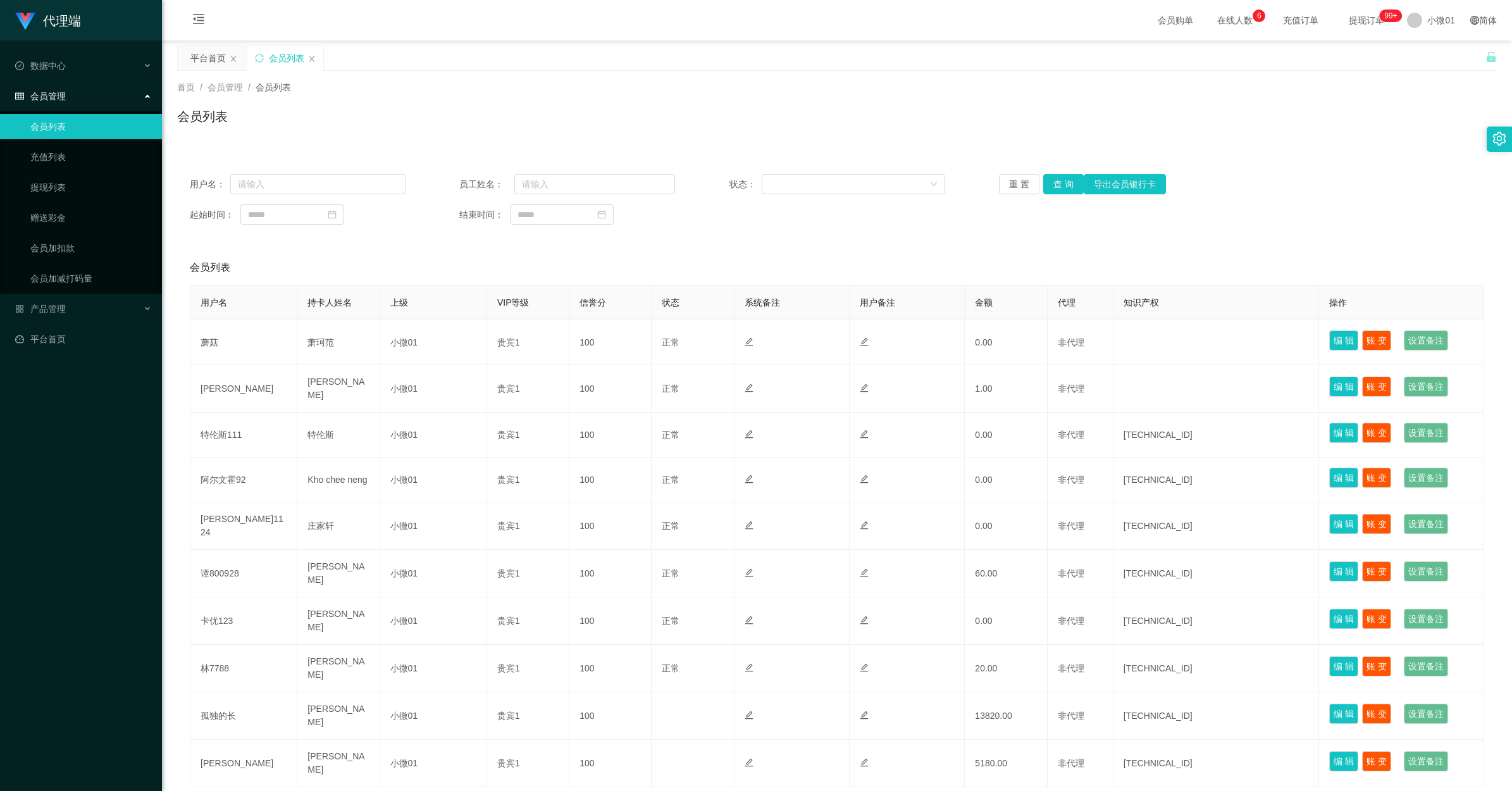
click at [273, 196] on div "用户名： 员工姓名： 状态： 重 置 查 询 导出会员银行卡 起始时间： 结束时间：" at bounding box center [837, 199] width 1319 height 76
click at [287, 186] on input "text" at bounding box center [318, 184] width 176 height 20
paste input "Lonelyjang"
type input "Lonelyjang"
click at [884, 178] on button "查 询" at bounding box center [1063, 184] width 41 height 20
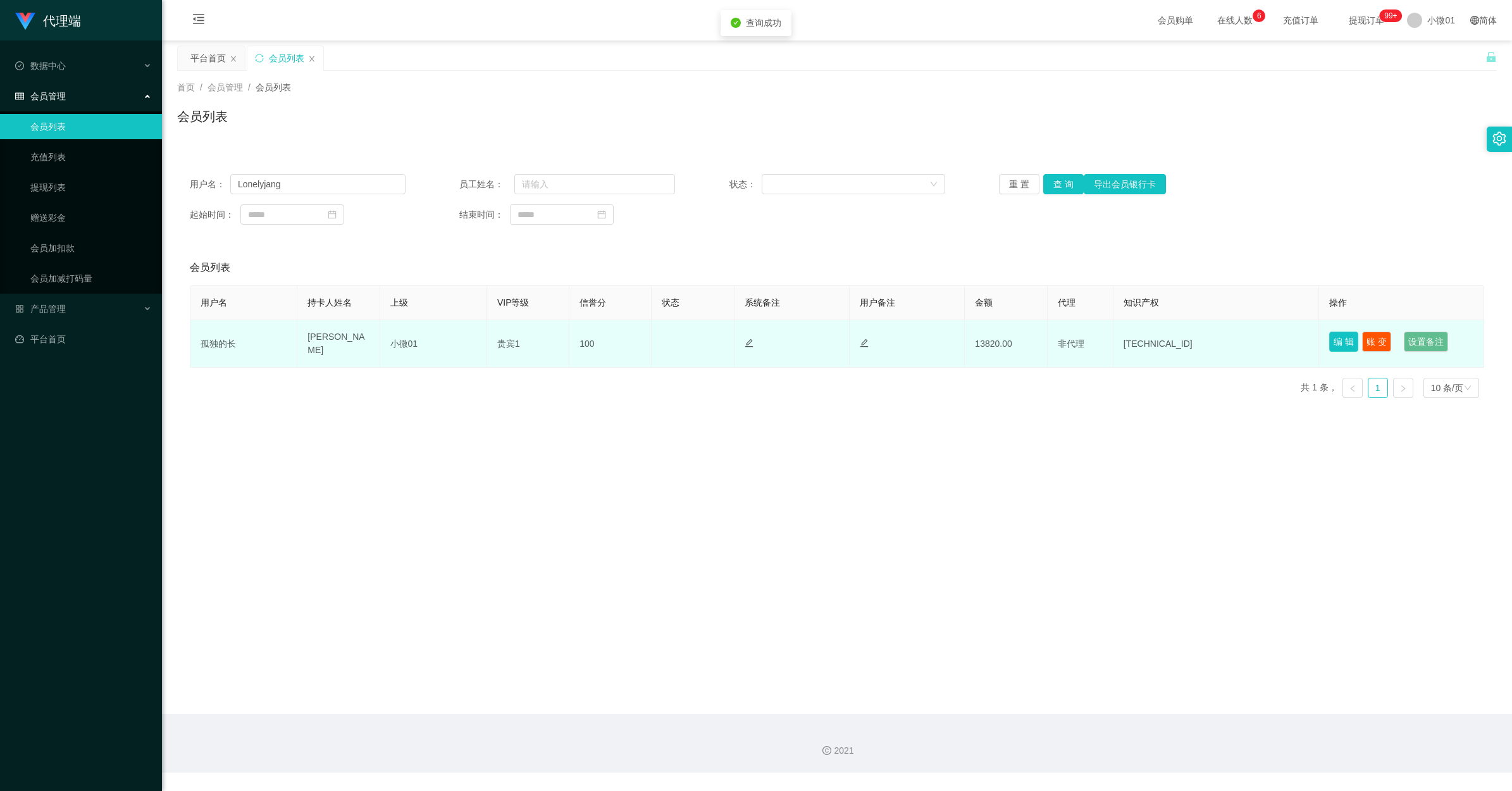
click at [884, 342] on button "编 辑" at bounding box center [1344, 341] width 29 height 20
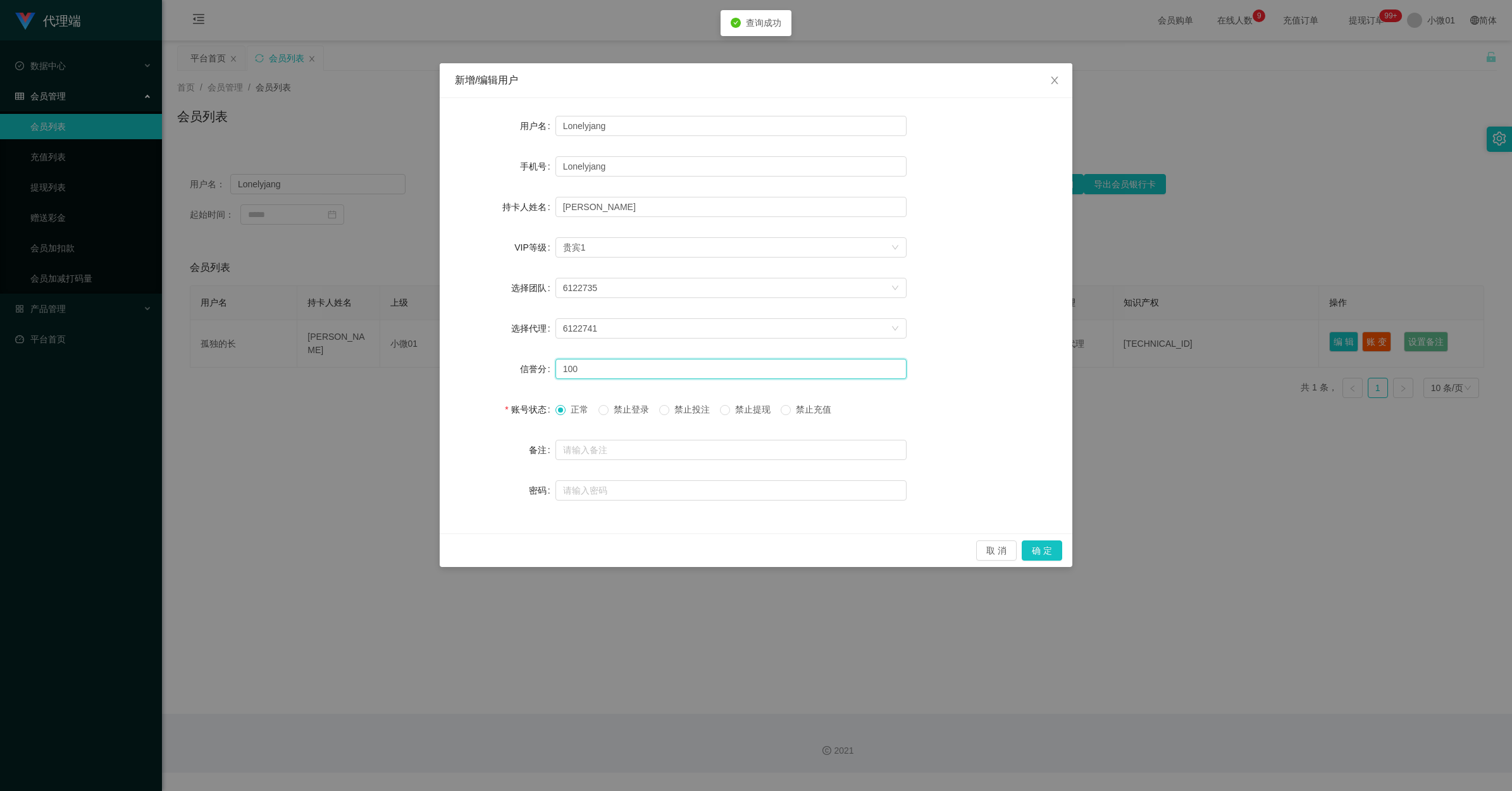
drag, startPoint x: 602, startPoint y: 364, endPoint x: 469, endPoint y: 374, distance: 133.4
click at [469, 374] on div "信誉分 100" at bounding box center [756, 369] width 603 height 25
type input "80"
click at [884, 533] on button "确 定" at bounding box center [1041, 550] width 41 height 20
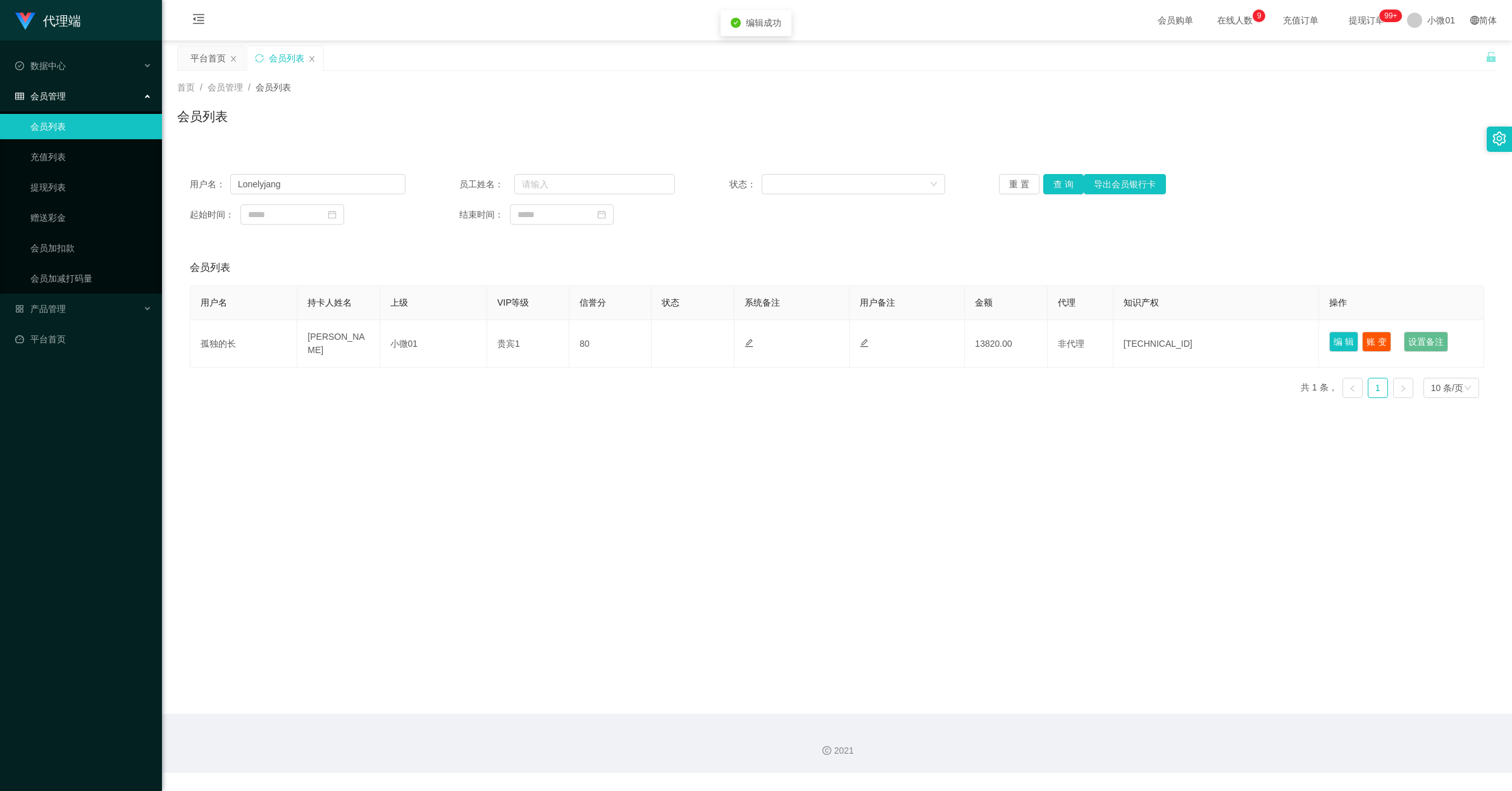
drag, startPoint x: 1102, startPoint y: 514, endPoint x: 1111, endPoint y: 510, distance: 9.8
click at [884, 510] on div "代理端 数据中心 会员管理 会员列表 充值列表 提现列表 赠送彩金 会员加扣款 会员加减打码量 产品管理 平台首页 保存配置 重置配置 整体风格设置 主题色 …" at bounding box center [756, 396] width 1512 height 791
